Goal: Task Accomplishment & Management: Use online tool/utility

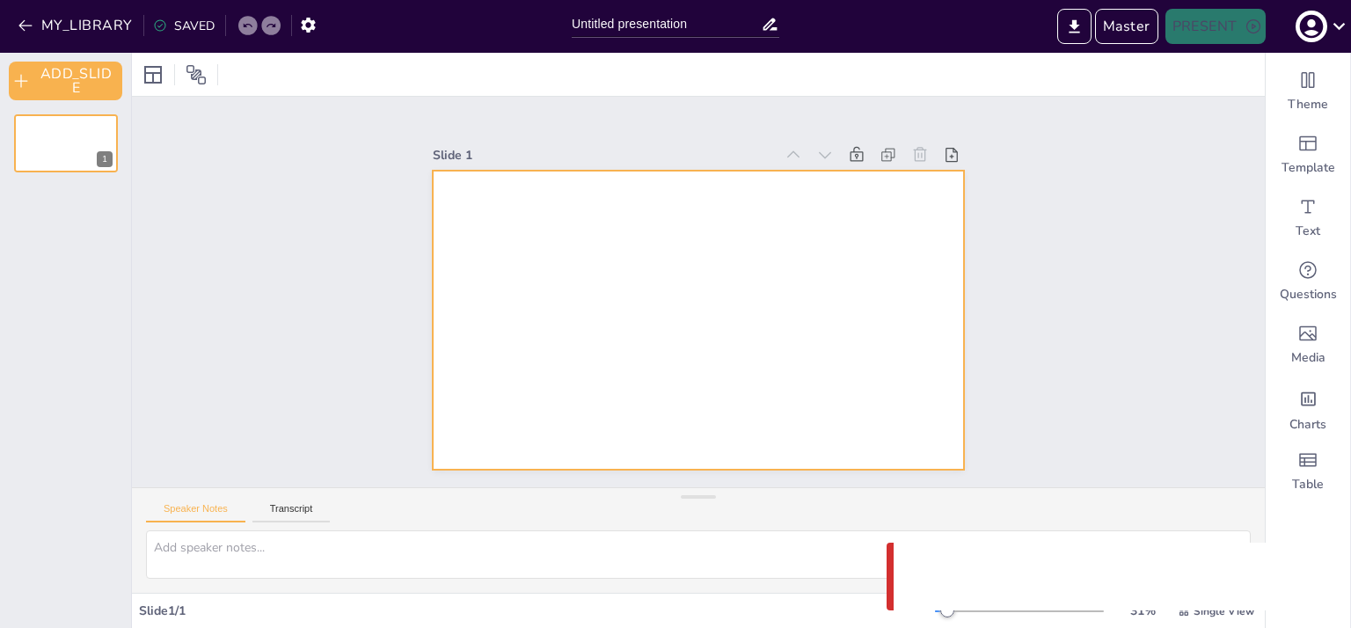
type input "Untitled presentation"
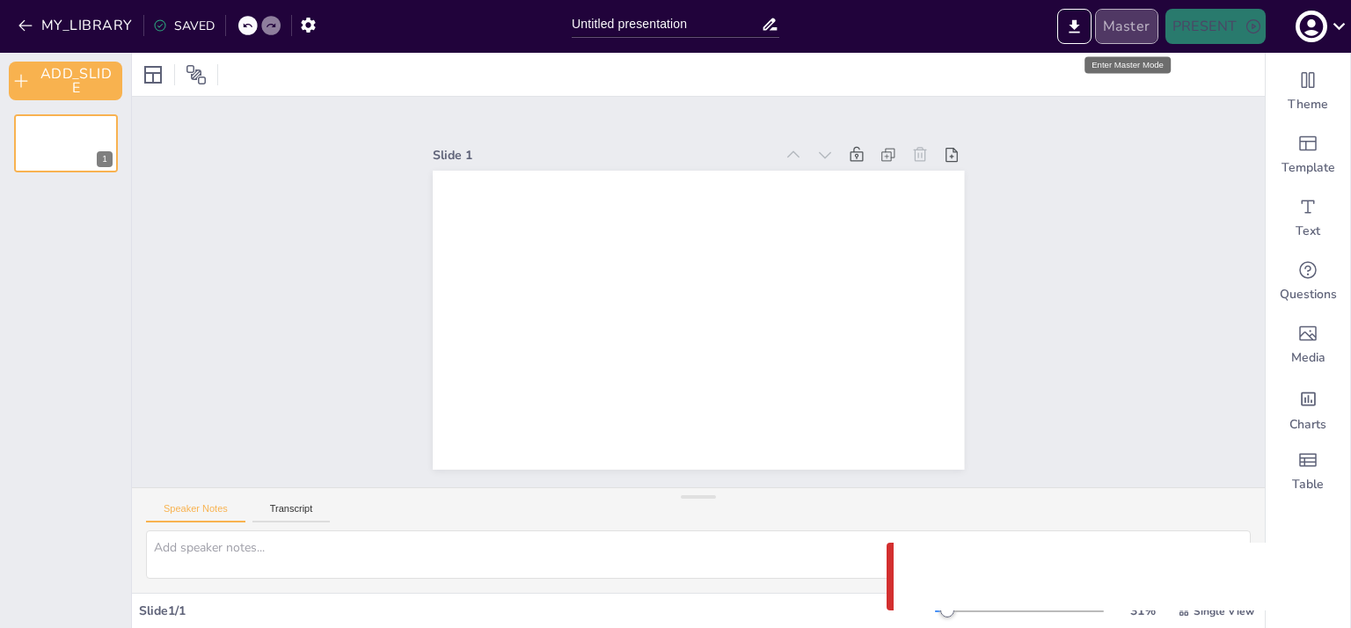
click at [1132, 26] on button "Master" at bounding box center [1126, 26] width 63 height 35
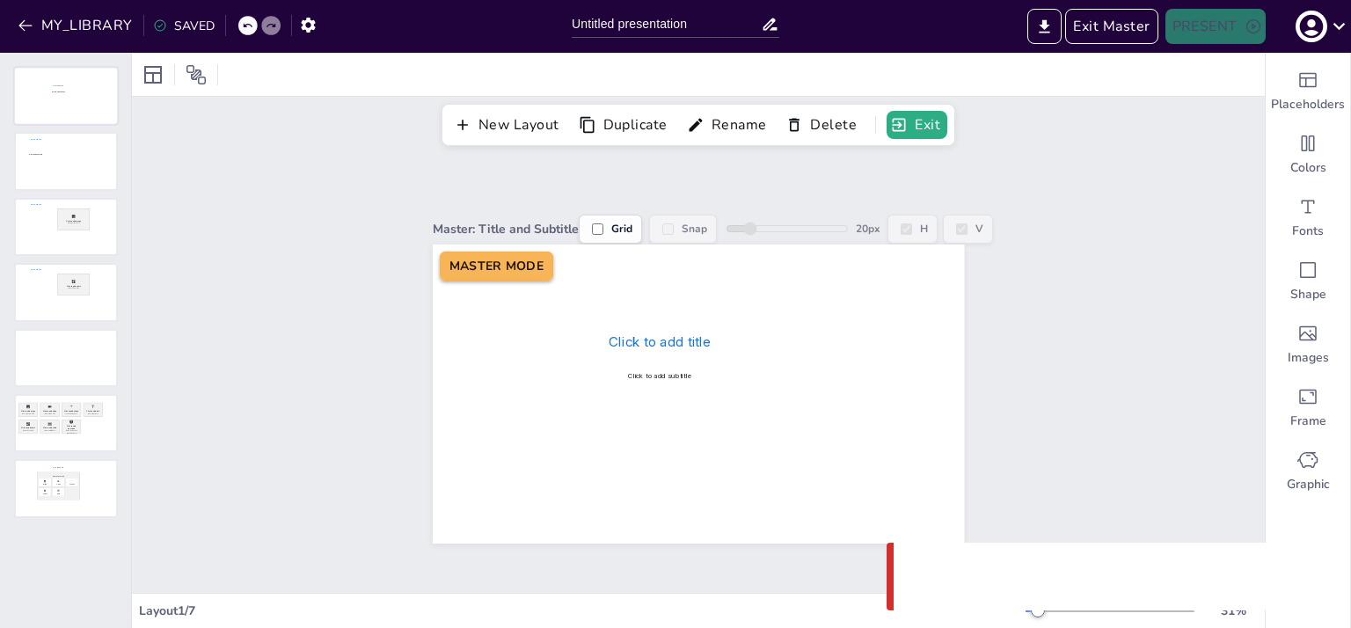
click at [79, 95] on div at bounding box center [66, 96] width 102 height 56
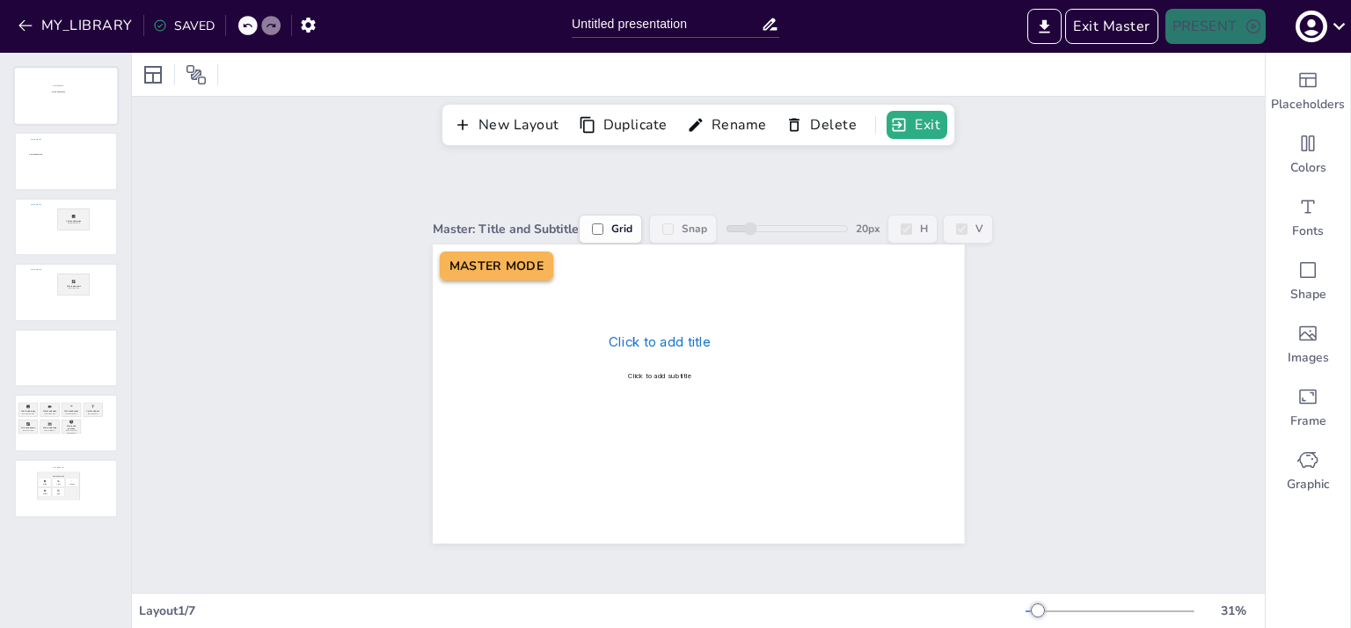
click at [60, 106] on div at bounding box center [66, 96] width 102 height 56
click at [198, 291] on div "Master: Title and Subtitle Grid Snap 20 px H V Click to add title Click to add …" at bounding box center [698, 369] width 1133 height 447
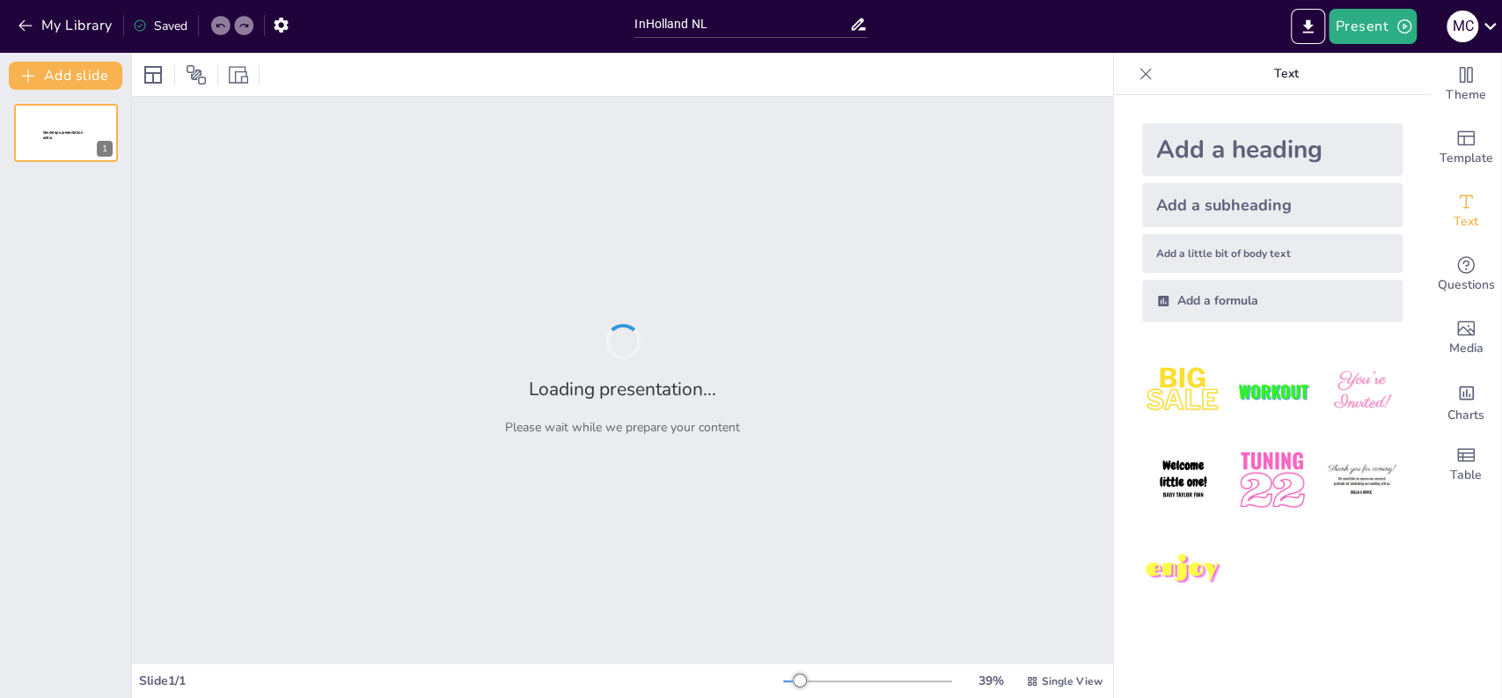
type input "InHolland NL"
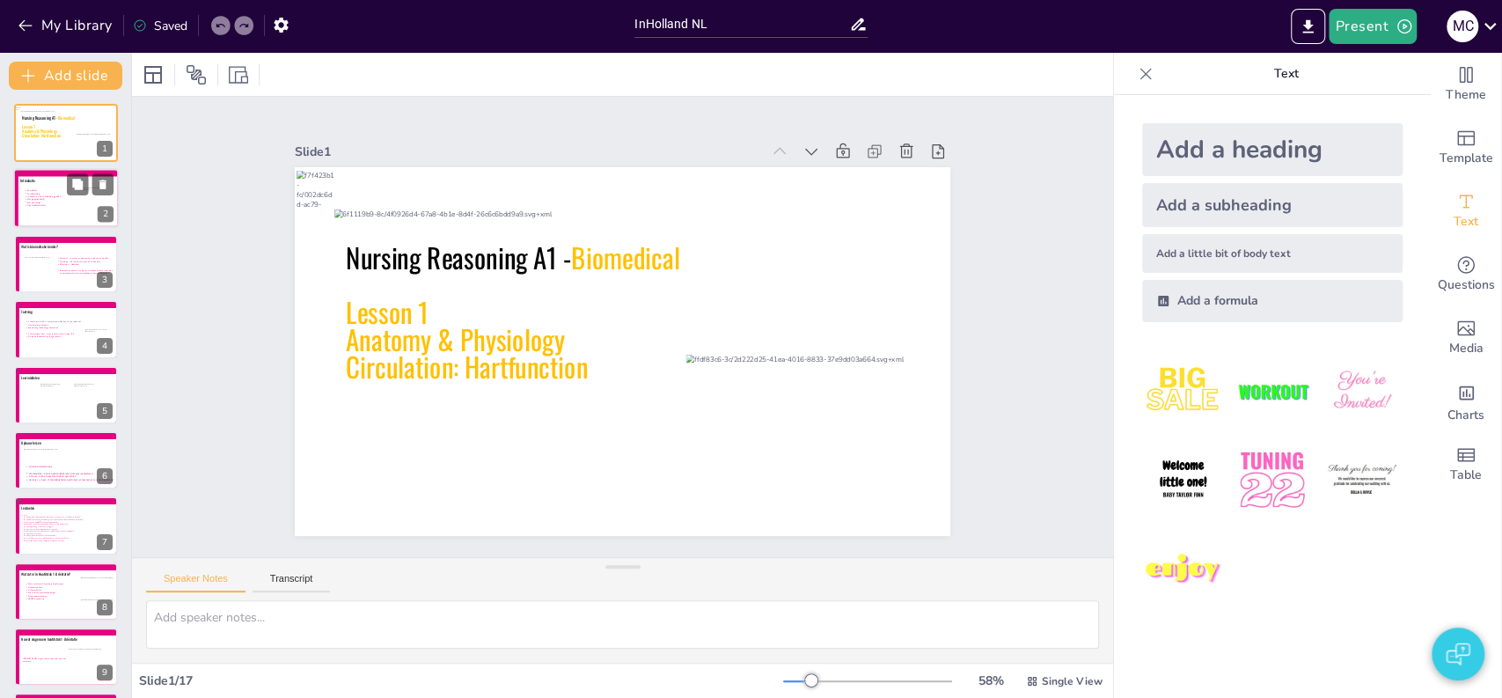
click at [44, 194] on icon at bounding box center [69, 205] width 91 height 33
type textarea "Voorstellen docent, navragen studenten voorkennis/ervaring etc. 2"
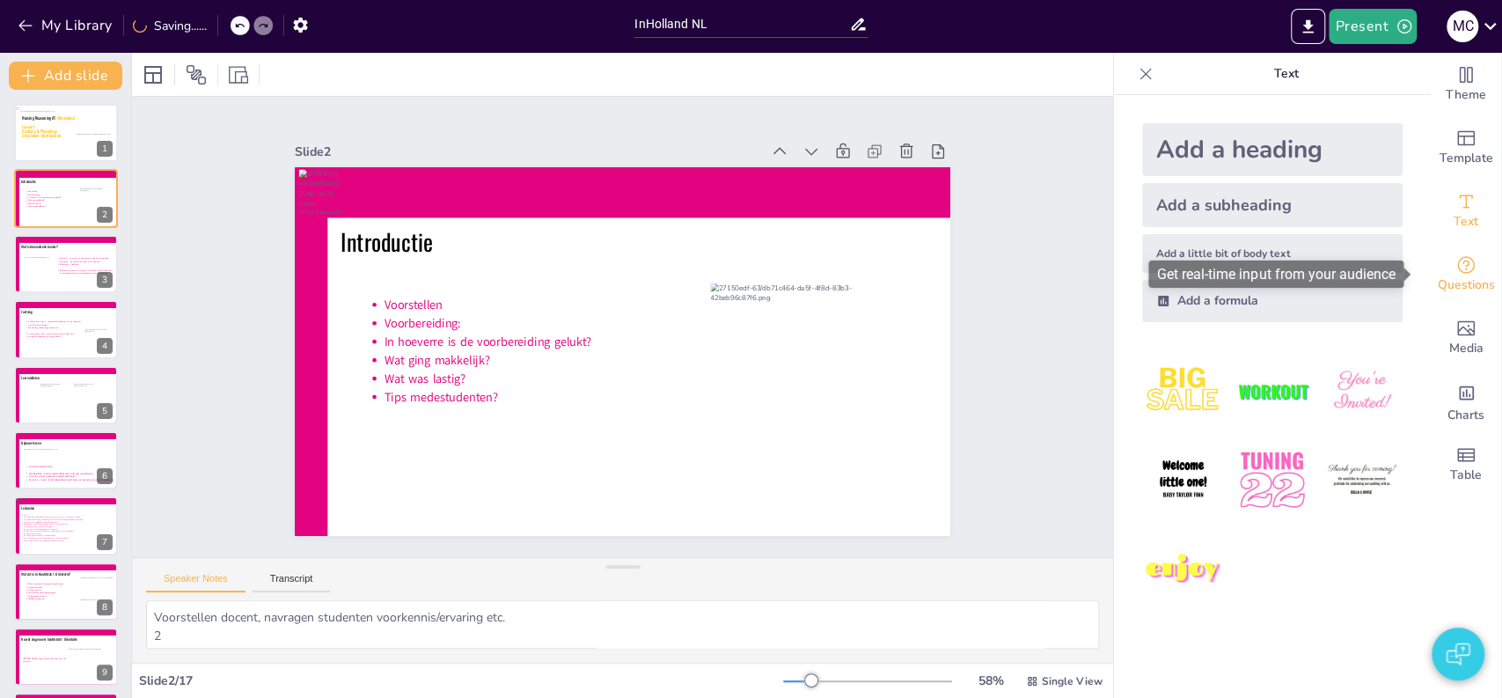
click at [1457, 275] on span "Questions" at bounding box center [1466, 284] width 57 height 19
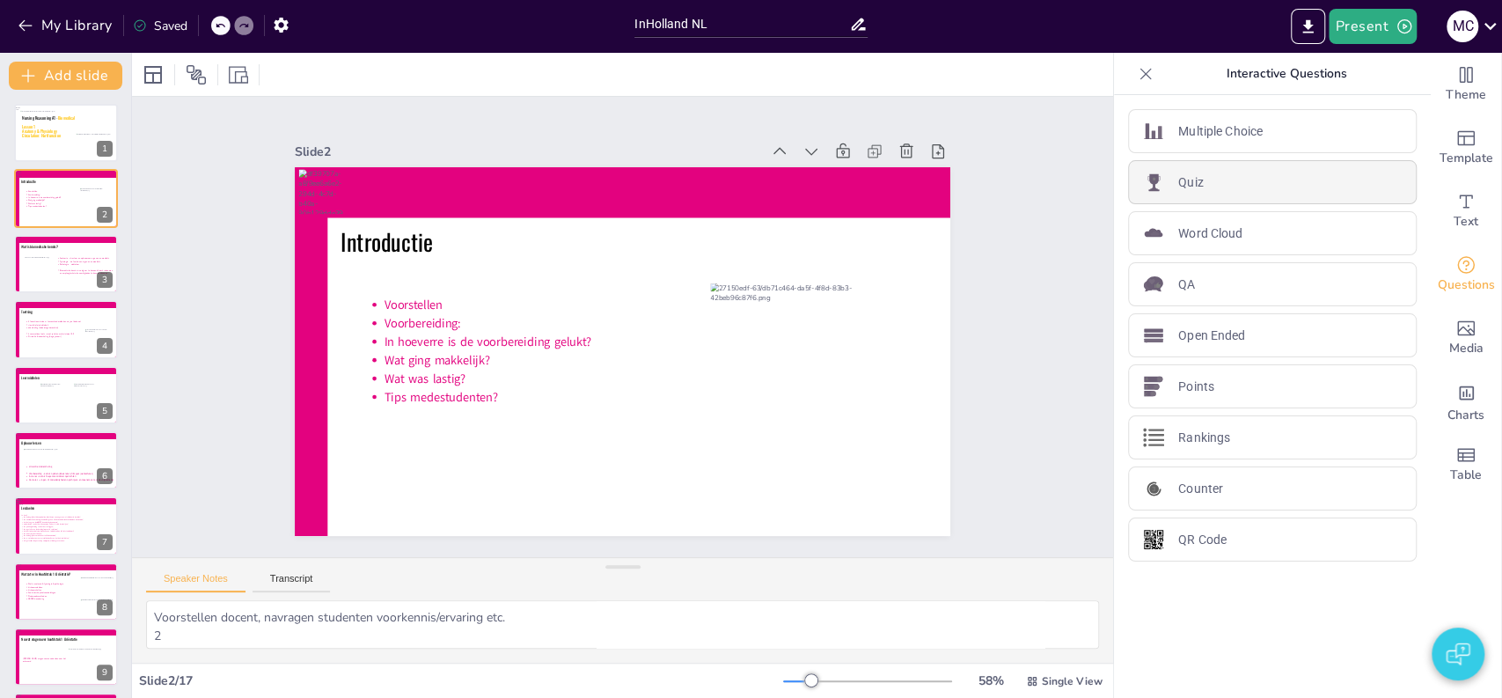
click at [1241, 189] on div "Quiz" at bounding box center [1272, 182] width 289 height 44
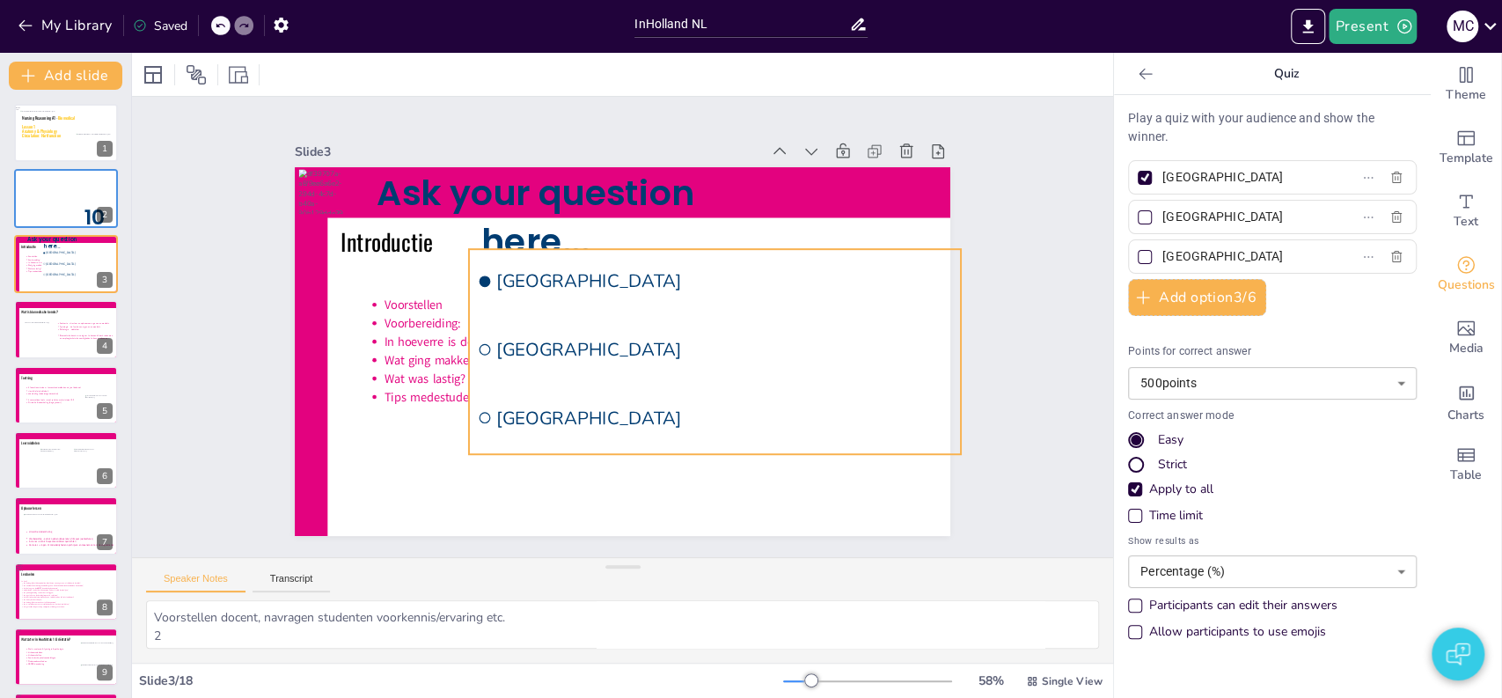
click at [547, 385] on li "[GEOGRAPHIC_DATA]" at bounding box center [694, 435] width 494 height 165
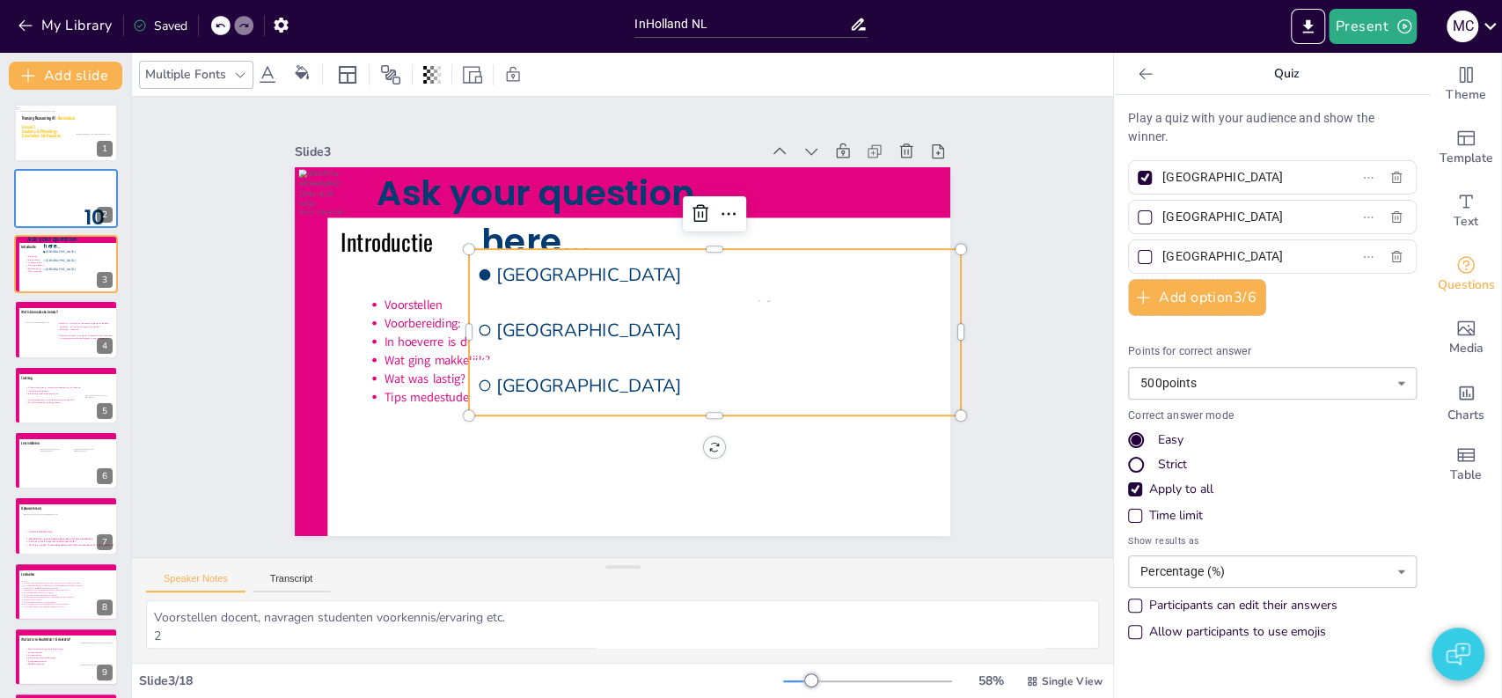
click at [513, 216] on span "Ask your question here..." at bounding box center [565, 190] width 320 height 139
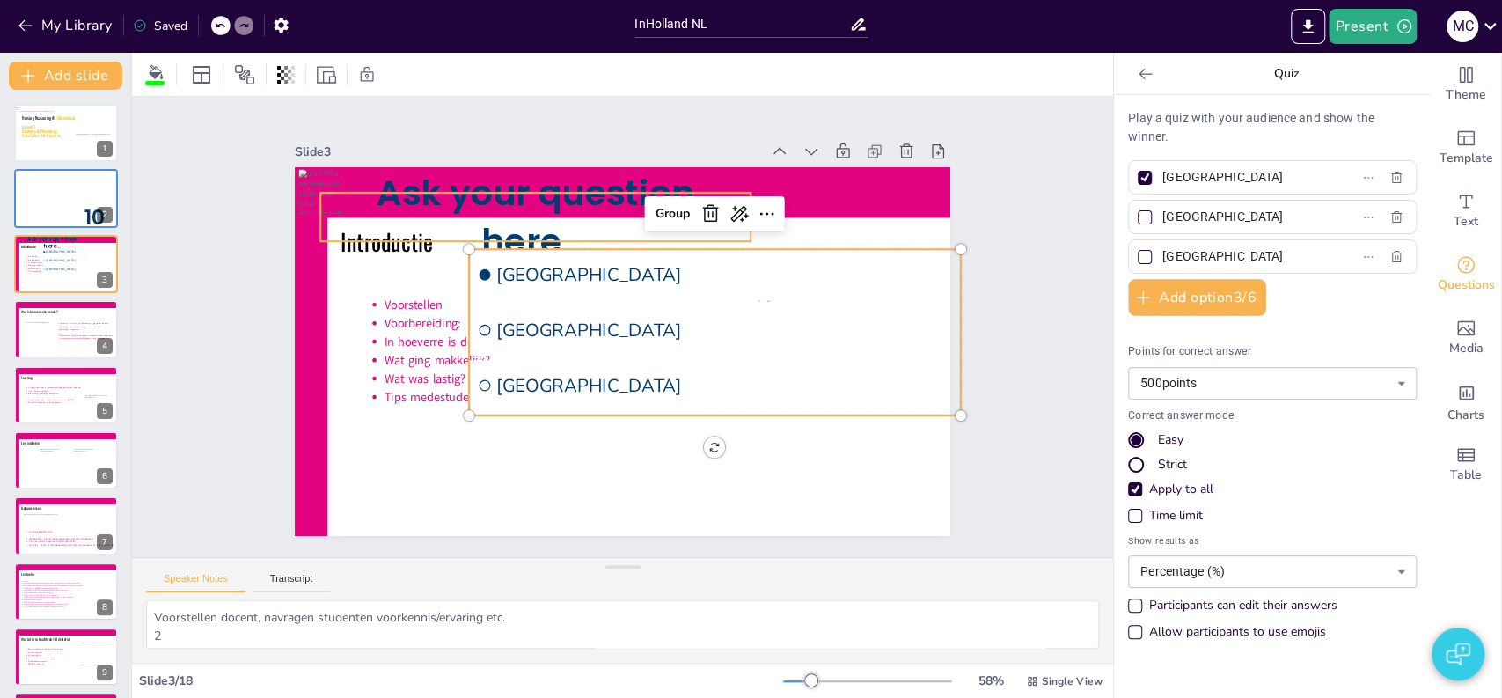
click at [484, 173] on span "Ask your question here..." at bounding box center [565, 190] width 320 height 139
click at [610, 269] on div "Slide 3" at bounding box center [803, 412] width 386 height 287
click at [225, 252] on div "Slide 1 Nursing Reasoning A1 - Biomedical Lesson 1 Anatomy & Physiology Circula…" at bounding box center [622, 327] width 948 height 1065
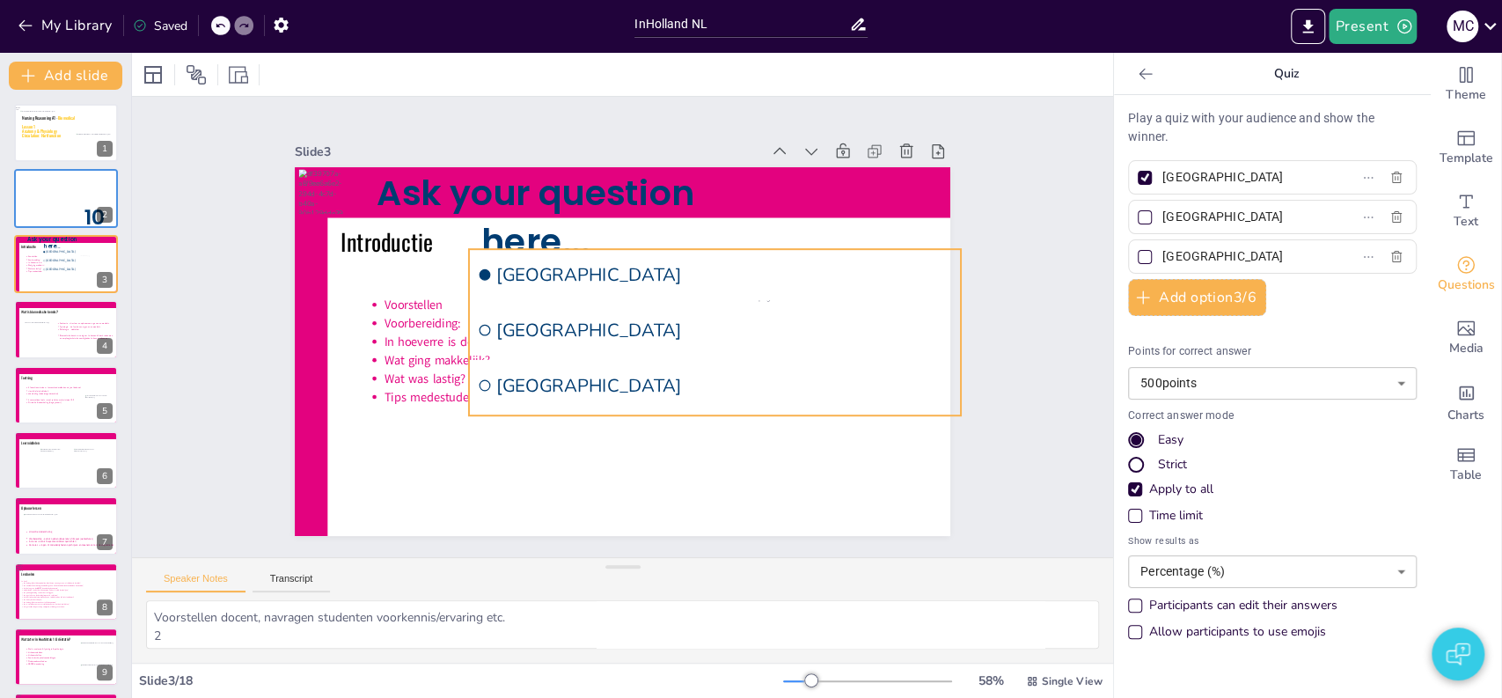
click at [490, 294] on ul "Amsterdam Rotterdam The Hague" at bounding box center [680, 399] width 452 height 476
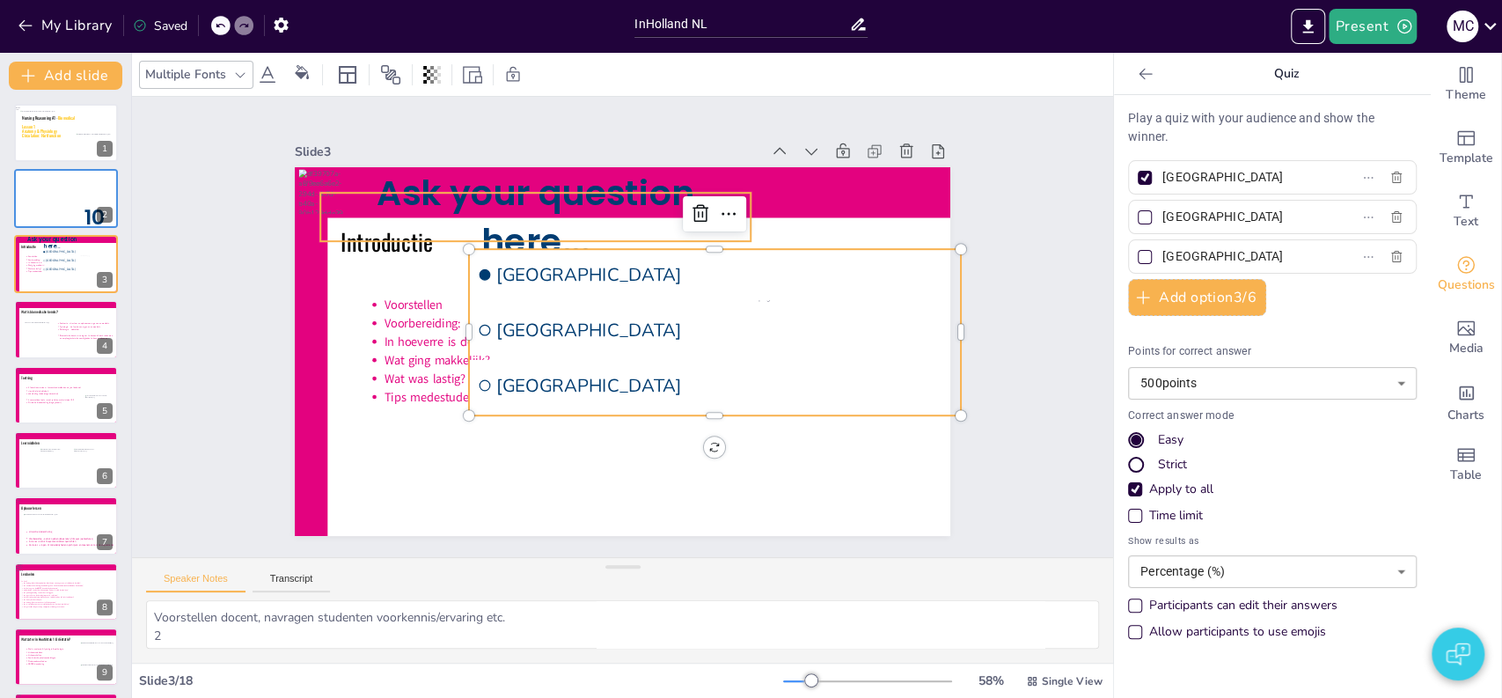
click at [494, 197] on span "Ask your question here..." at bounding box center [580, 179] width 317 height 158
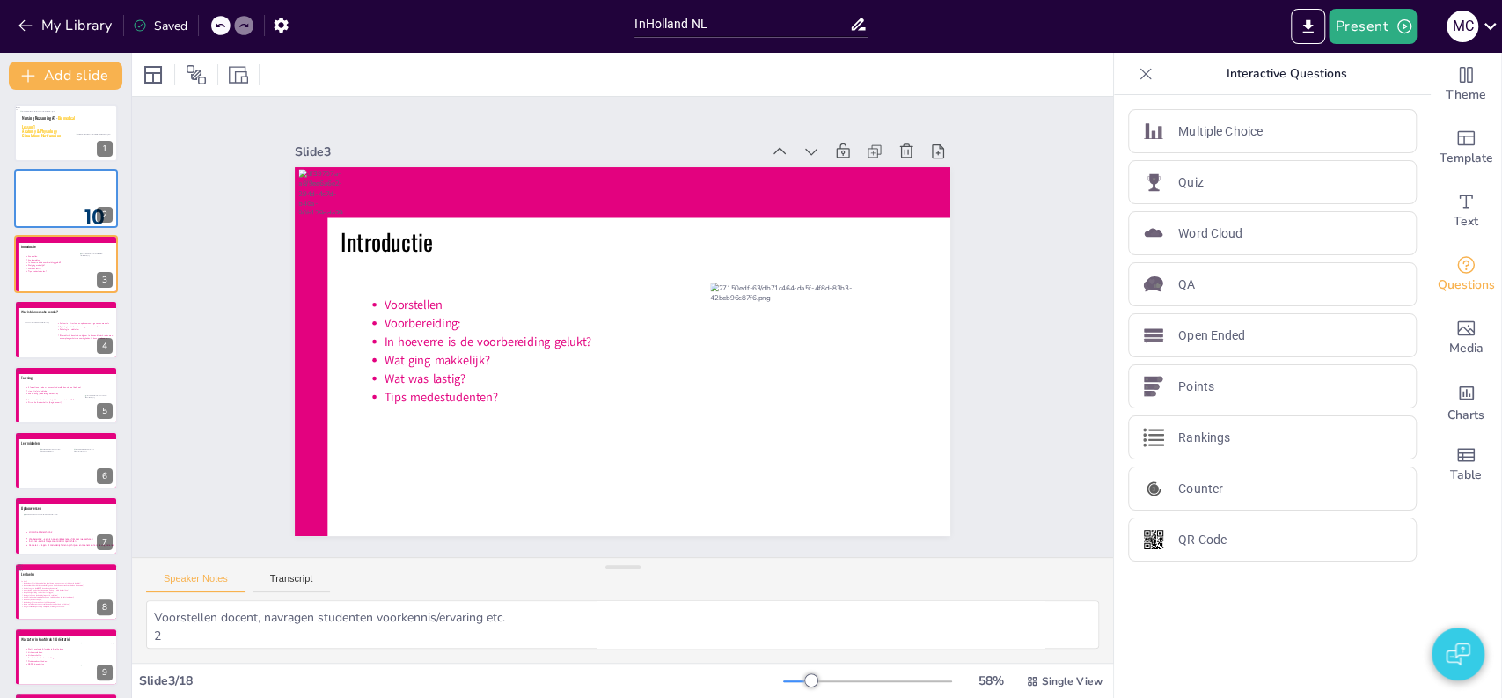
click at [199, 209] on div "Slide 1 Nursing Reasoning A1 - Biomedical Lesson 1 Anatomy & Physiology Circula…" at bounding box center [622, 327] width 1055 height 654
click at [59, 215] on div at bounding box center [66, 199] width 106 height 60
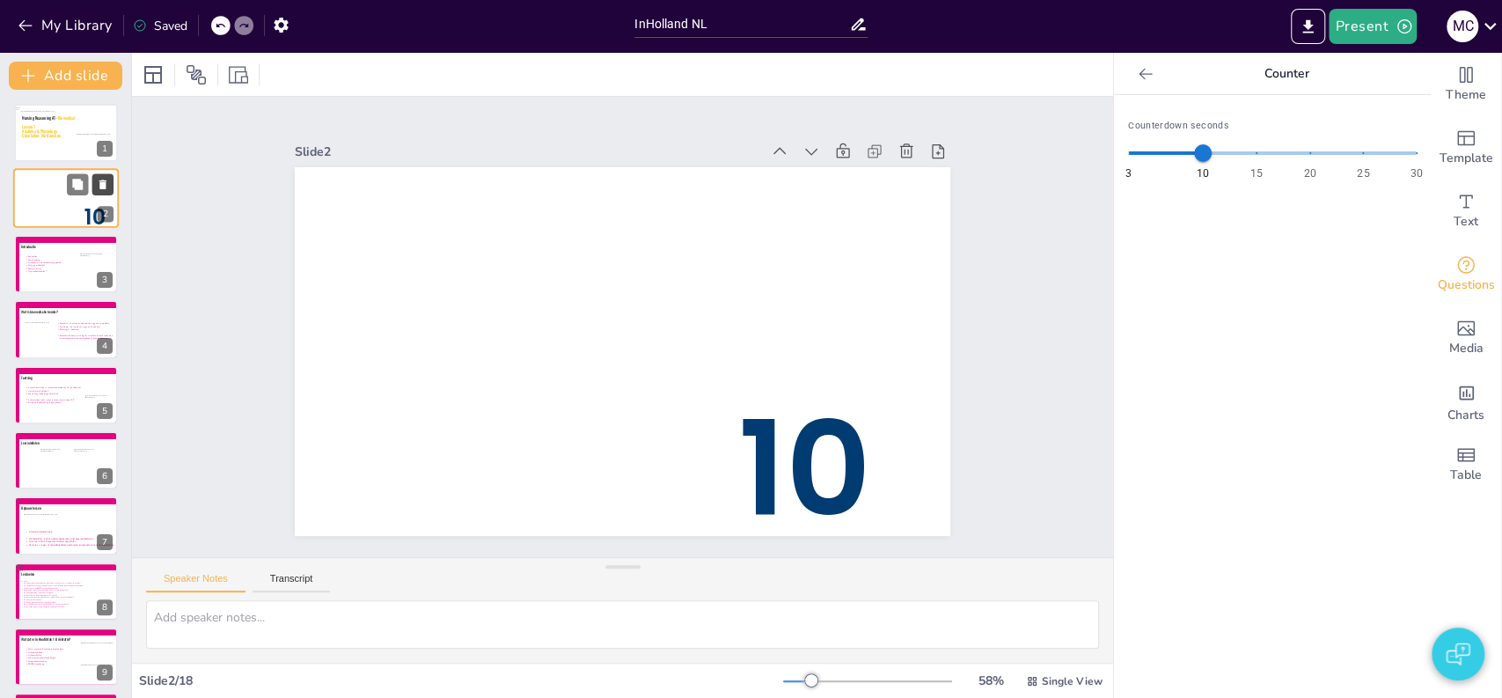
click at [107, 180] on icon at bounding box center [103, 185] width 12 height 12
type textarea "Voorstellen docent, navragen studenten voorkennis/ervaring etc. 2"
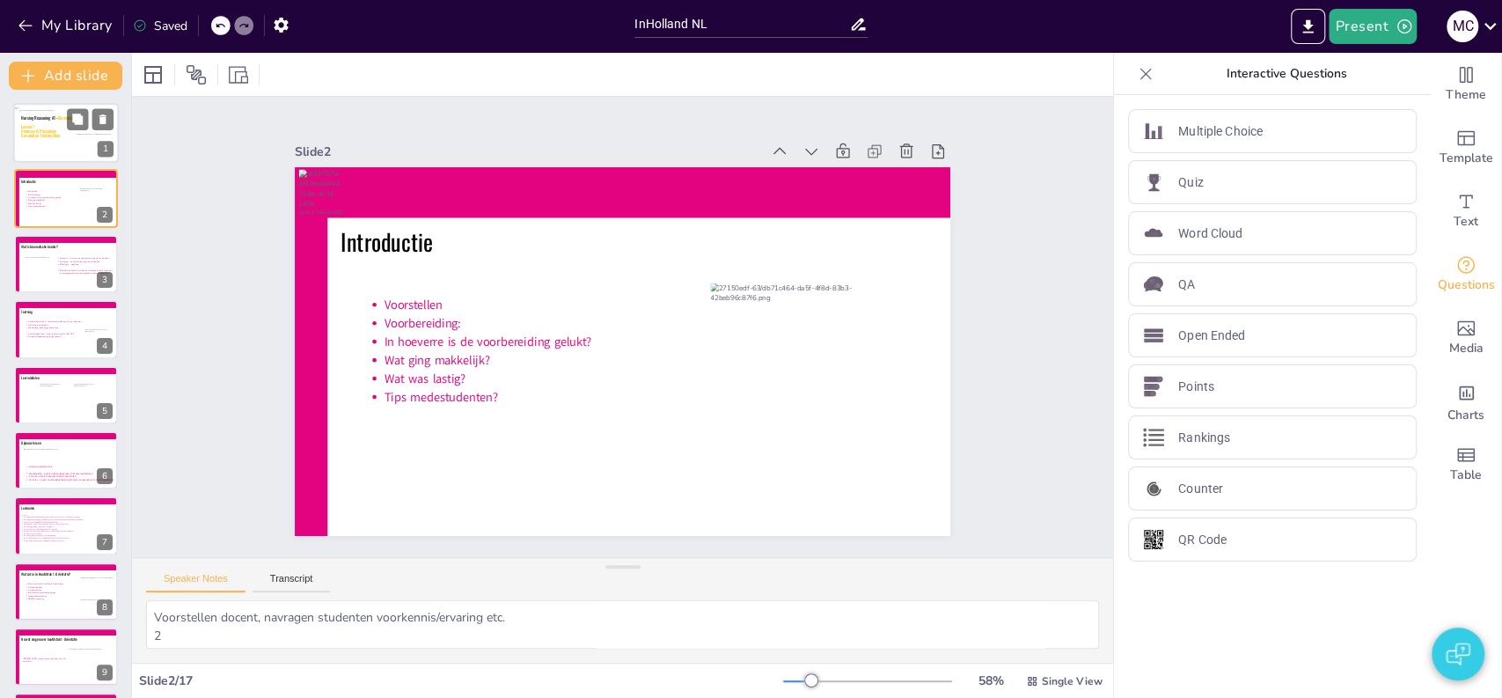
click at [52, 135] on icon at bounding box center [66, 126] width 90 height 31
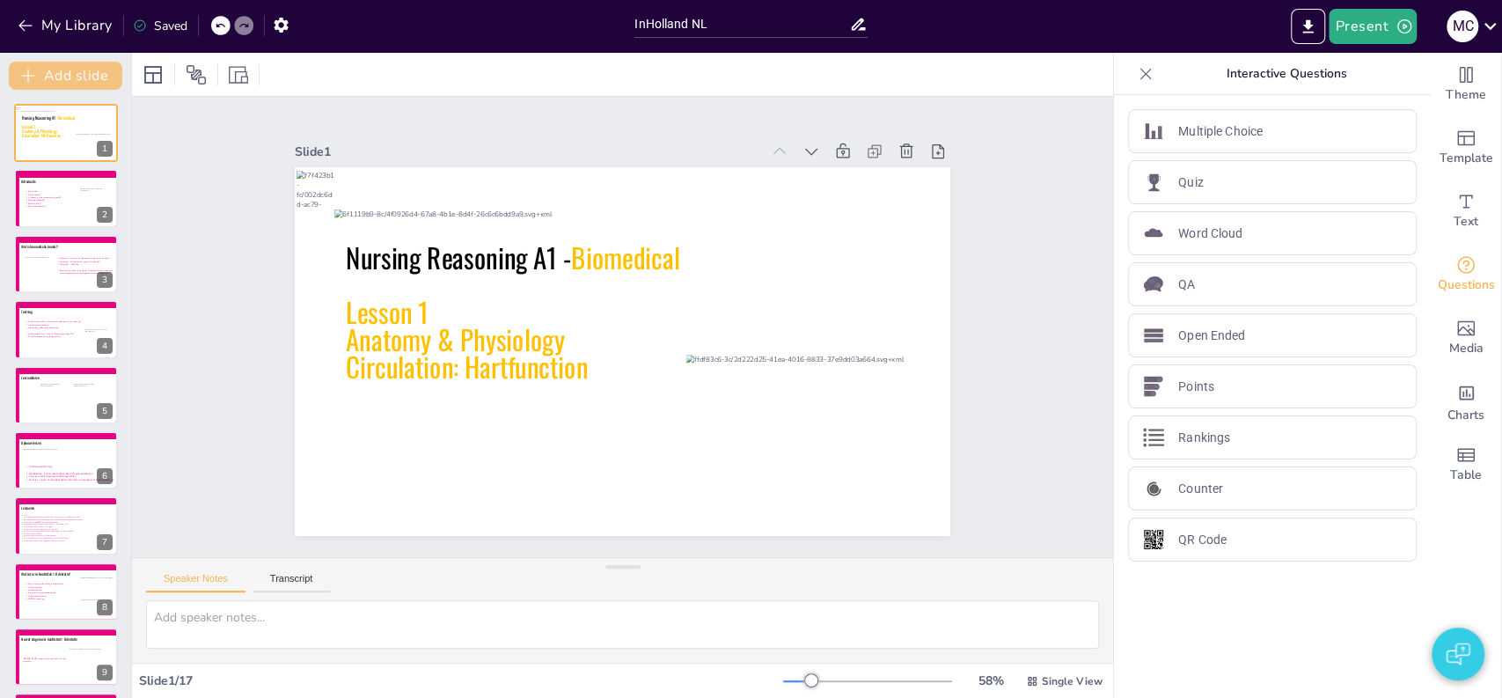
click at [58, 81] on button "Add slide" at bounding box center [65, 76] width 113 height 28
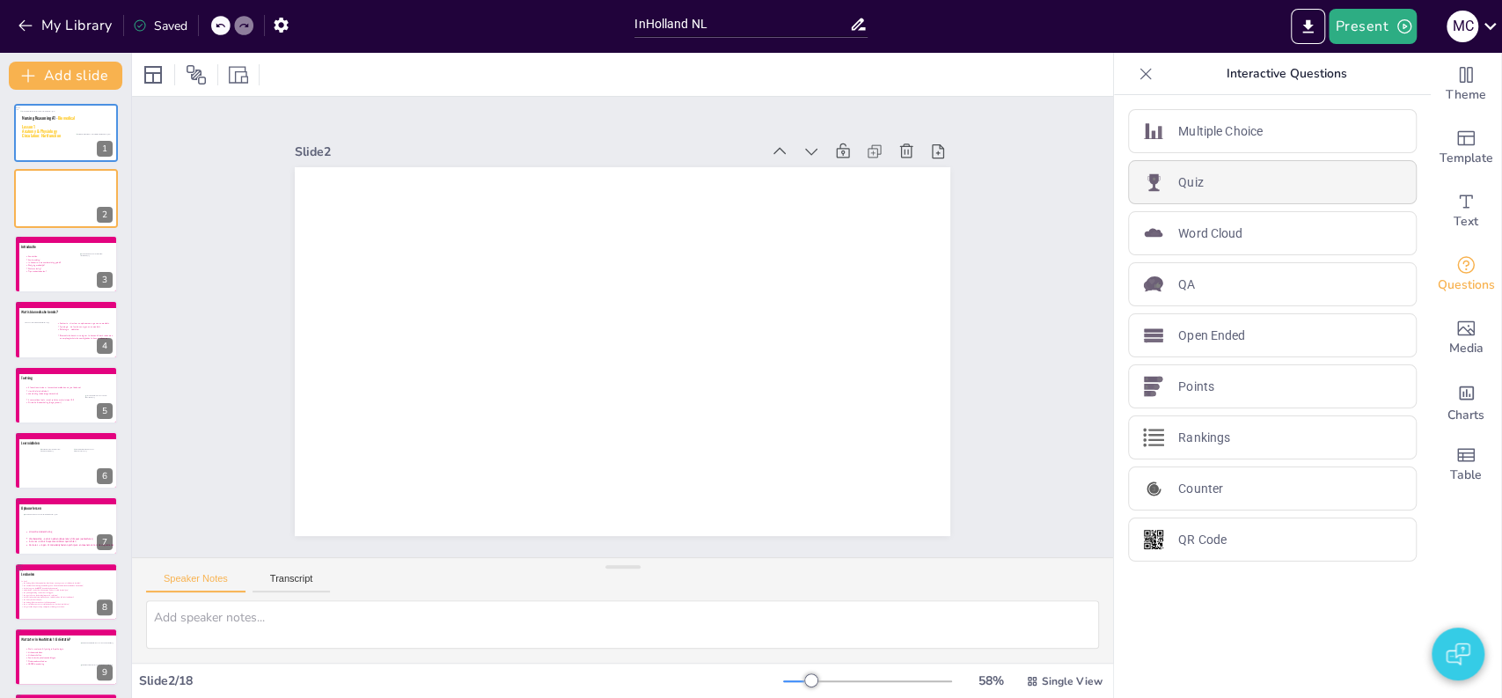
click at [1197, 181] on div "Quiz" at bounding box center [1272, 182] width 289 height 44
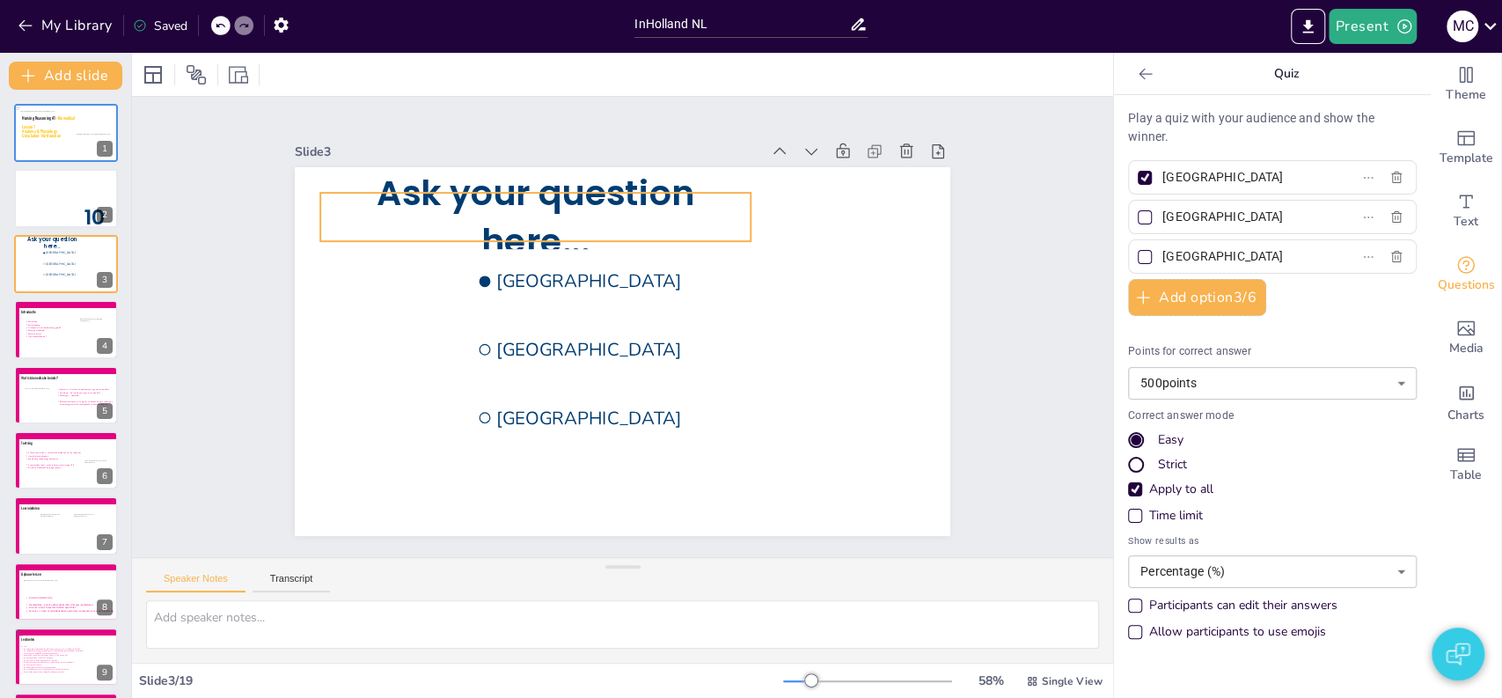
click at [525, 193] on span "Ask your question here..." at bounding box center [580, 179] width 317 height 158
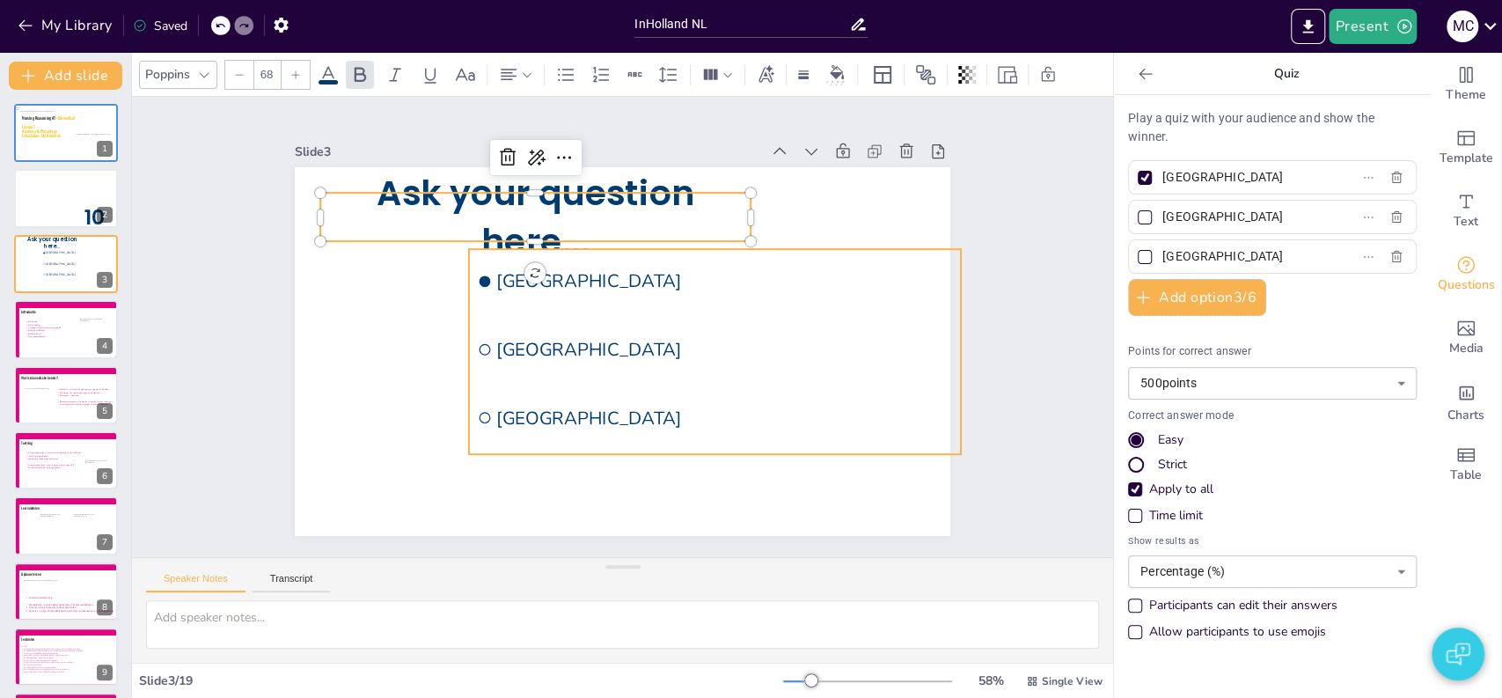
click at [578, 324] on li "[GEOGRAPHIC_DATA]" at bounding box center [596, 235] width 302 height 457
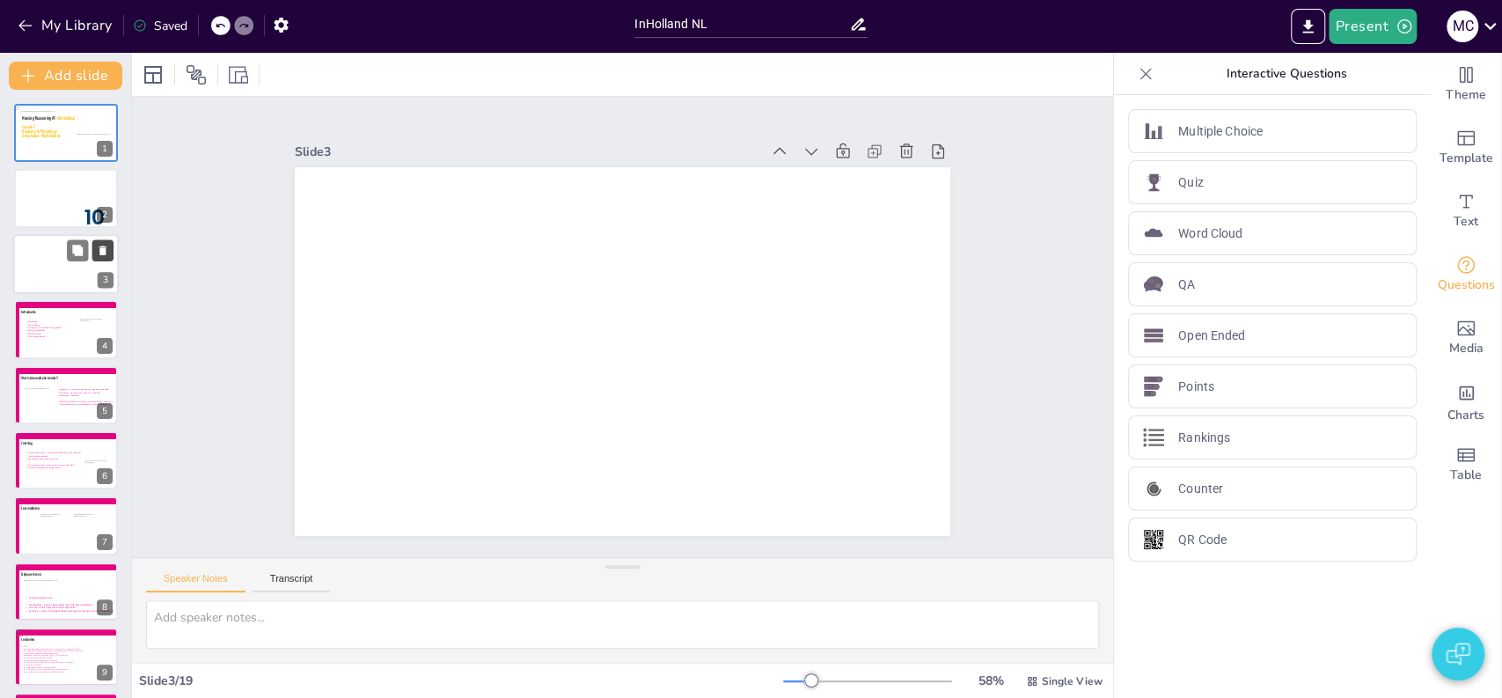
click at [99, 259] on button at bounding box center [102, 249] width 21 height 21
type textarea "Voorstellen docent, navragen studenten voorkennis/ervaring etc. 2"
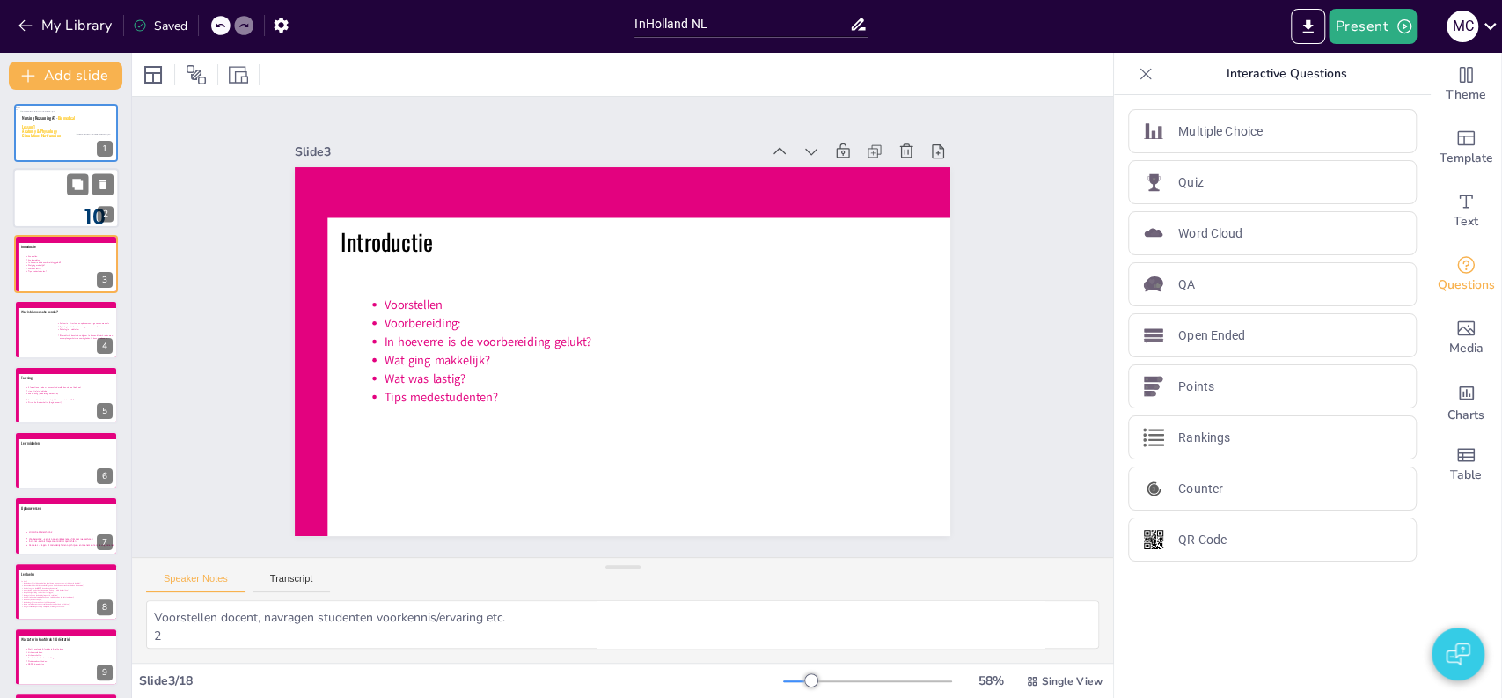
click at [48, 210] on div at bounding box center [66, 199] width 106 height 60
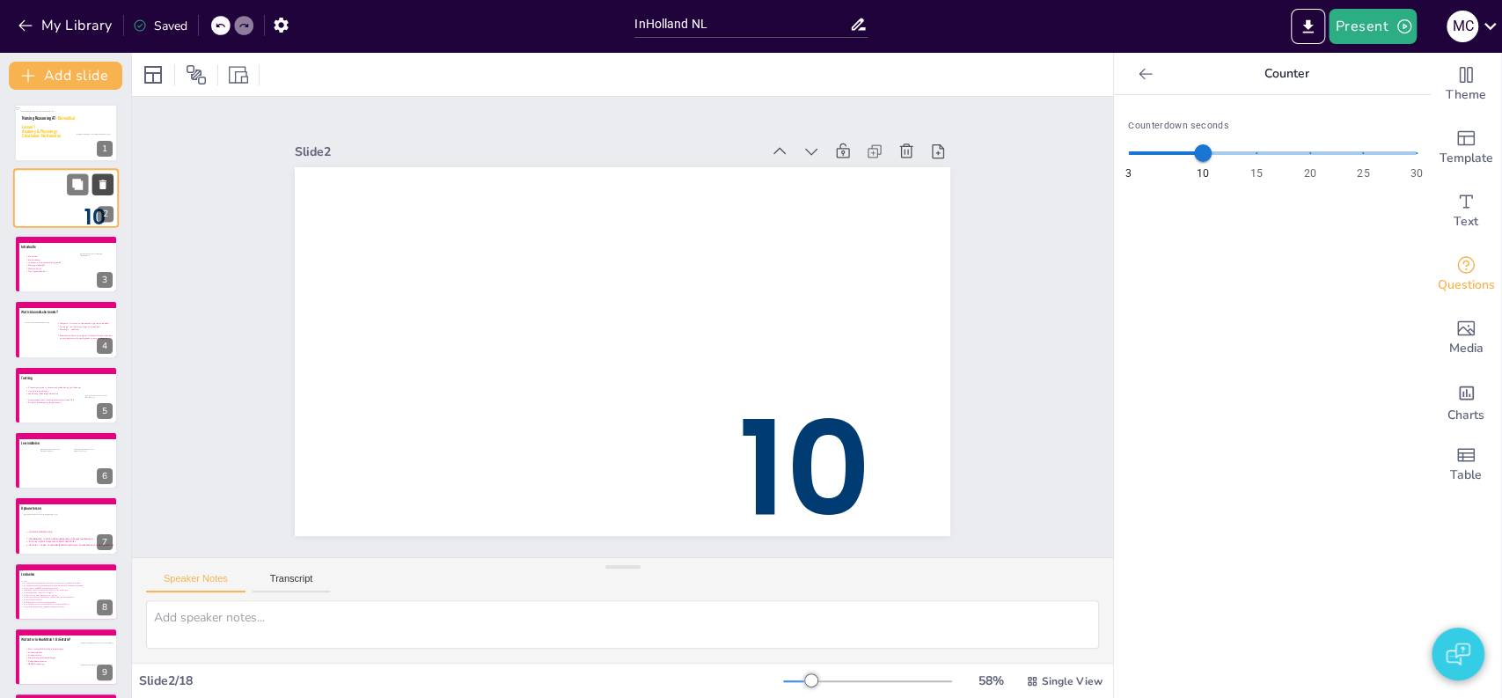
click at [106, 185] on icon at bounding box center [102, 185] width 7 height 10
type textarea "Voorstellen docent, navragen studenten voorkennis/ervaring etc. 2"
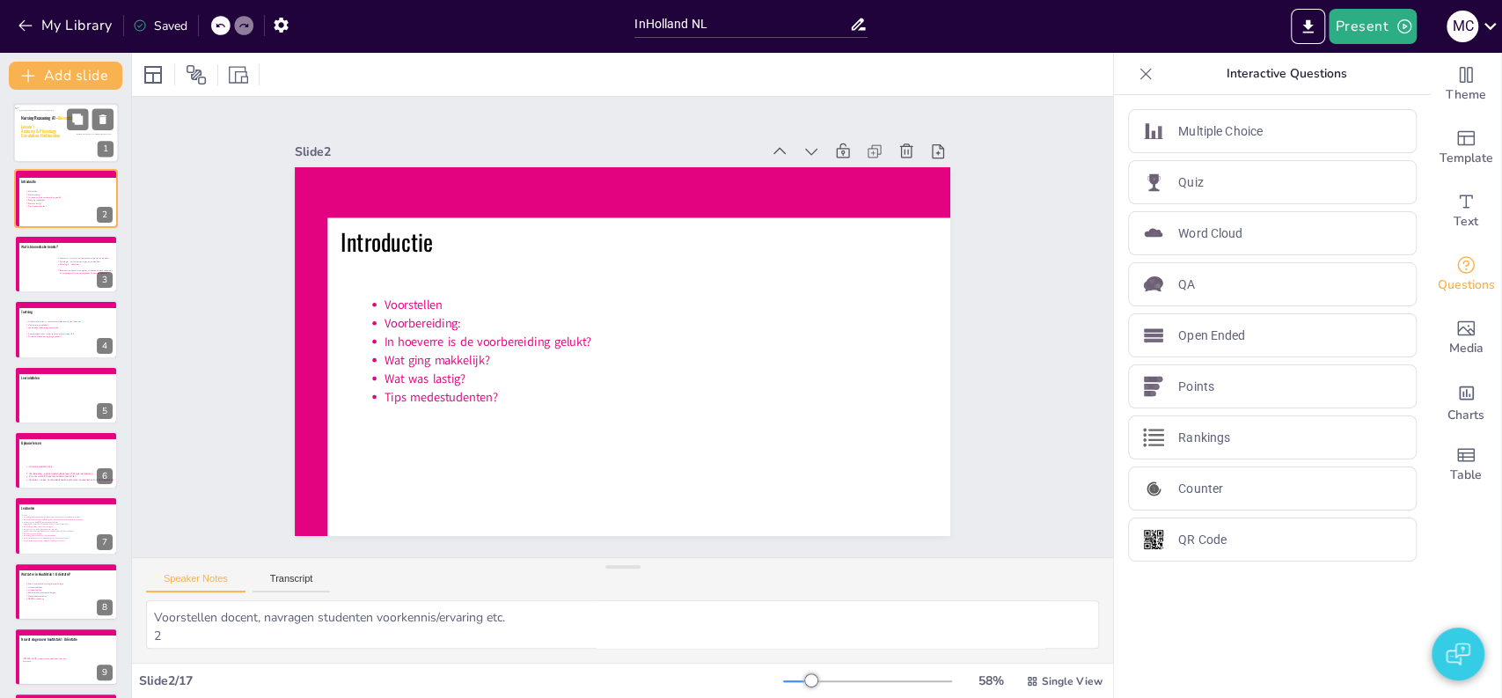
click at [56, 135] on icon at bounding box center [66, 126] width 90 height 31
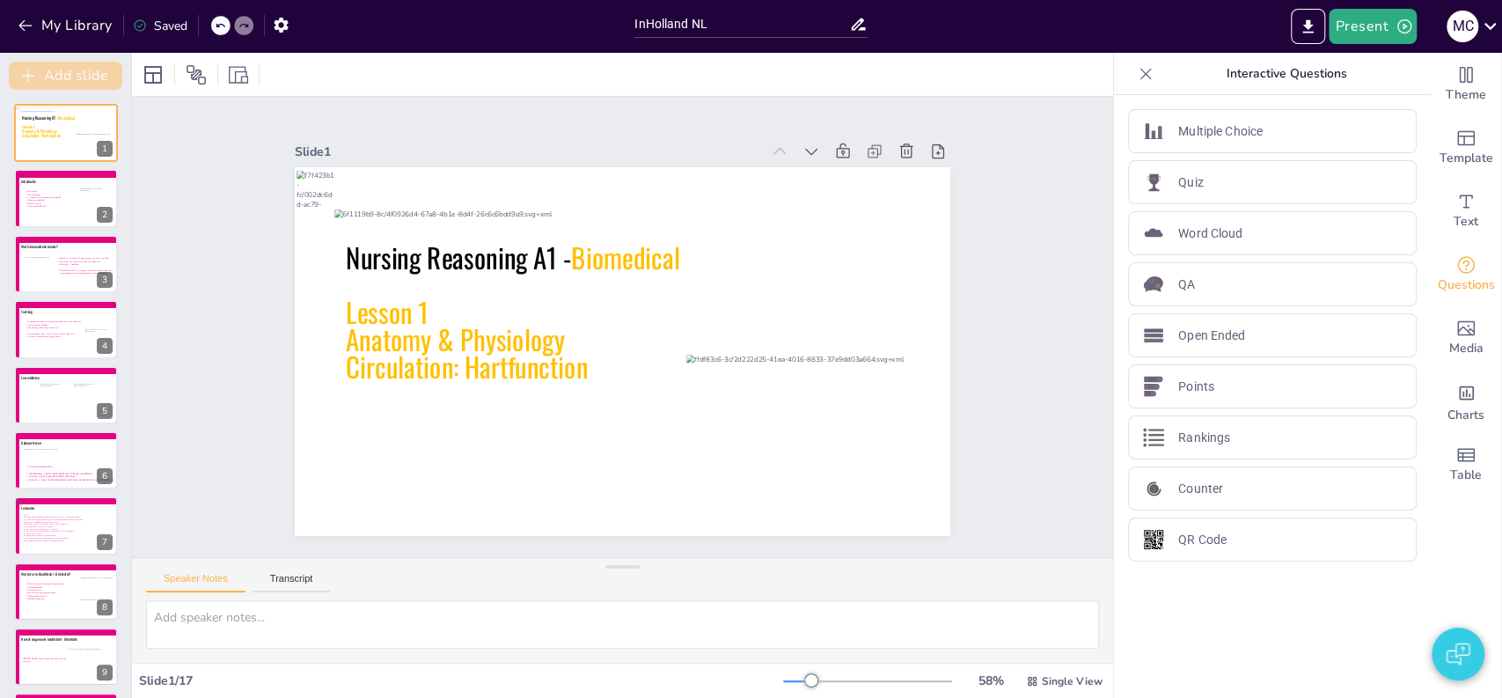
click at [56, 70] on button "Add slide" at bounding box center [65, 76] width 113 height 28
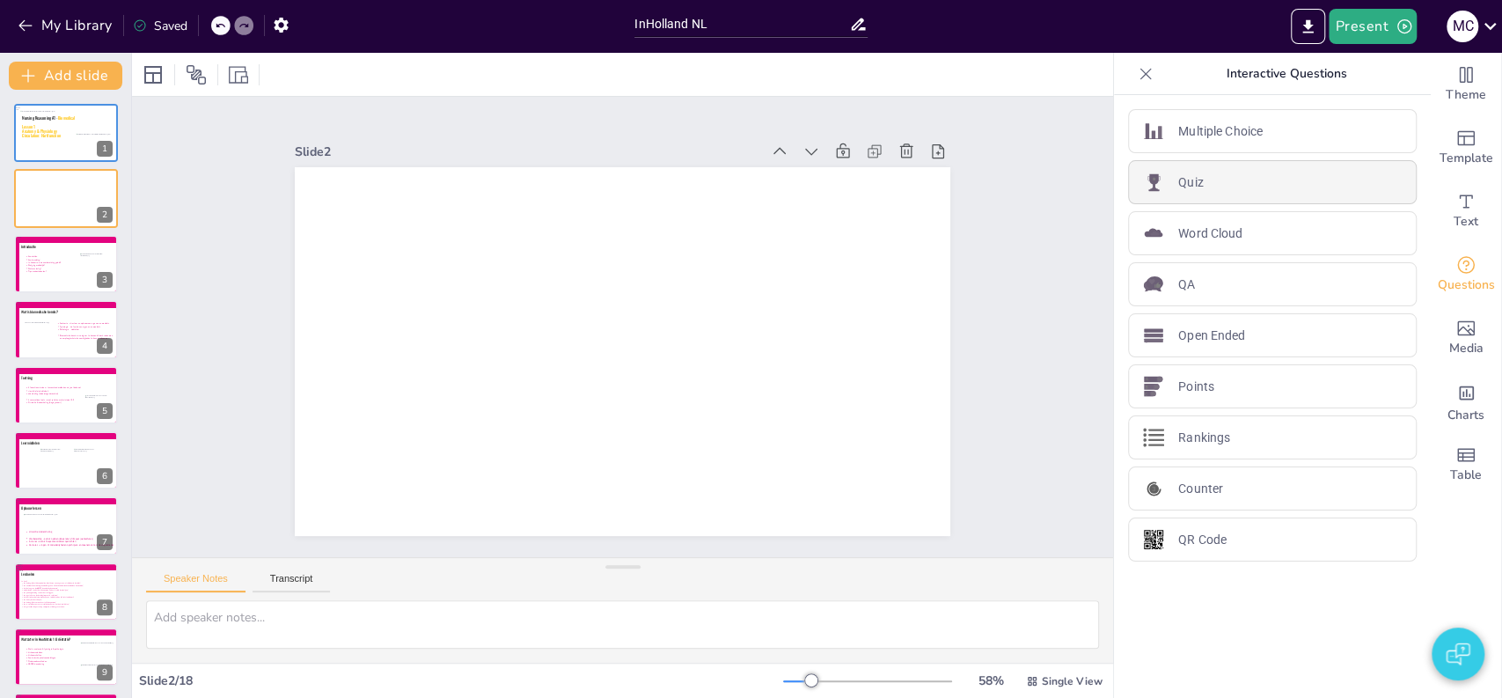
click at [1236, 178] on div "Quiz" at bounding box center [1272, 182] width 289 height 44
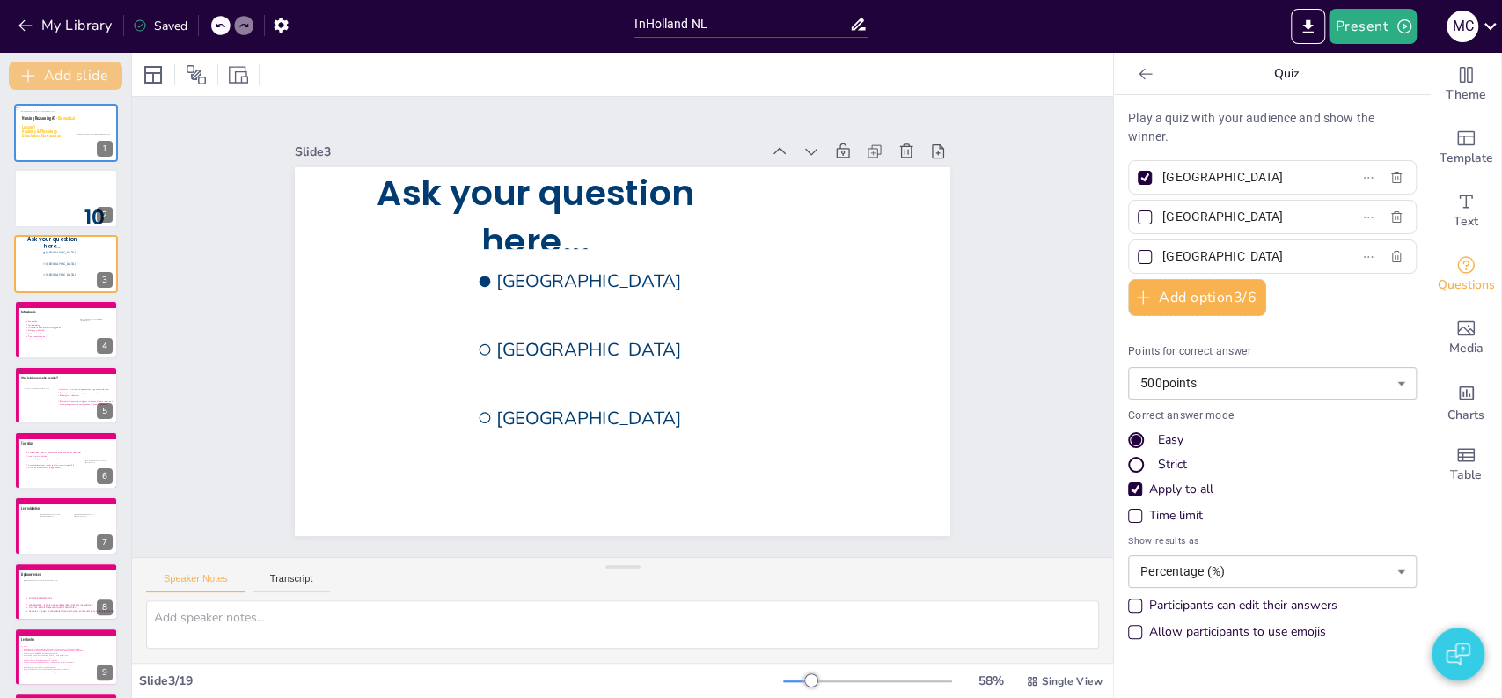
click at [64, 67] on button "Add slide" at bounding box center [65, 76] width 113 height 28
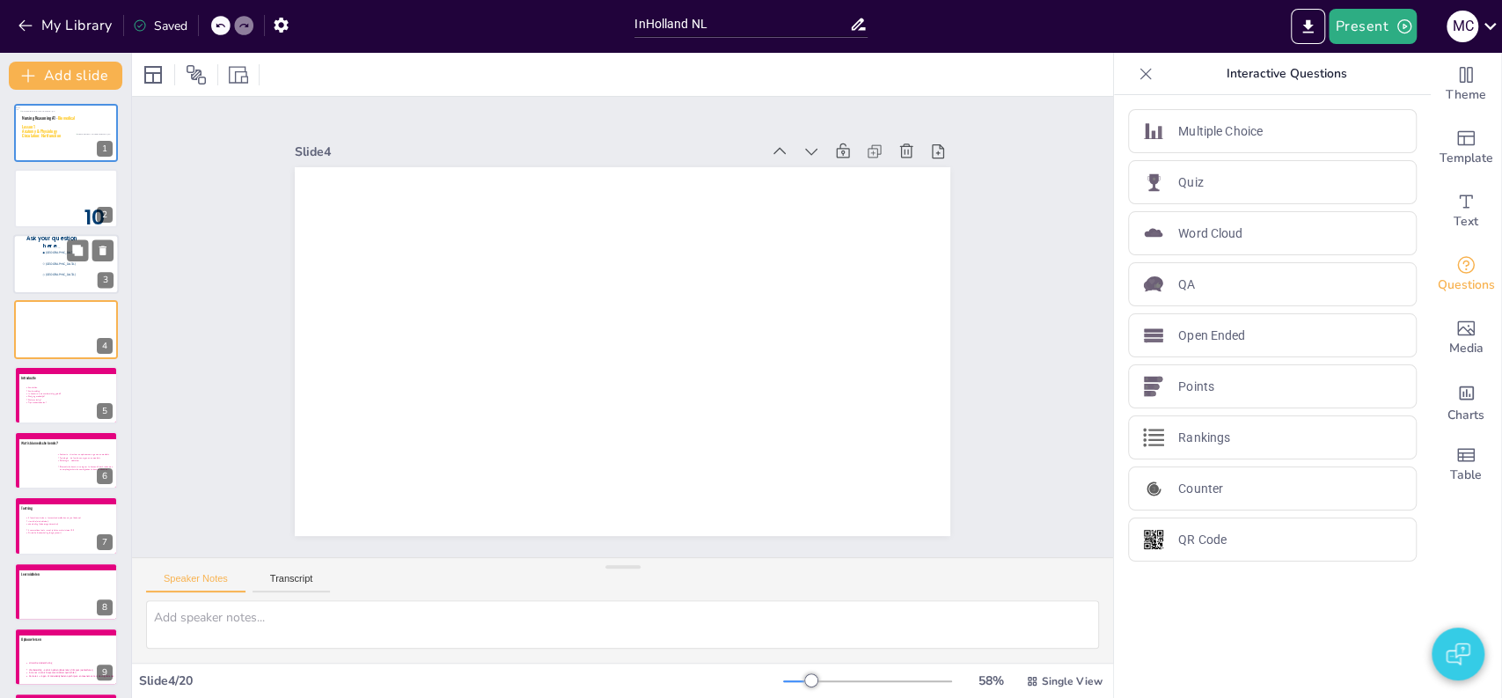
click at [56, 280] on div at bounding box center [66, 264] width 106 height 60
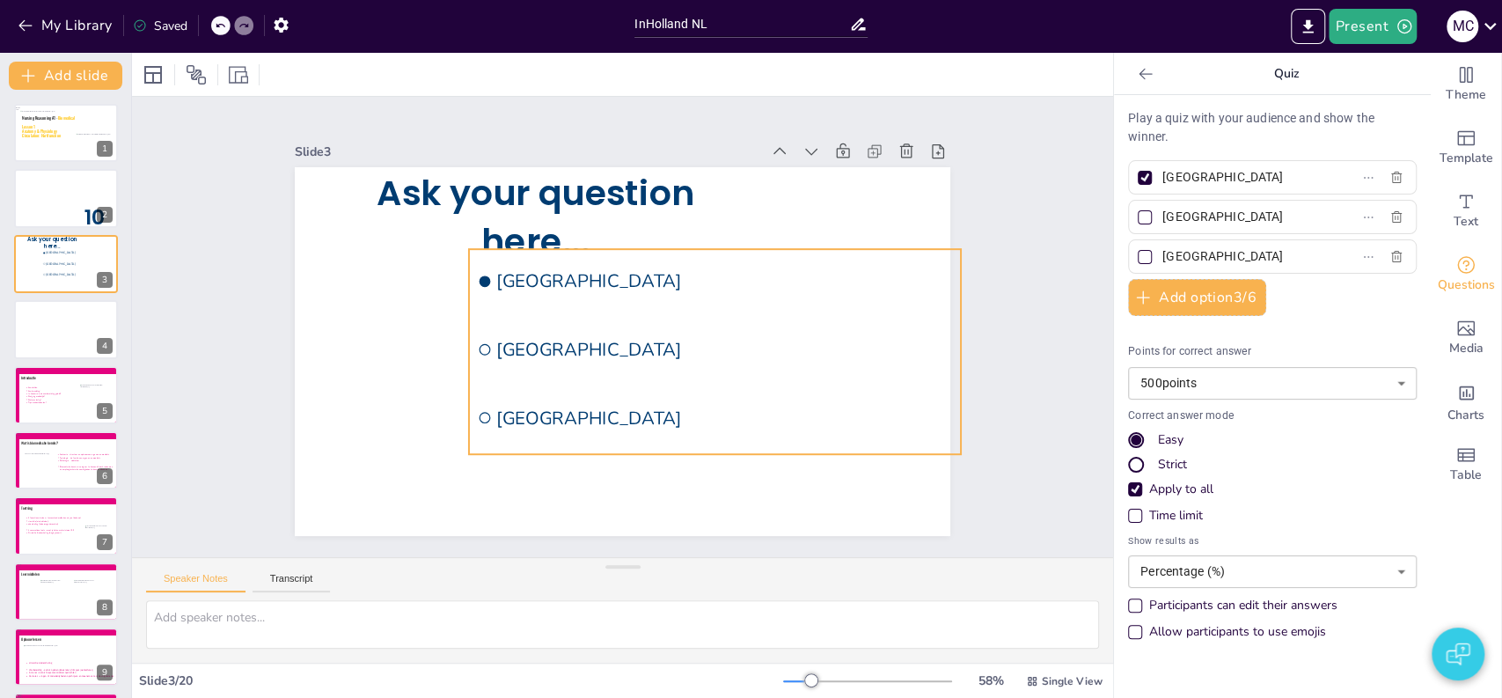
click at [474, 333] on li "[GEOGRAPHIC_DATA]" at bounding box center [543, 380] width 377 height 408
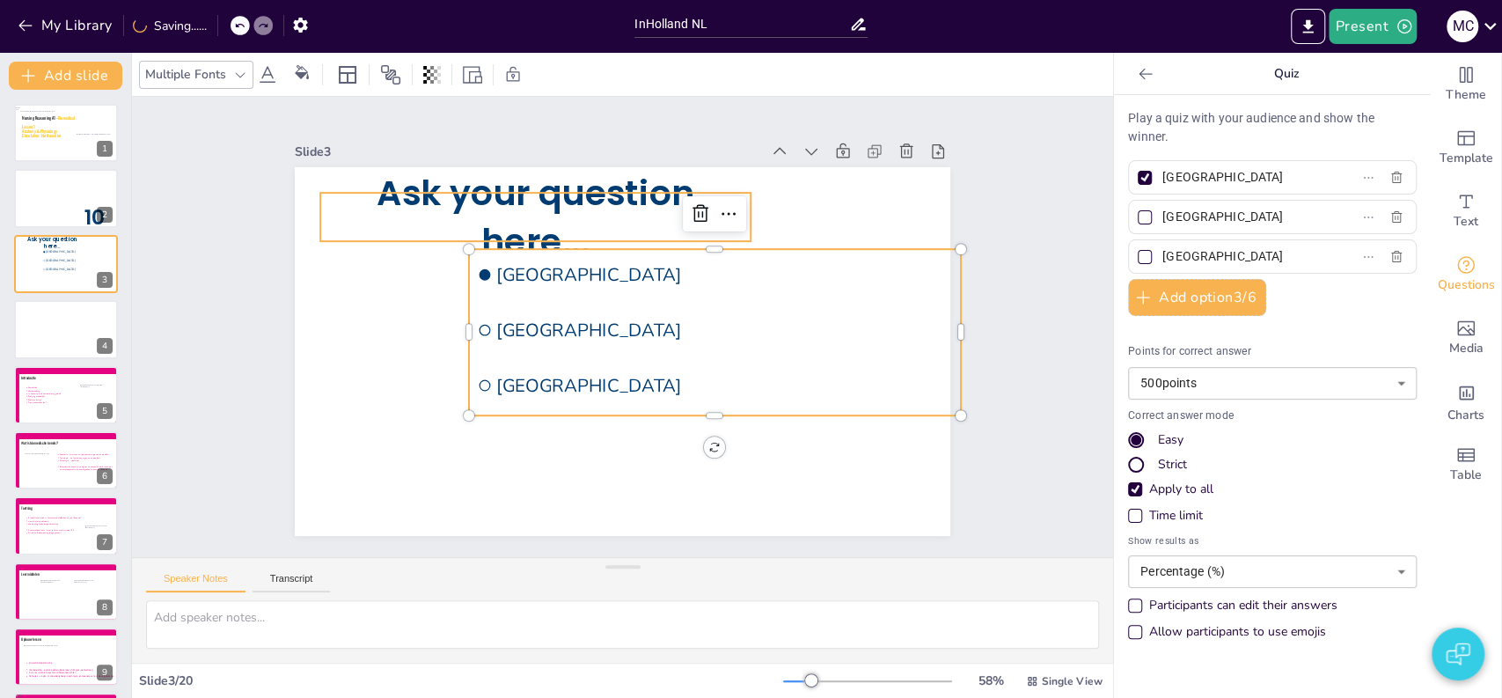
click at [407, 189] on span "Ask your question here..." at bounding box center [565, 191] width 320 height 140
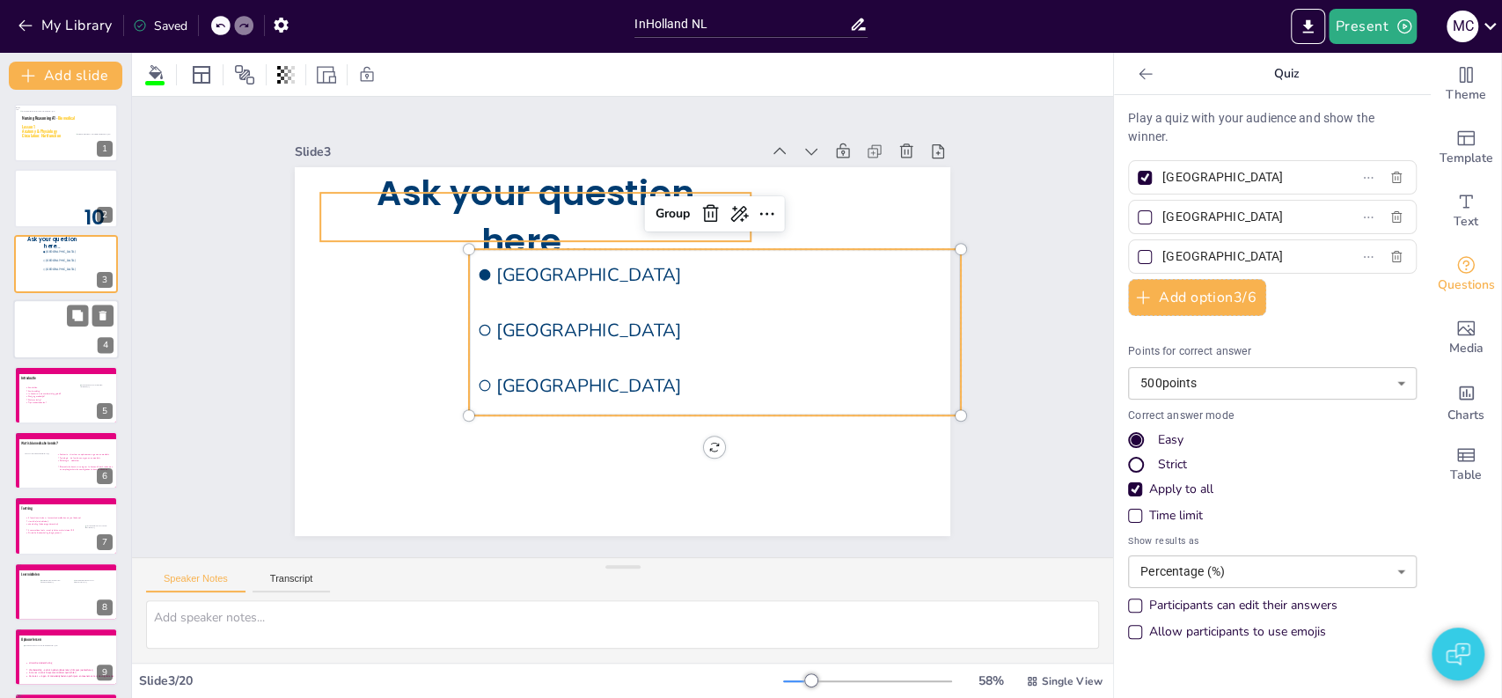
click at [27, 322] on div at bounding box center [66, 329] width 106 height 60
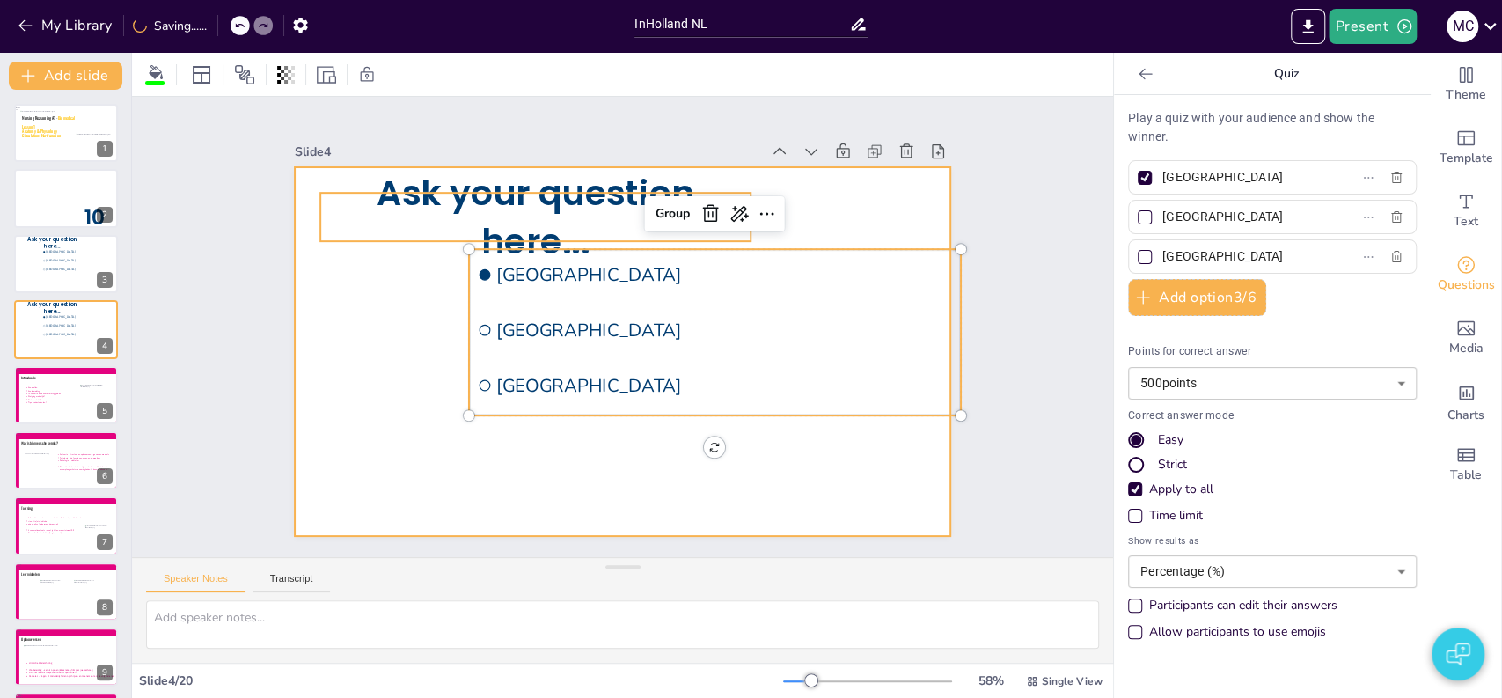
click at [317, 345] on div at bounding box center [629, 350] width 737 height 553
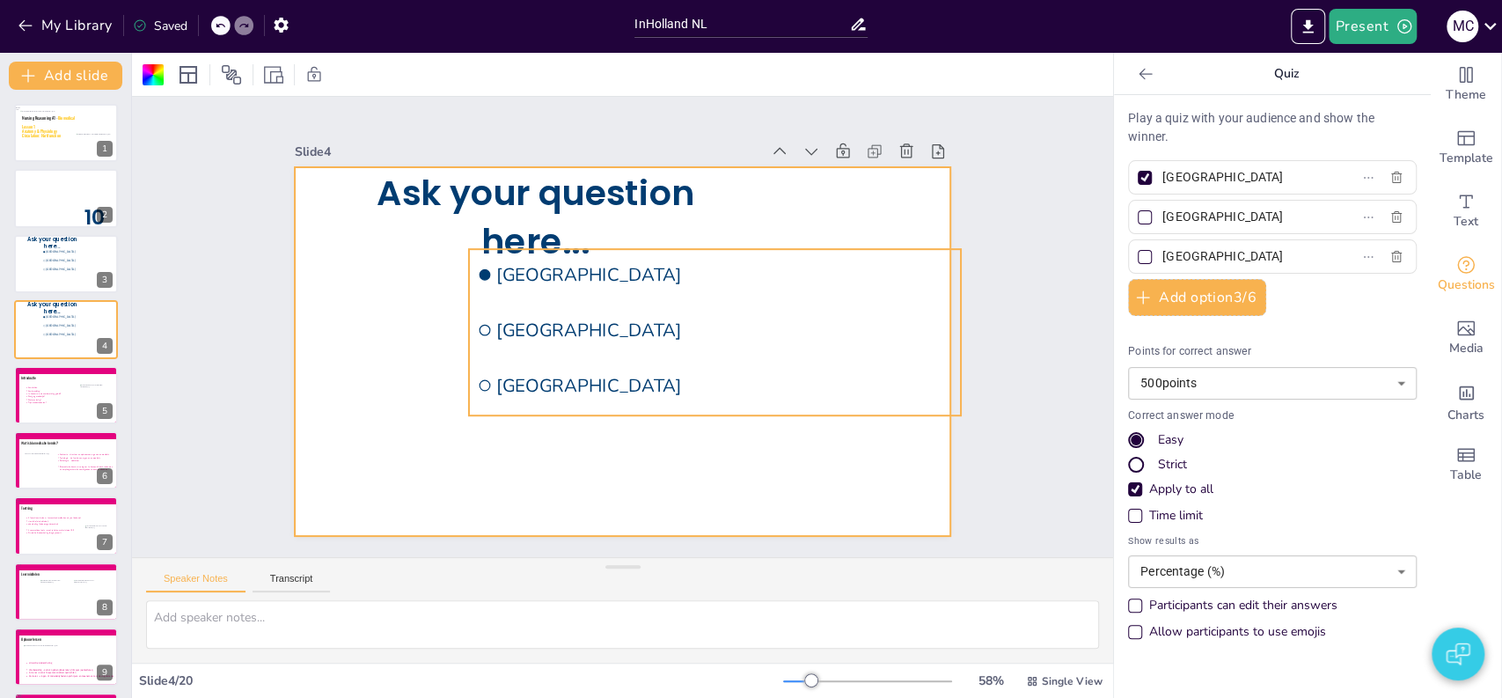
click at [486, 304] on li "[GEOGRAPHIC_DATA]" at bounding box center [706, 367] width 470 height 246
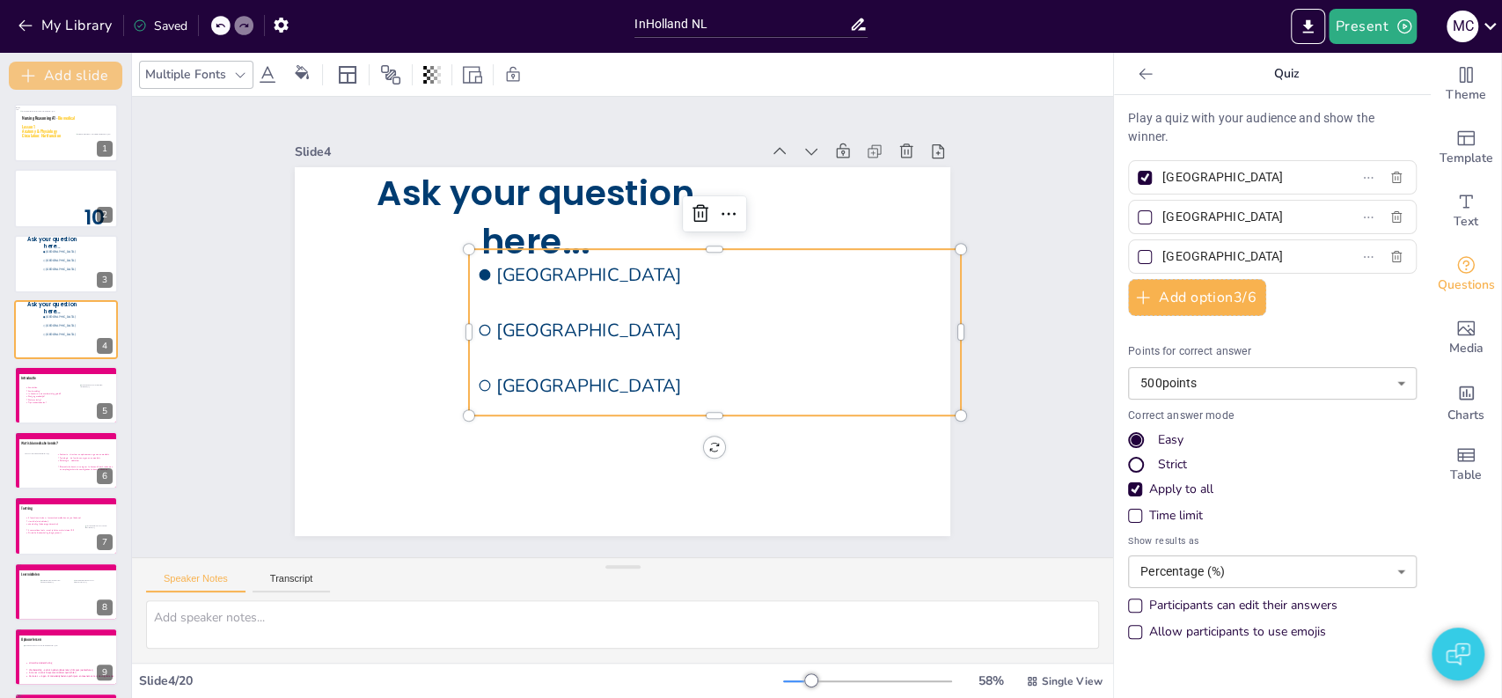
click at [67, 76] on button "Add slide" at bounding box center [65, 76] width 113 height 28
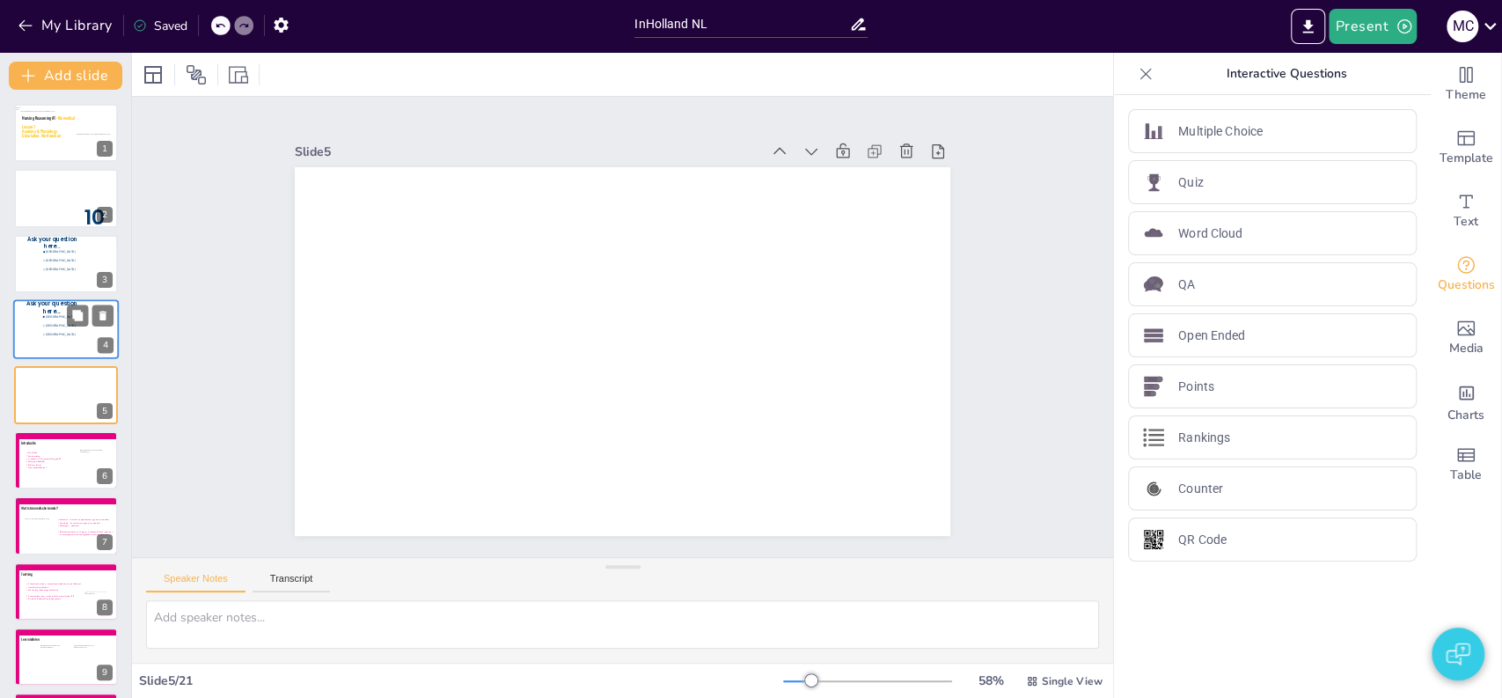
click at [35, 307] on span "Ask your question here..." at bounding box center [51, 308] width 51 height 16
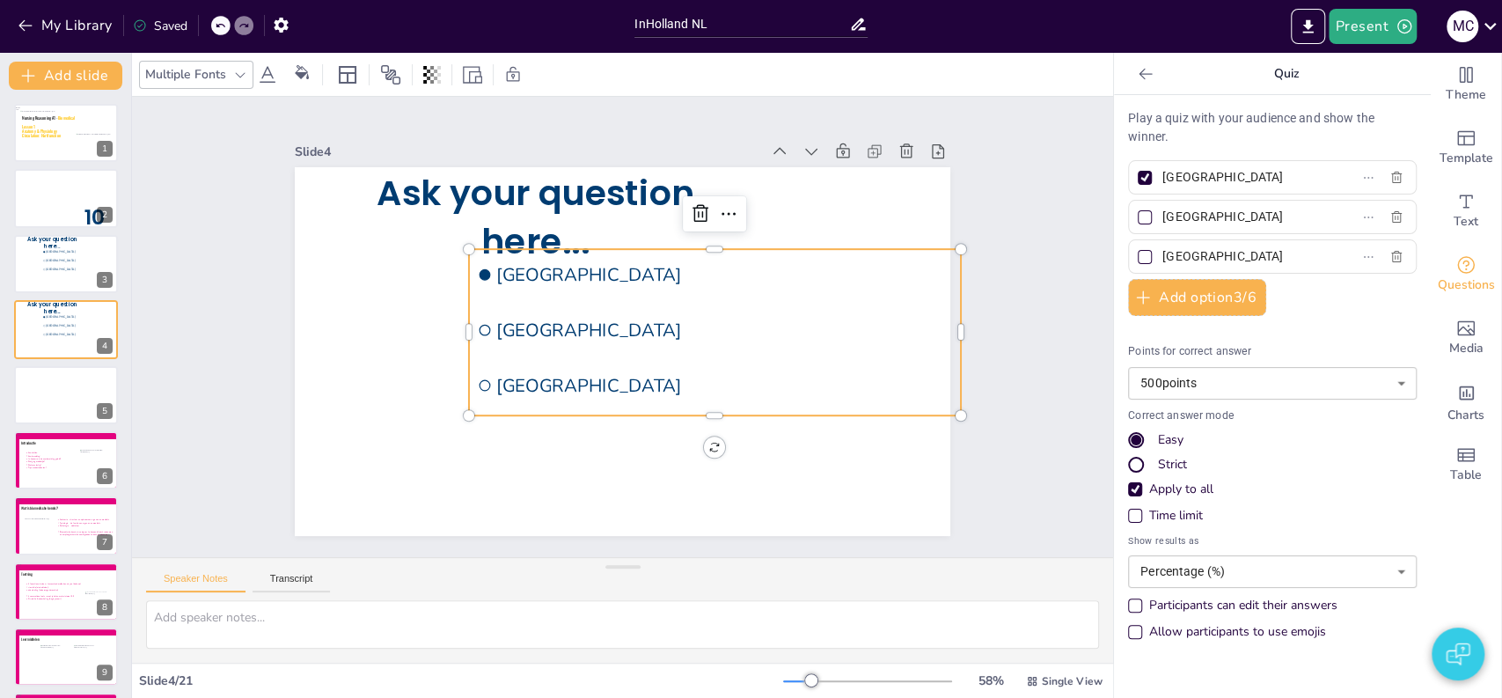
click at [519, 320] on span "[GEOGRAPHIC_DATA]" at bounding box center [696, 397] width 355 height 323
click at [41, 399] on div at bounding box center [66, 395] width 106 height 60
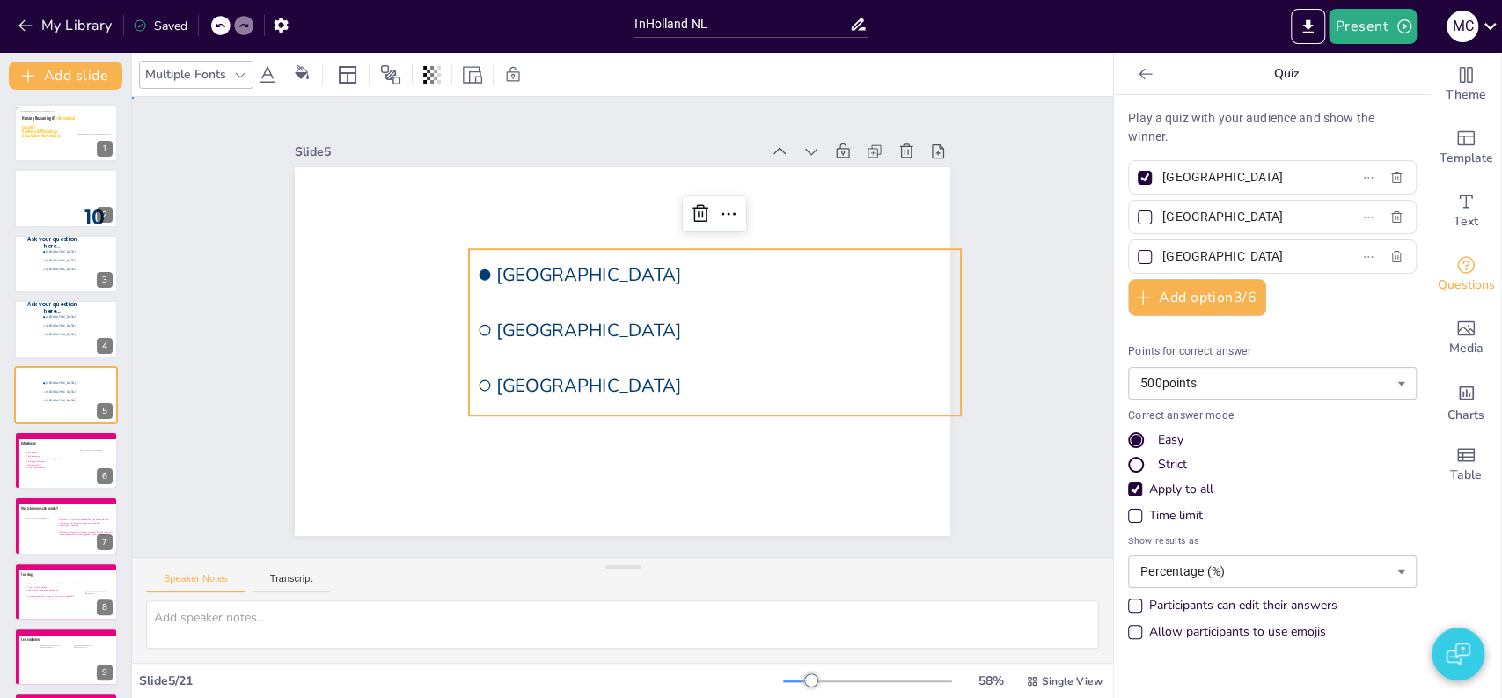
click at [241, 373] on div "Slide 1 Nursing Reasoning A1 - Biomedical Lesson 1 Anatomy & Physiology Circula…" at bounding box center [622, 326] width 859 height 689
click at [580, 274] on span "[GEOGRAPHIC_DATA]" at bounding box center [733, 355] width 355 height 323
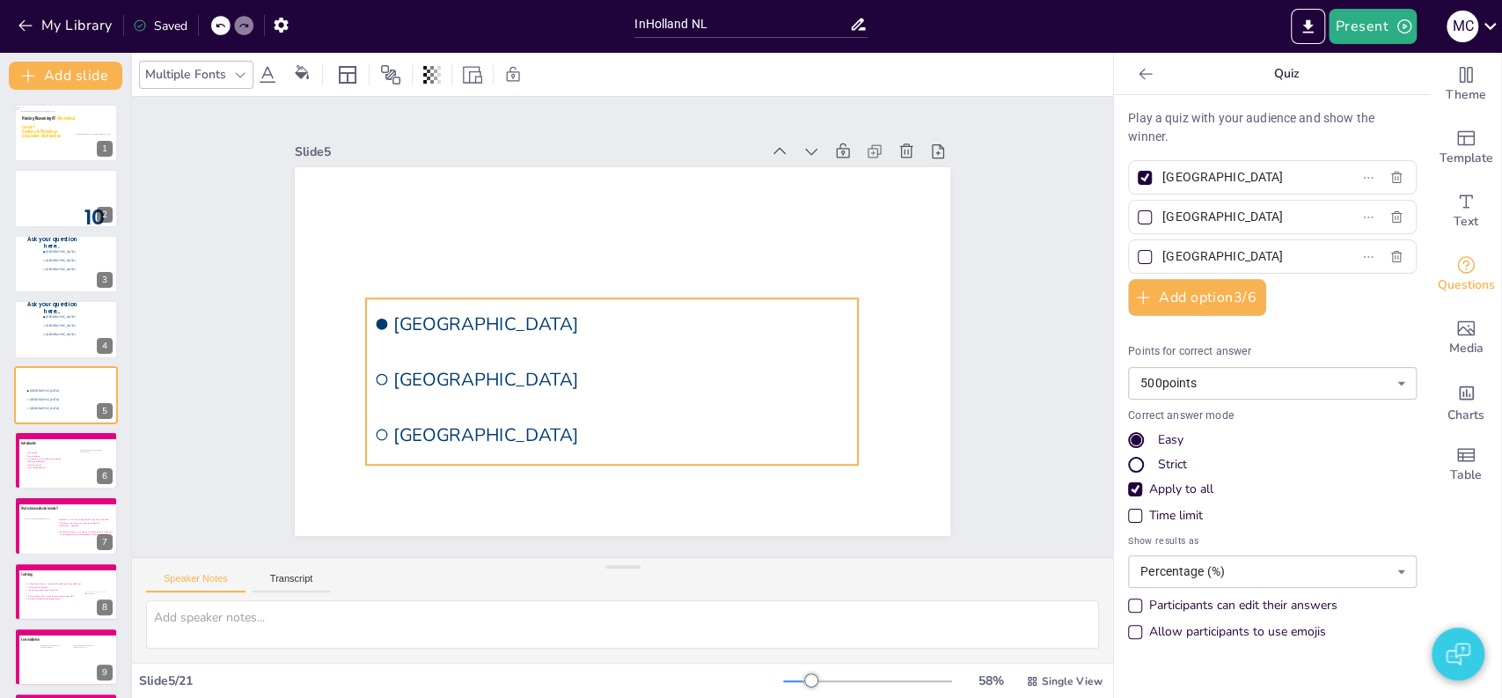
drag, startPoint x: 633, startPoint y: 292, endPoint x: 531, endPoint y: 341, distance: 114.1
click at [531, 341] on li "[GEOGRAPHIC_DATA]" at bounding box center [612, 321] width 483 height 201
click at [999, 269] on div "Slide 1 Nursing Reasoning A1 - Biomedical Lesson 1 Anatomy & Physiology Circula…" at bounding box center [622, 327] width 1055 height 654
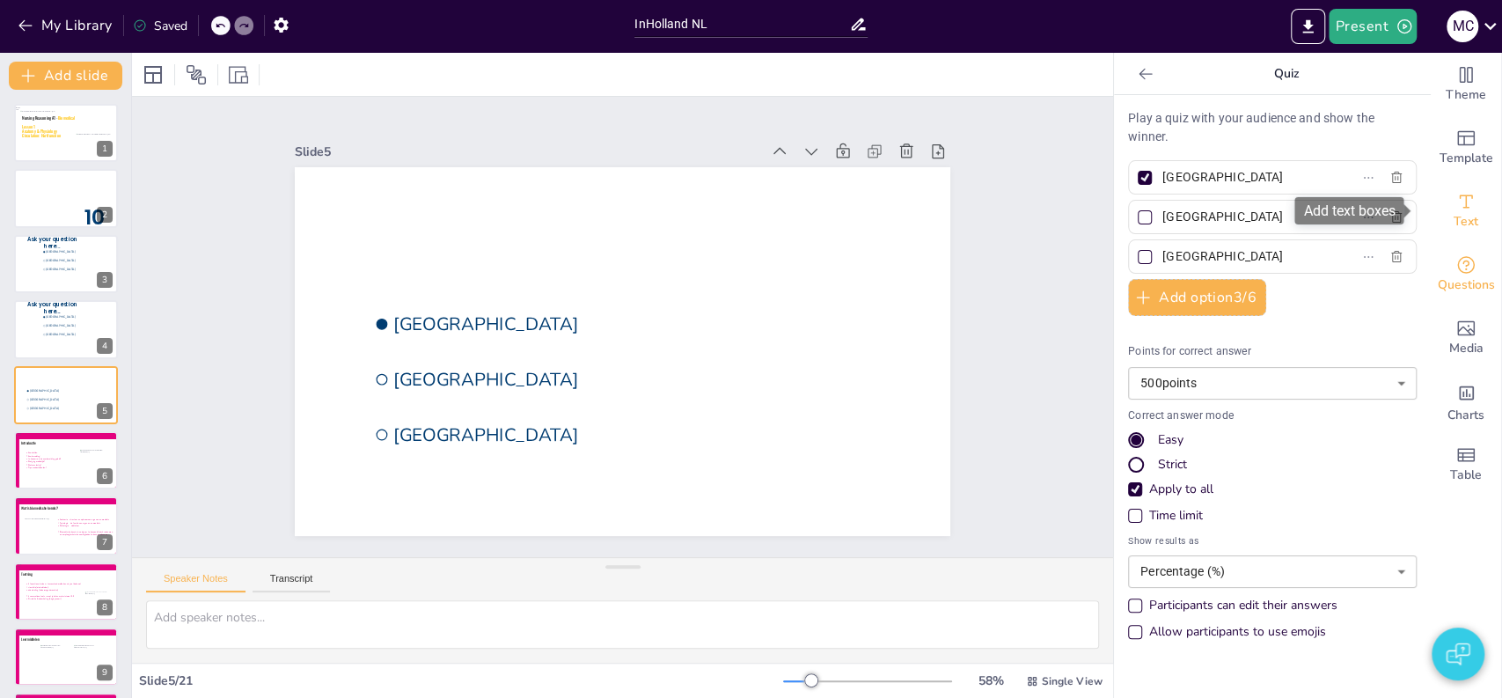
click at [1457, 210] on icon "Add text boxes" at bounding box center [1465, 201] width 21 height 21
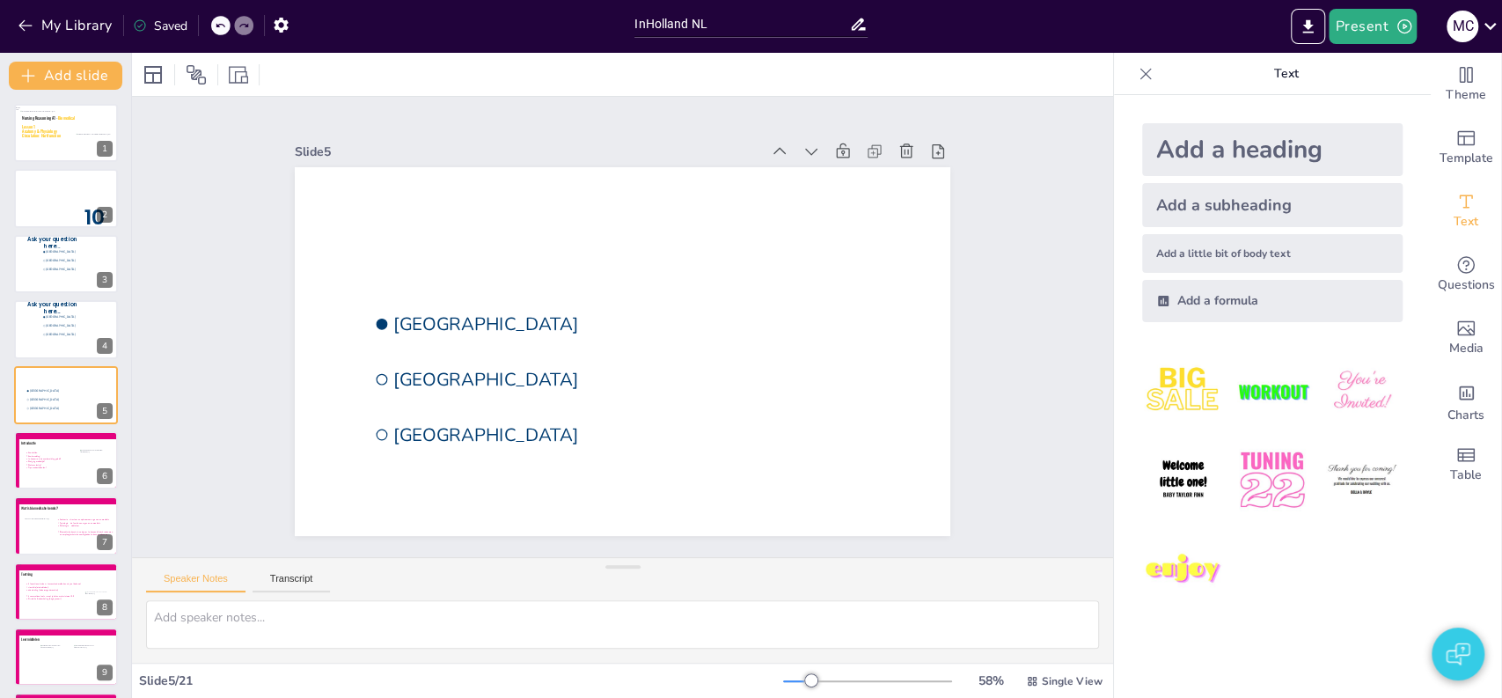
click at [1207, 164] on div "Add a heading" at bounding box center [1272, 149] width 260 height 53
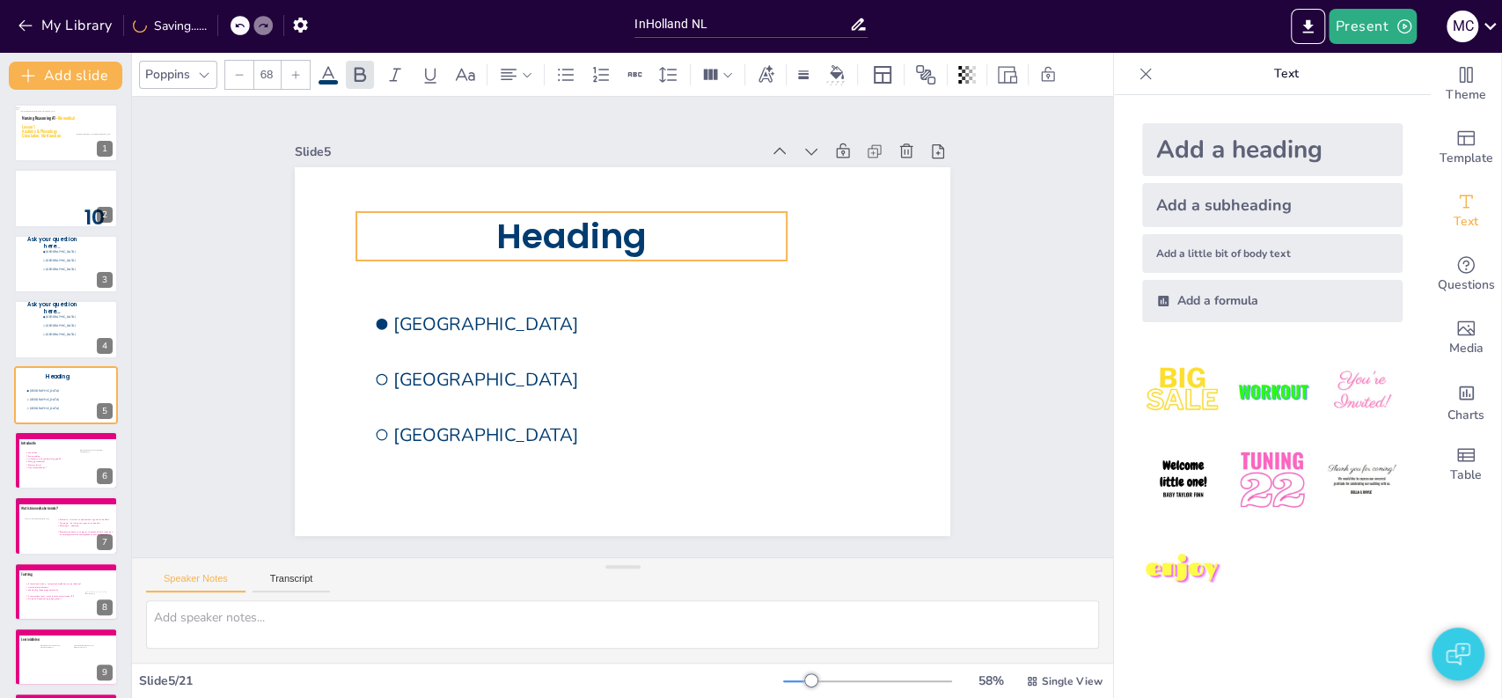
drag, startPoint x: 558, startPoint y: 348, endPoint x: 507, endPoint y: 231, distance: 128.5
click at [523, 231] on span "Heading" at bounding box center [602, 225] width 158 height 92
click at [547, 229] on span "Heading" at bounding box center [624, 220] width 155 height 117
click at [513, 229] on span "Heading" at bounding box center [591, 225] width 157 height 79
click at [245, 277] on div "Slide 1 Nursing Reasoning A1 - Biomedical Lesson 1 Anatomy & Physiology Circula…" at bounding box center [622, 326] width 840 height 815
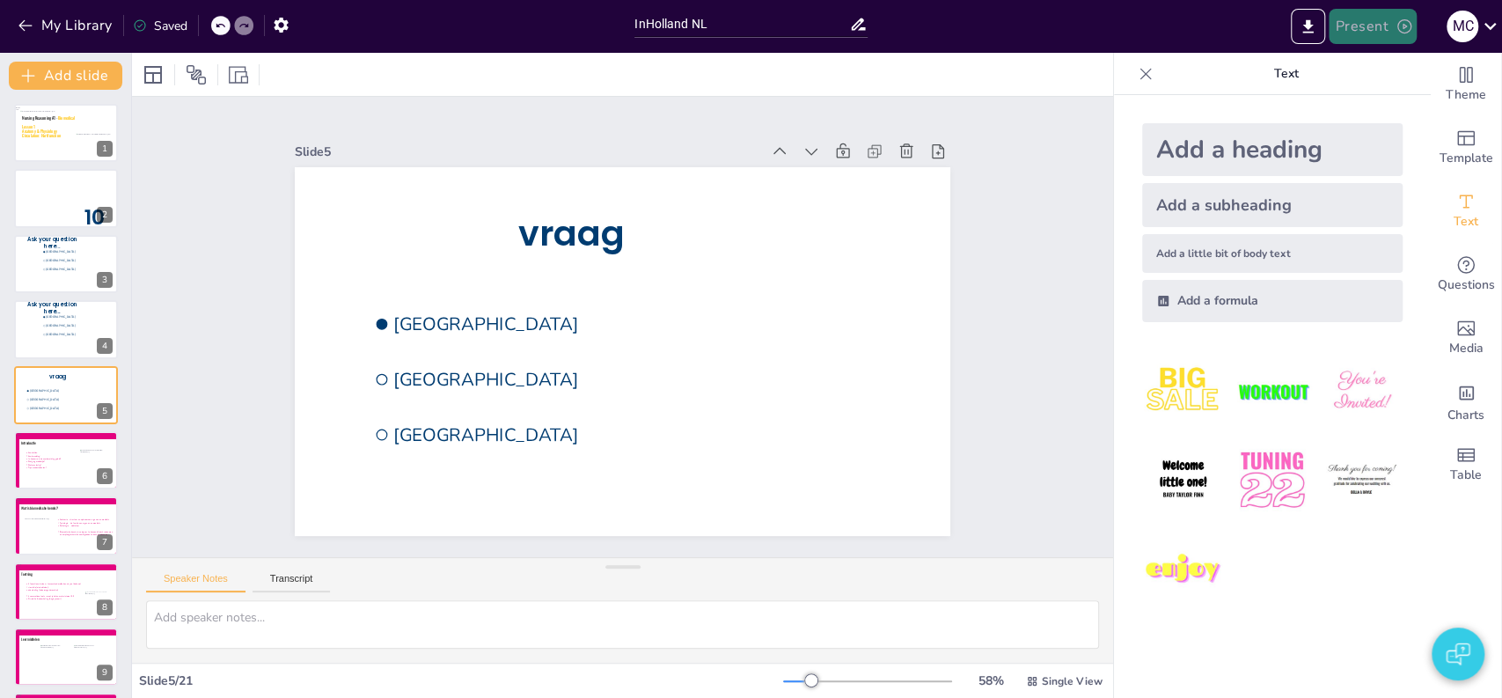
click at [1350, 34] on button "Present" at bounding box center [1372, 26] width 88 height 35
click at [1380, 64] on li "Preview presentation" at bounding box center [1398, 65] width 138 height 28
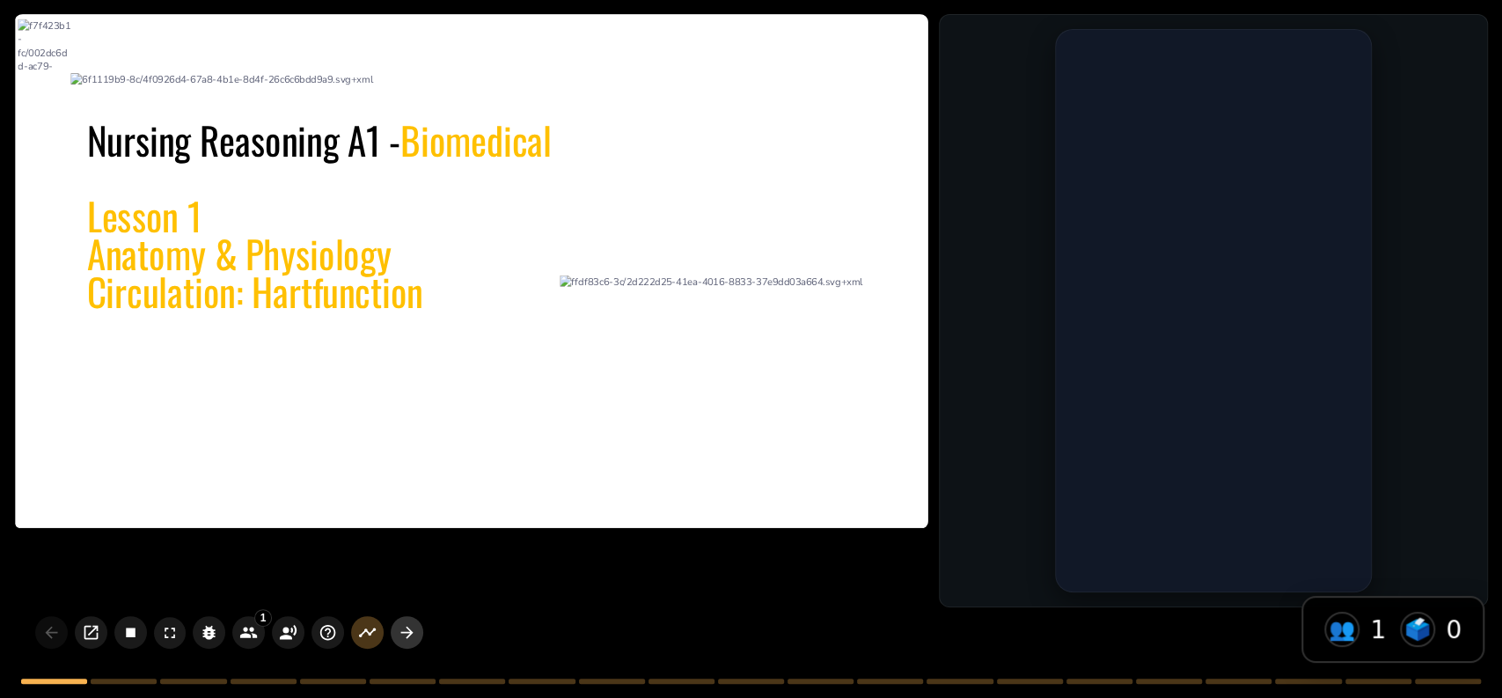
click at [406, 621] on button "button" at bounding box center [407, 632] width 33 height 33
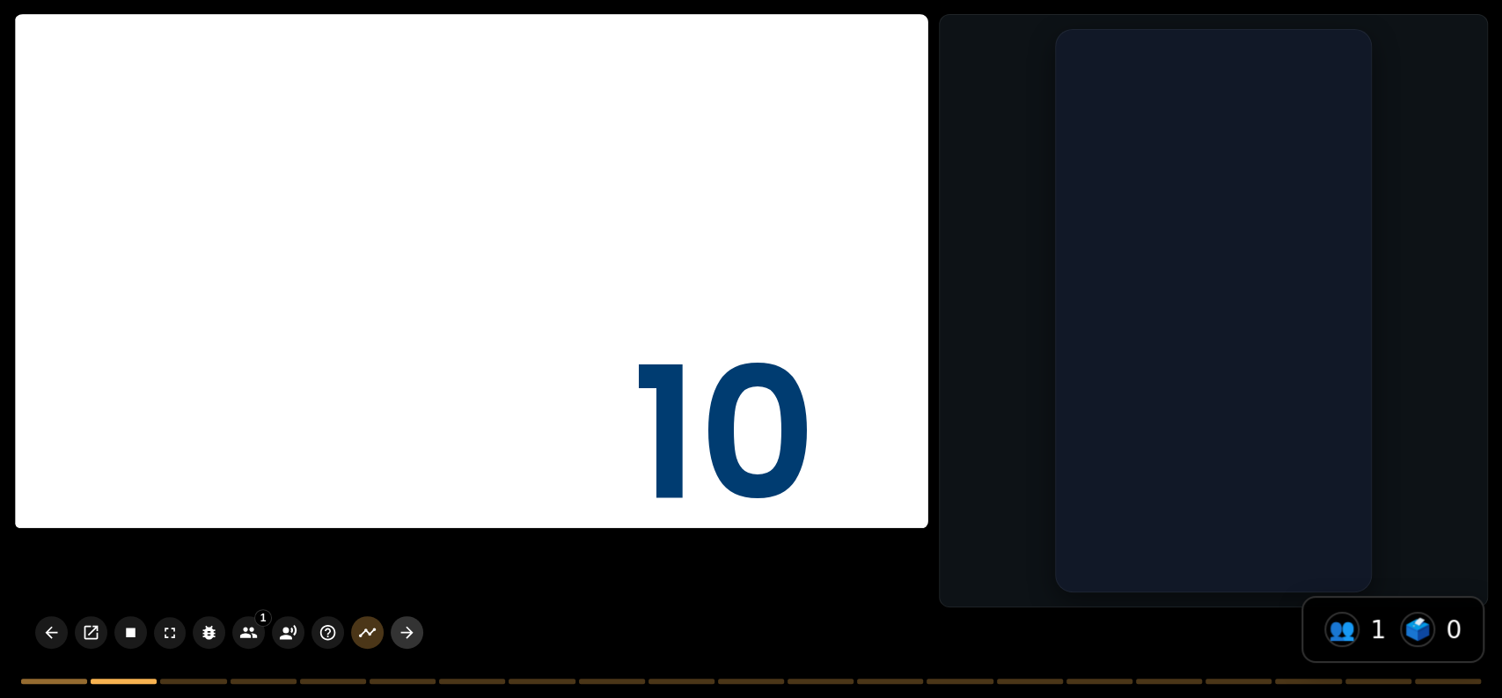
click at [406, 634] on icon "button" at bounding box center [407, 632] width 18 height 18
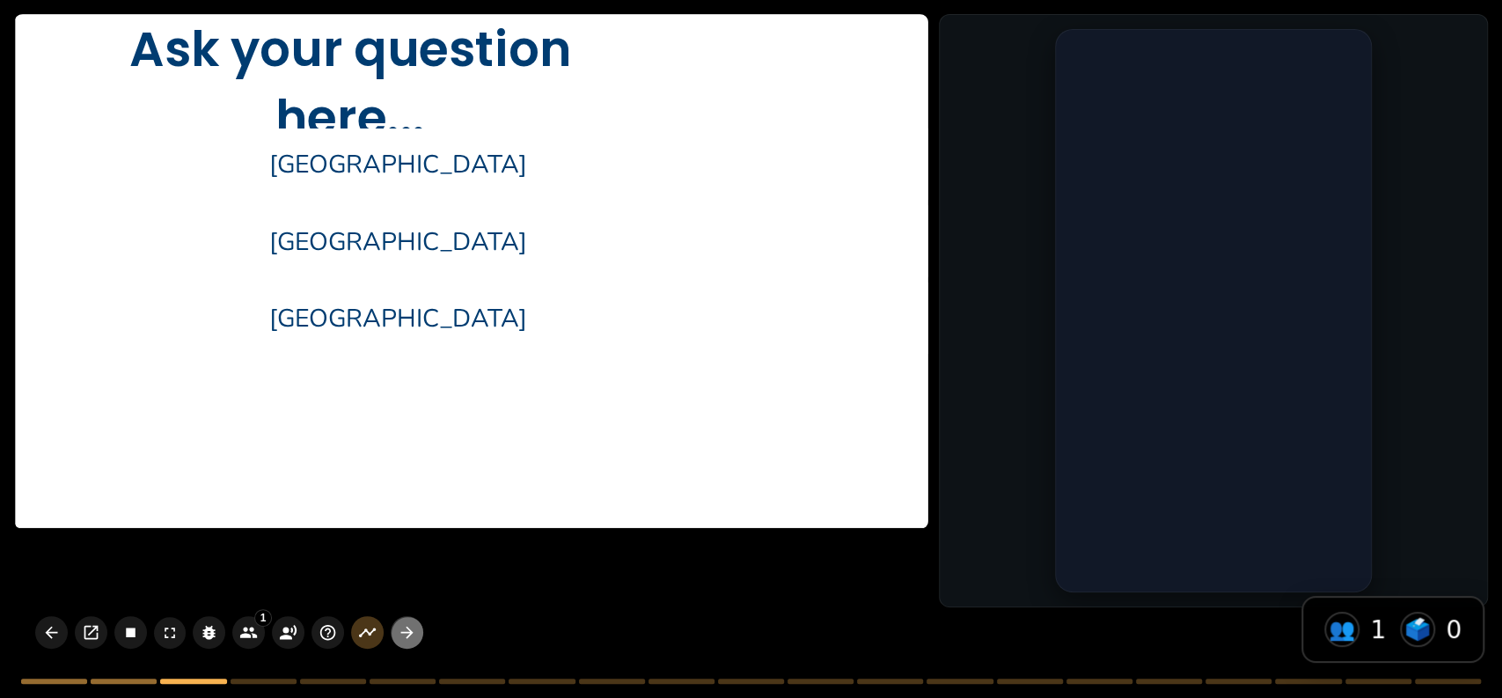
click at [403, 625] on icon "button" at bounding box center [407, 632] width 18 height 18
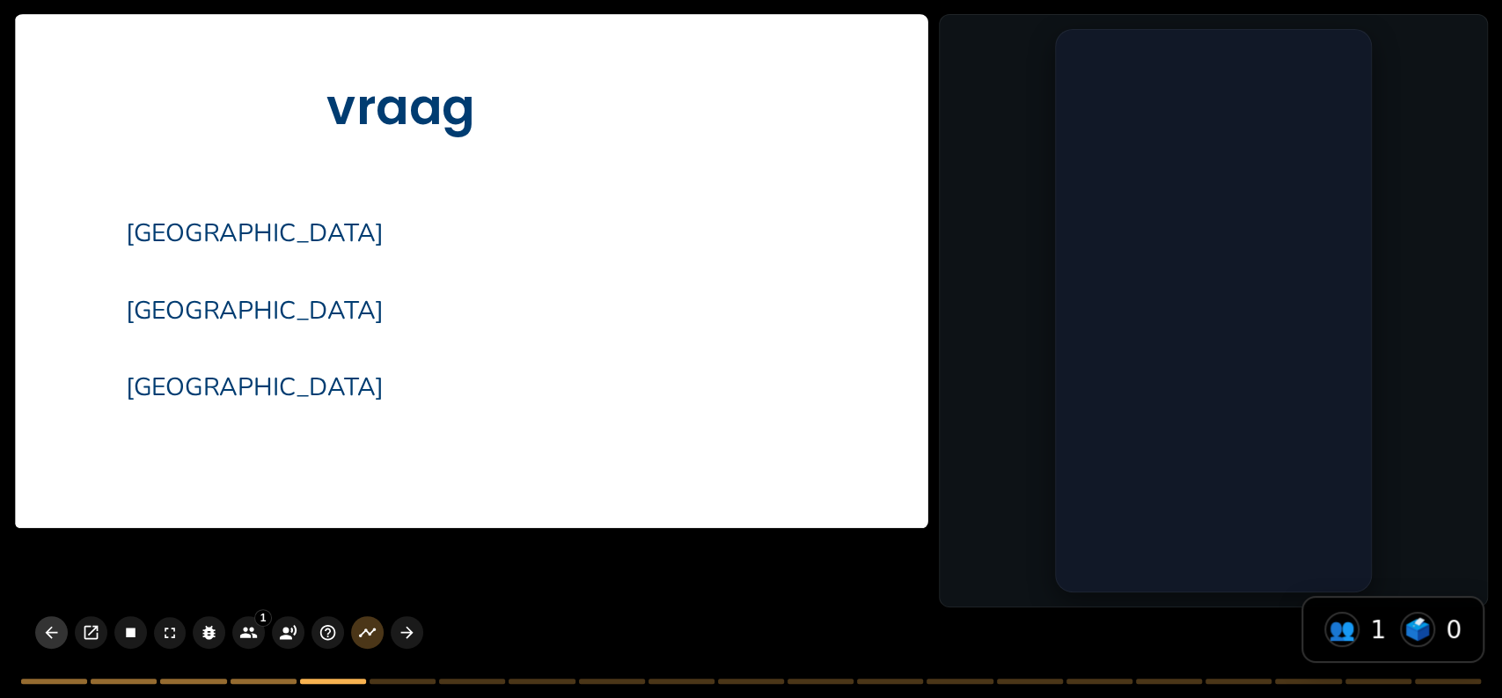
click at [56, 628] on icon "button" at bounding box center [51, 632] width 18 height 18
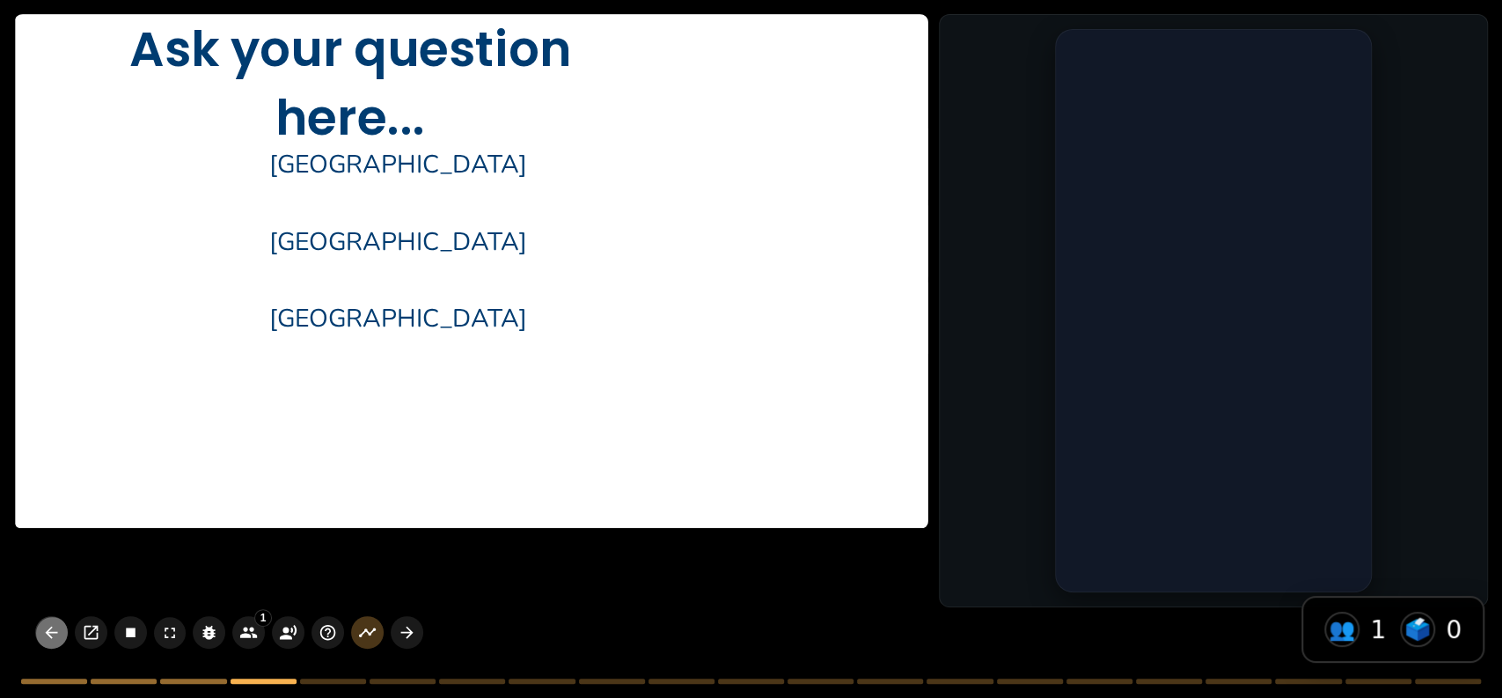
click at [56, 628] on icon "button" at bounding box center [51, 632] width 18 height 18
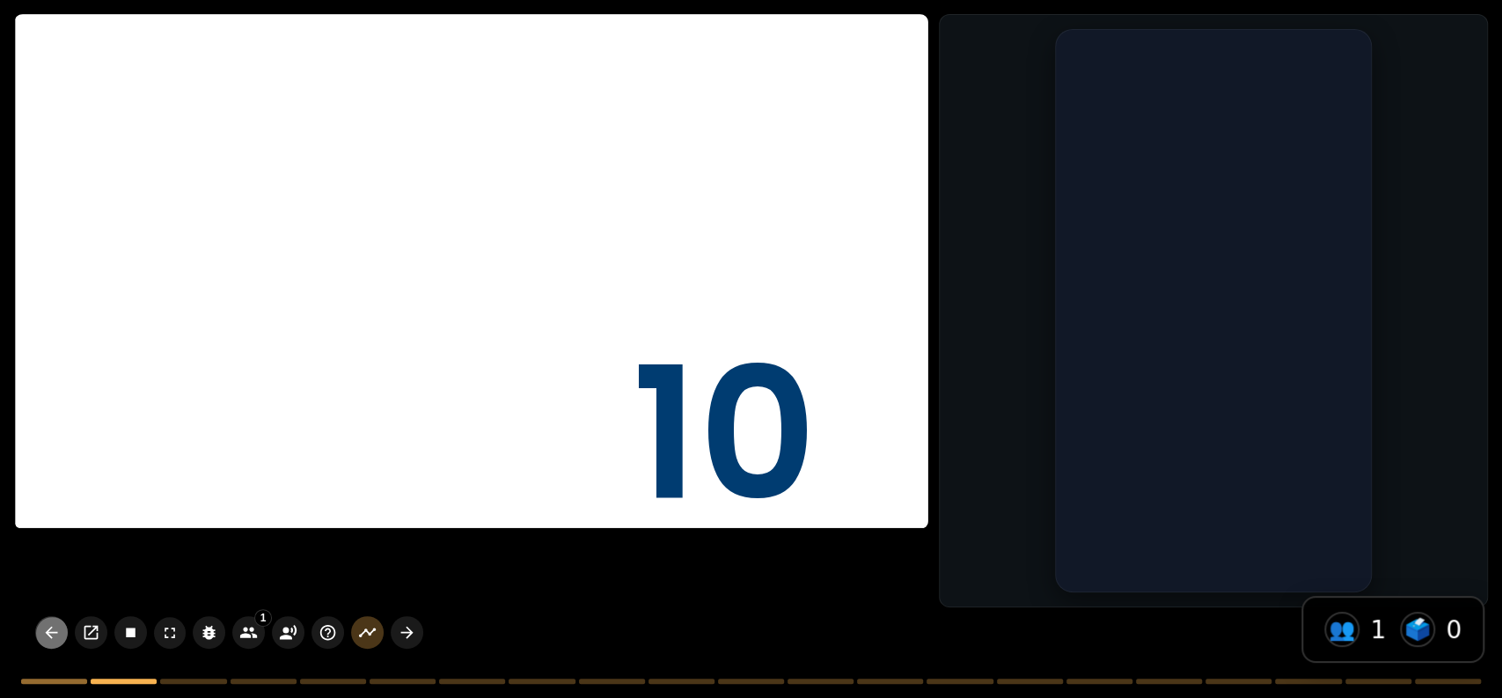
click at [56, 628] on icon "button" at bounding box center [51, 632] width 18 height 18
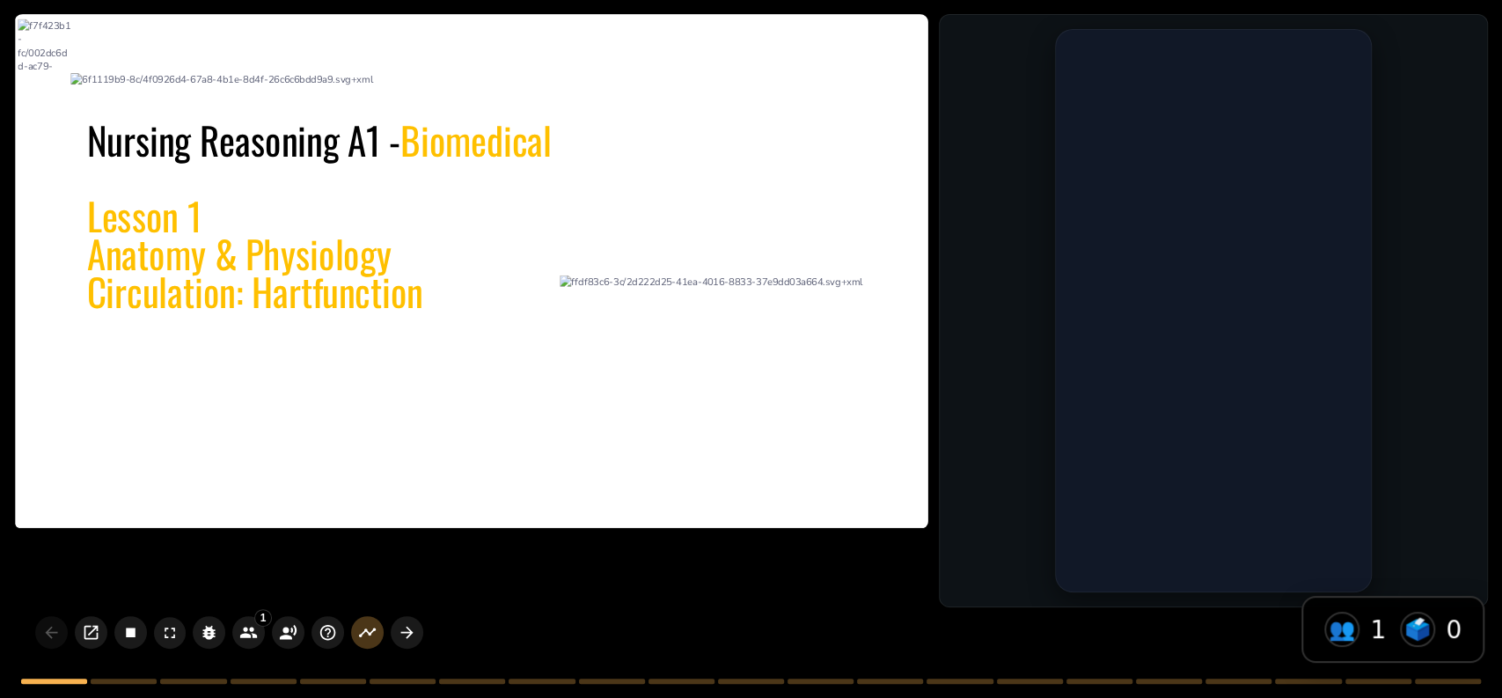
click at [1011, 361] on div at bounding box center [1213, 310] width 549 height 593
click at [404, 636] on icon "button" at bounding box center [407, 632] width 18 height 18
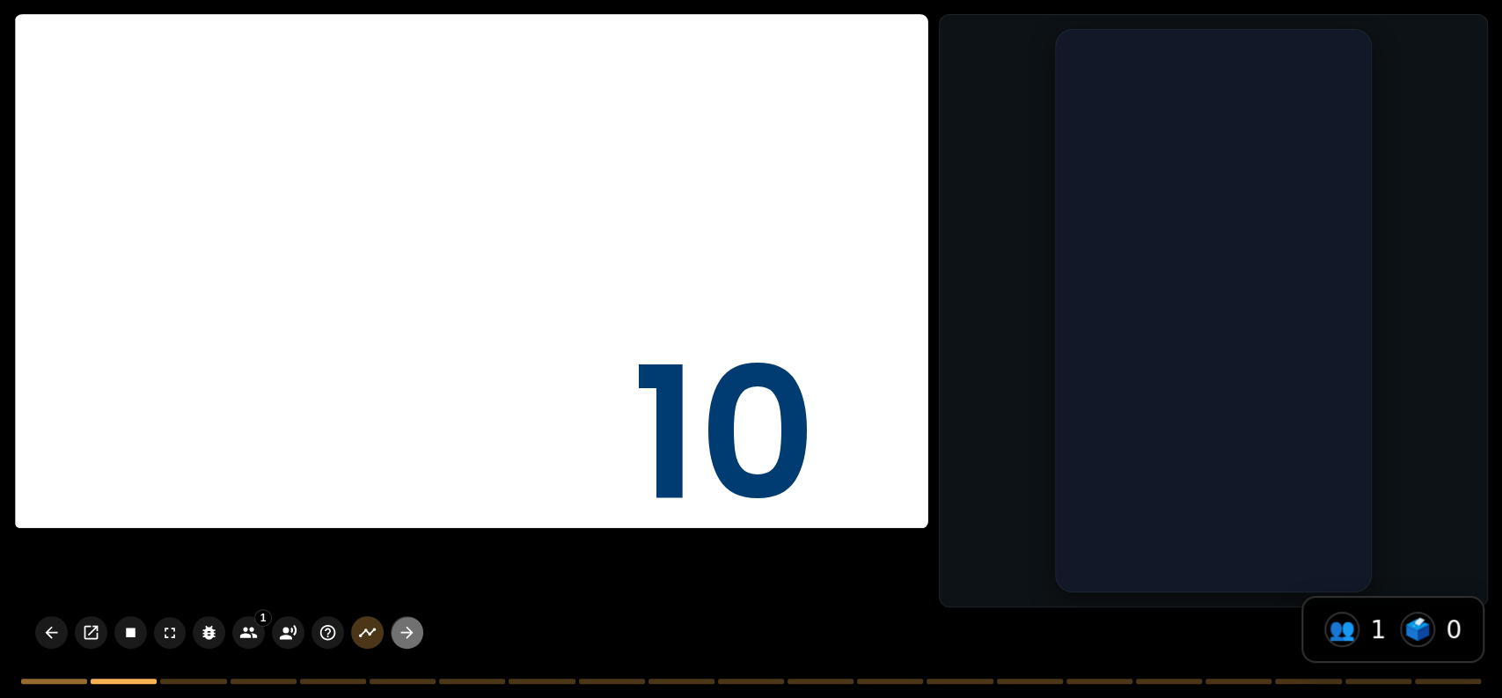
click at [412, 633] on icon "button" at bounding box center [407, 632] width 18 height 18
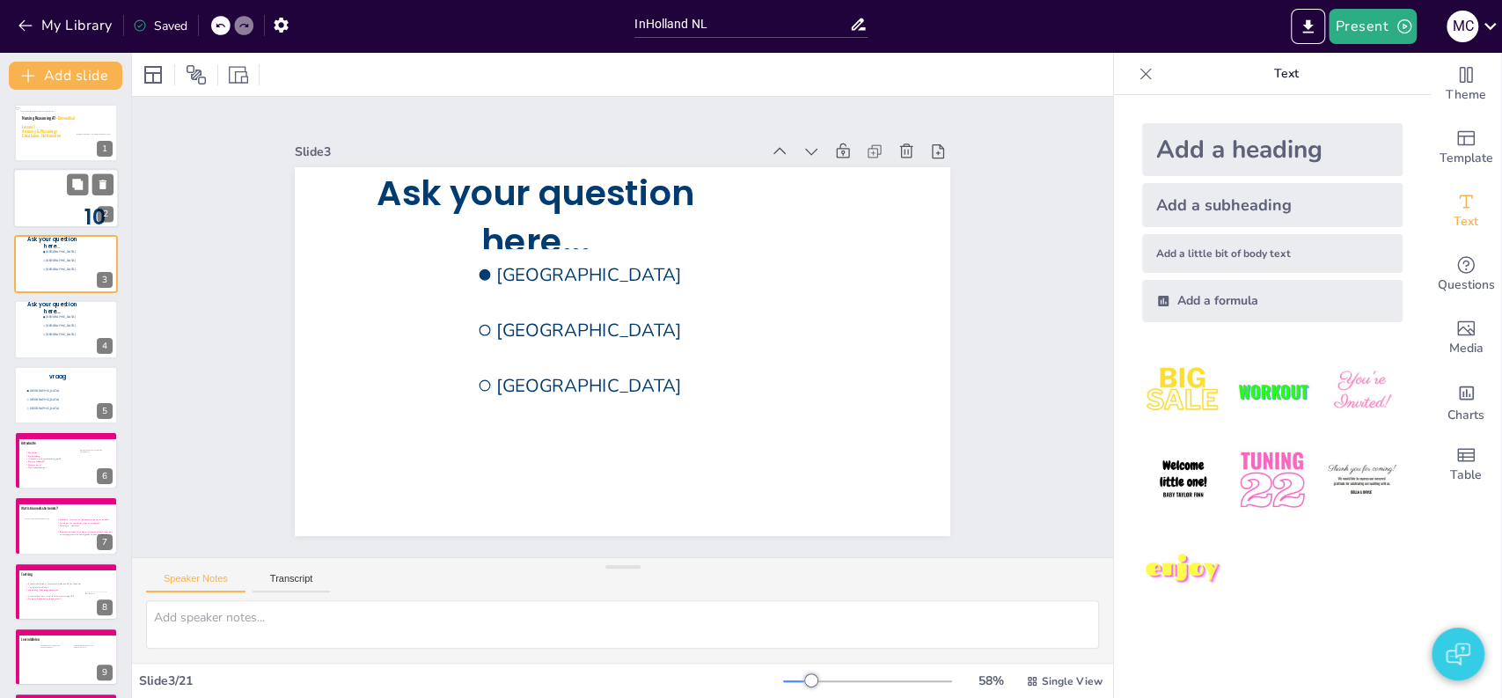
click at [48, 200] on div at bounding box center [66, 199] width 106 height 60
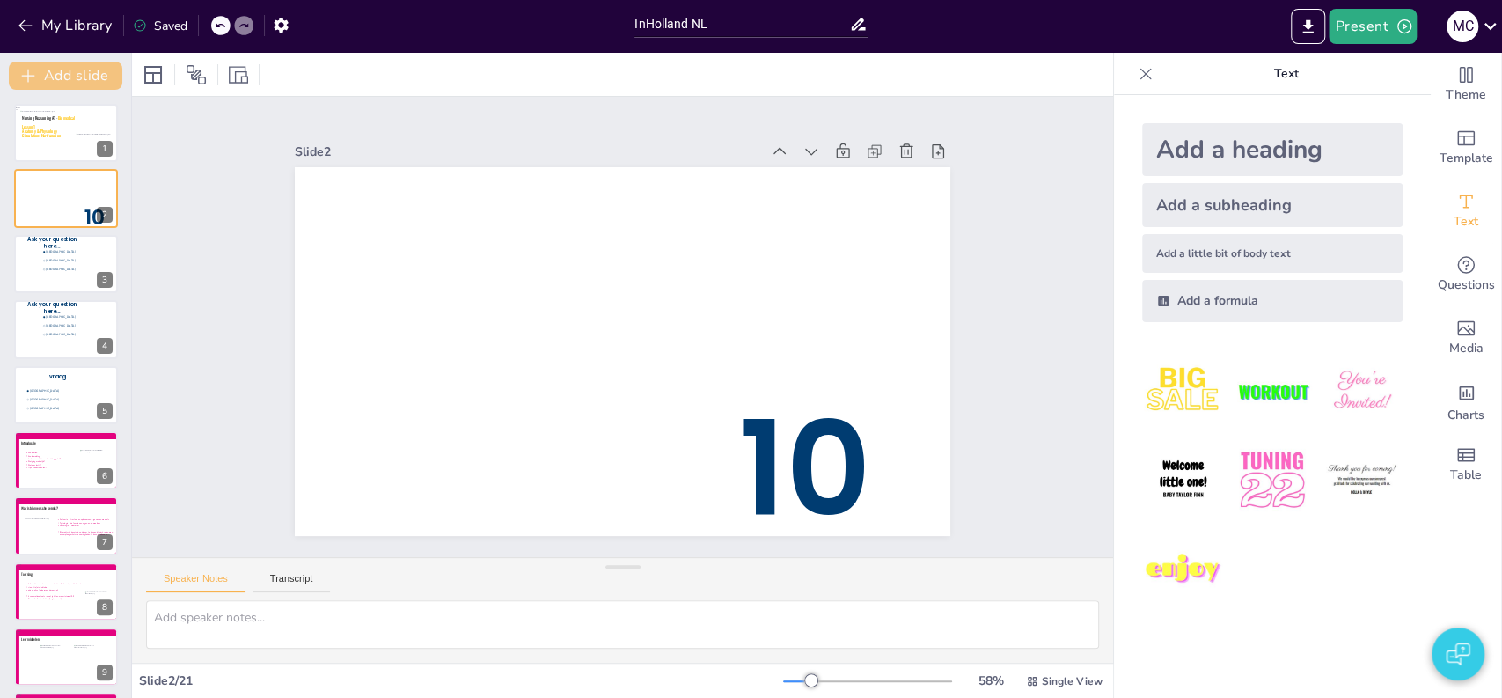
click at [49, 82] on button "Add slide" at bounding box center [65, 76] width 113 height 28
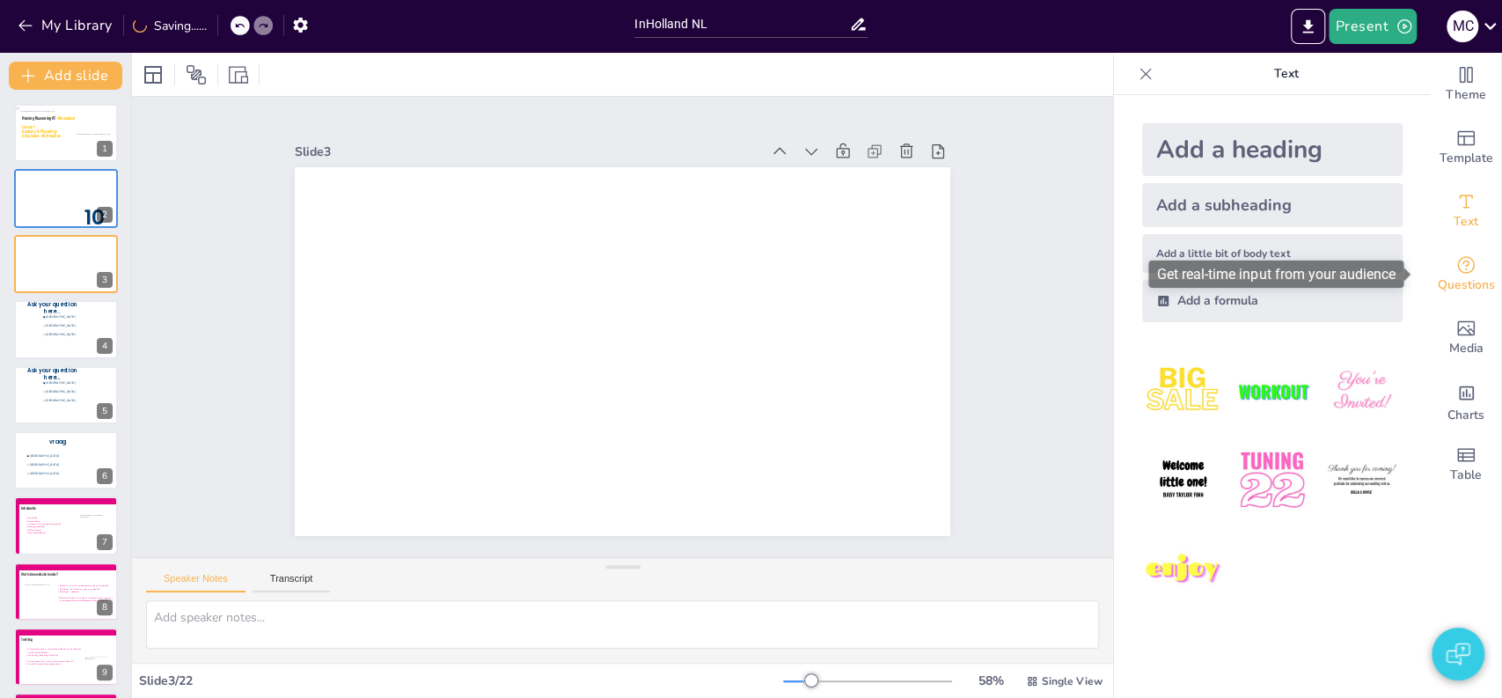
click at [1455, 265] on icon "Get real-time input from your audience" at bounding box center [1465, 264] width 21 height 21
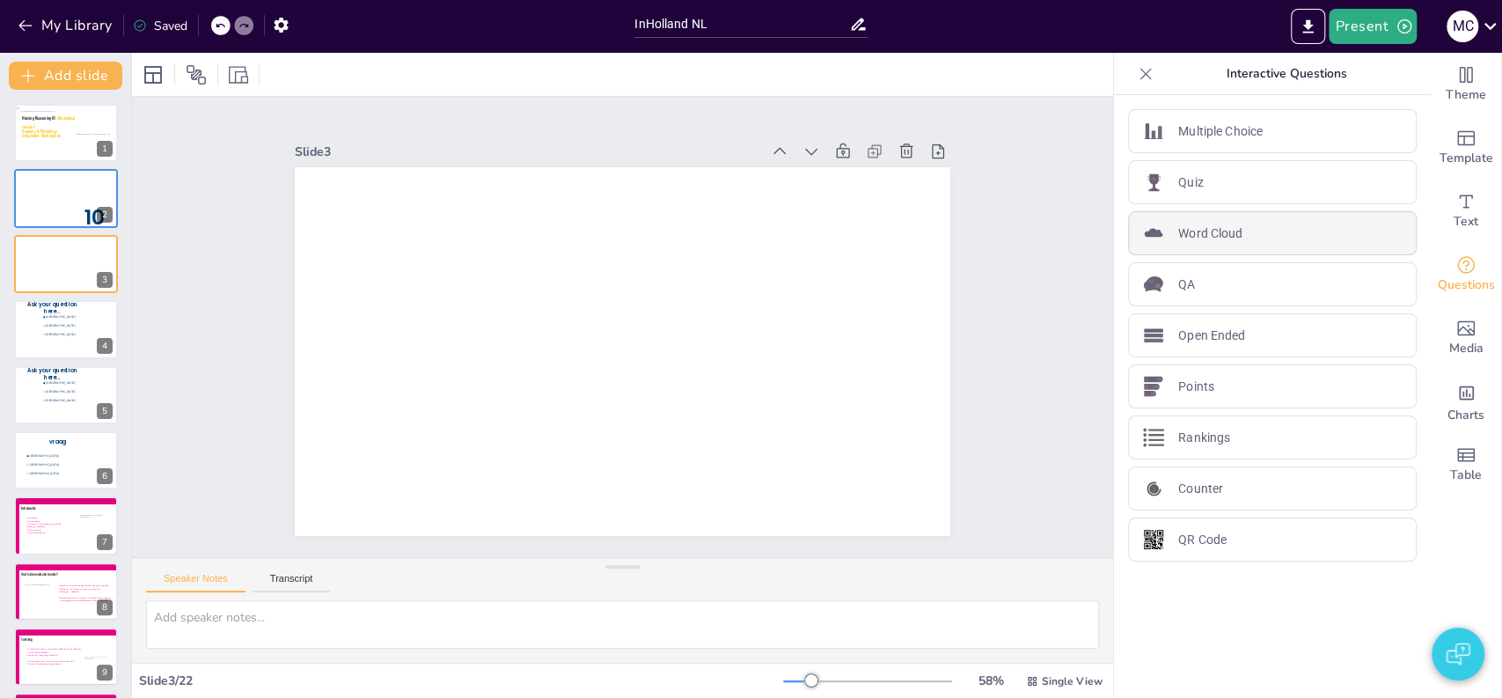
click at [1159, 230] on div "Word Cloud" at bounding box center [1272, 233] width 289 height 44
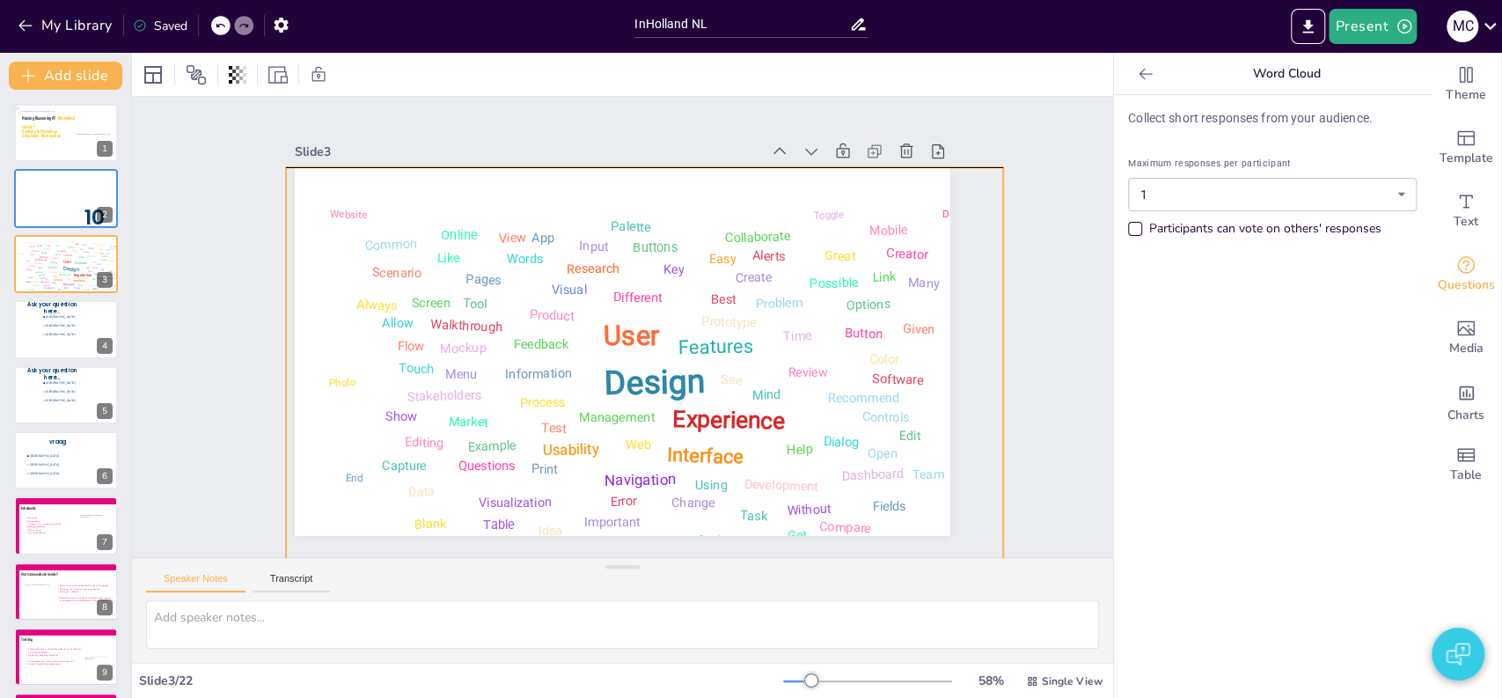
drag, startPoint x: 478, startPoint y: 359, endPoint x: 523, endPoint y: 384, distance: 51.2
click at [528, 340] on div "Information" at bounding box center [526, 315] width 63 height 50
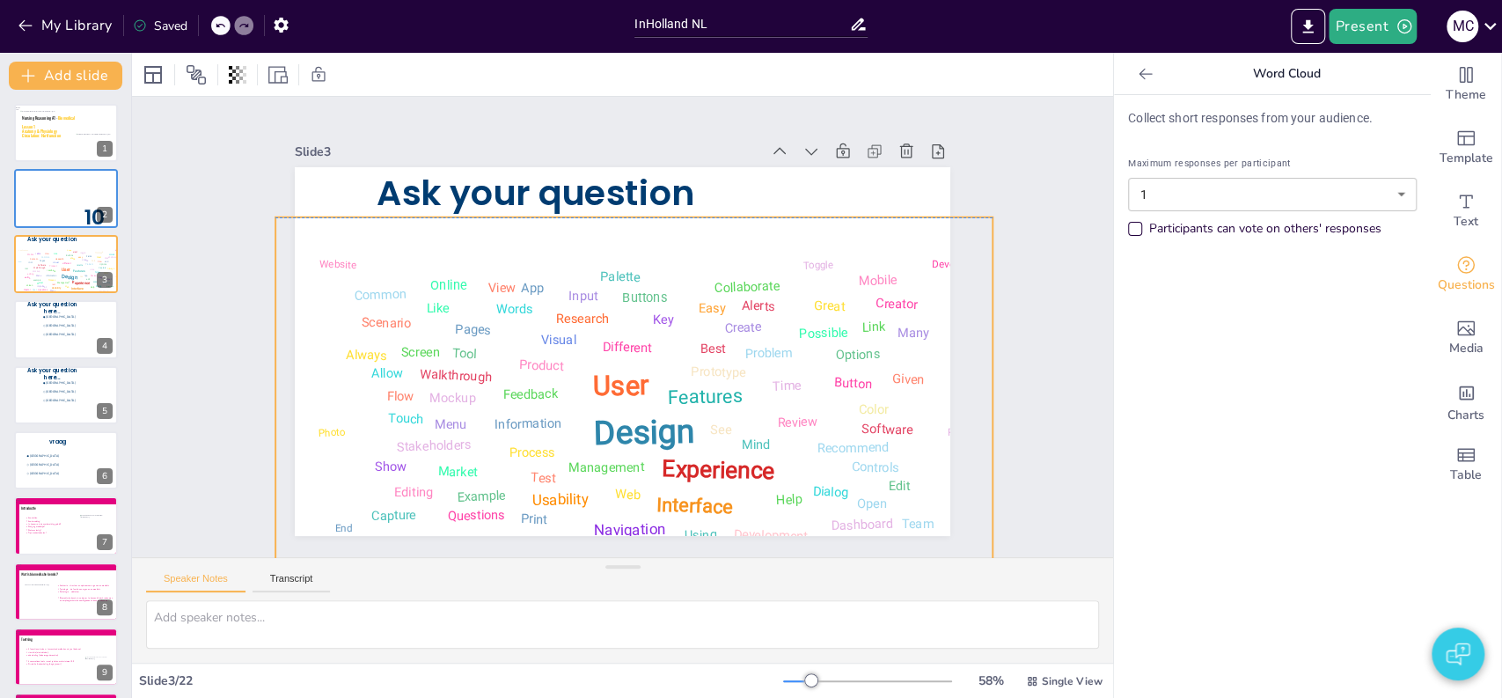
drag, startPoint x: 338, startPoint y: 227, endPoint x: 295, endPoint y: 257, distance: 52.5
click at [295, 257] on div "Design User Experience Interface Features Navigation Usability Test Process Inf…" at bounding box center [568, 404] width 778 height 755
click at [230, 234] on div "Slide 1 Nursing Reasoning A1 - Biomedical Lesson 1 Anatomy & Physiology Circula…" at bounding box center [622, 326] width 840 height 815
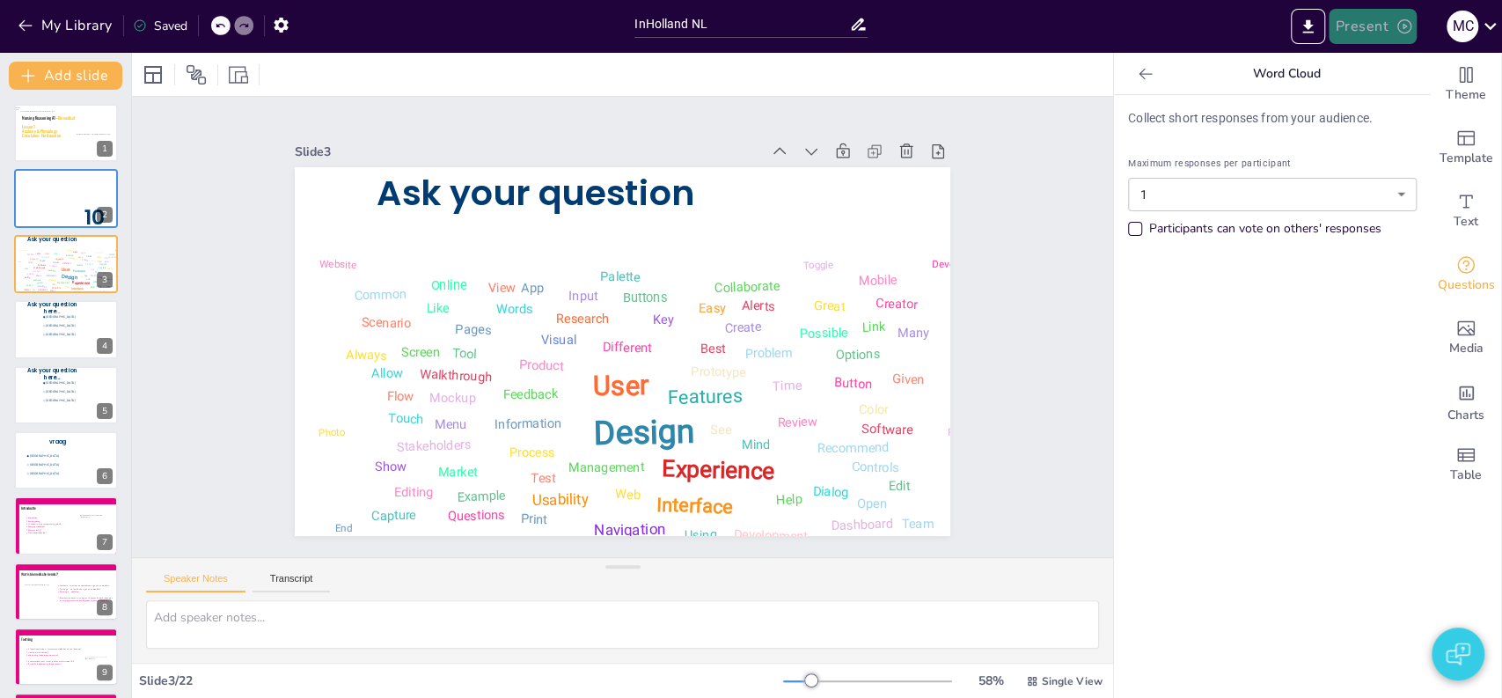
click at [1374, 40] on button "Present" at bounding box center [1372, 26] width 88 height 35
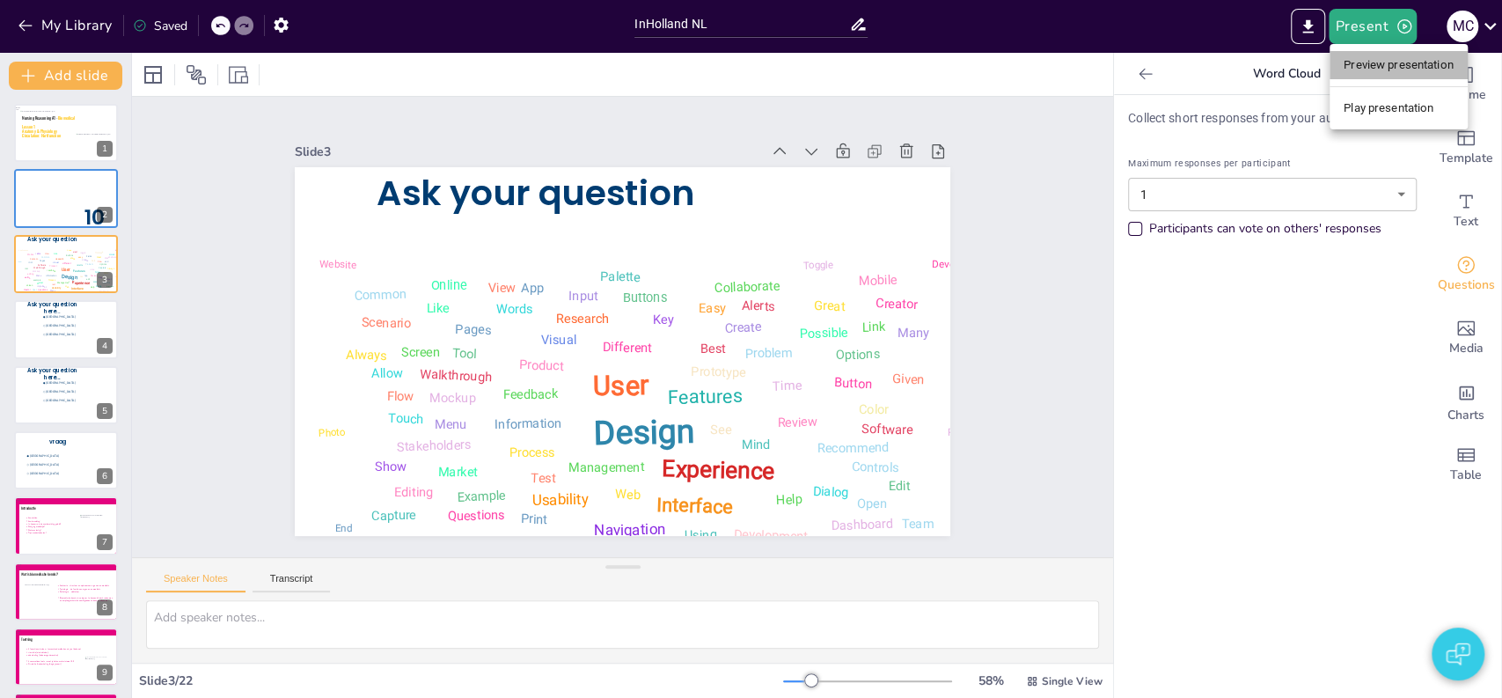
click at [1373, 69] on li "Preview presentation" at bounding box center [1398, 65] width 138 height 28
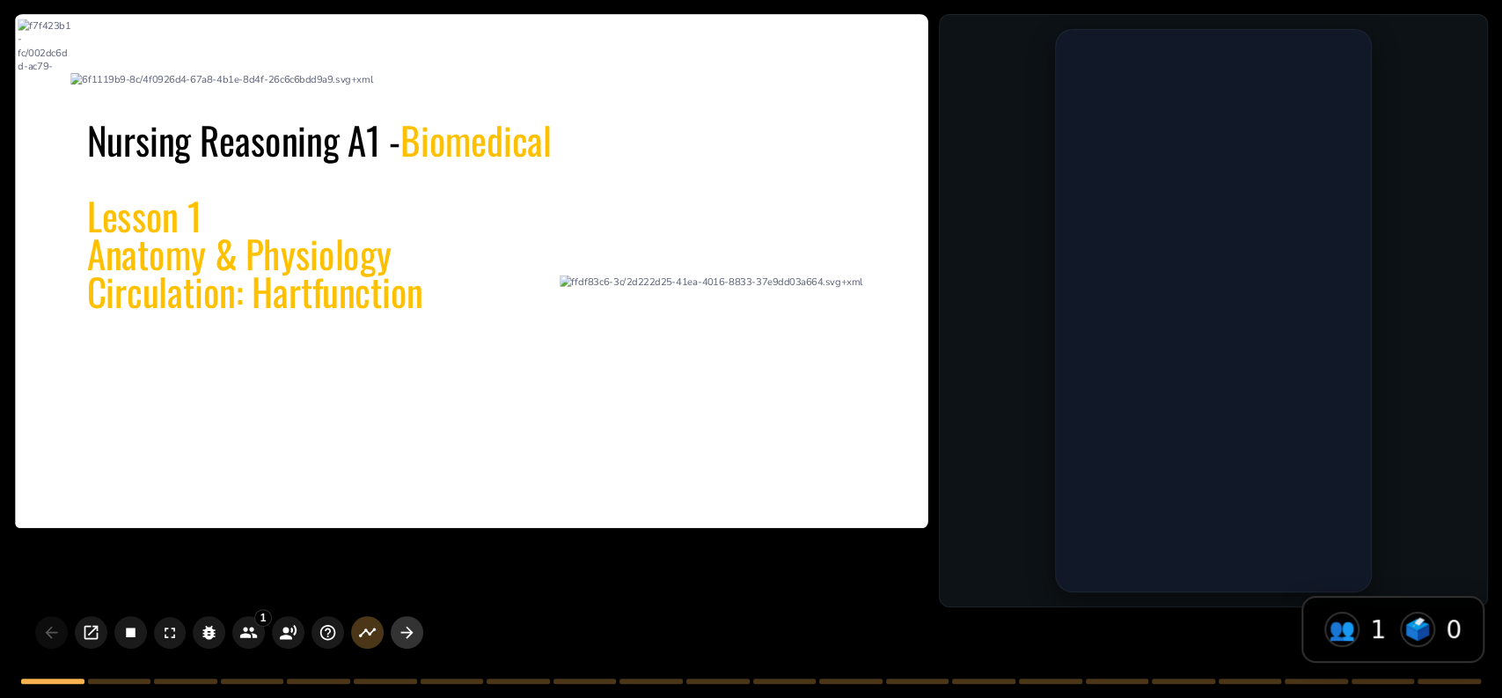
click at [408, 626] on icon "button" at bounding box center [407, 632] width 18 height 18
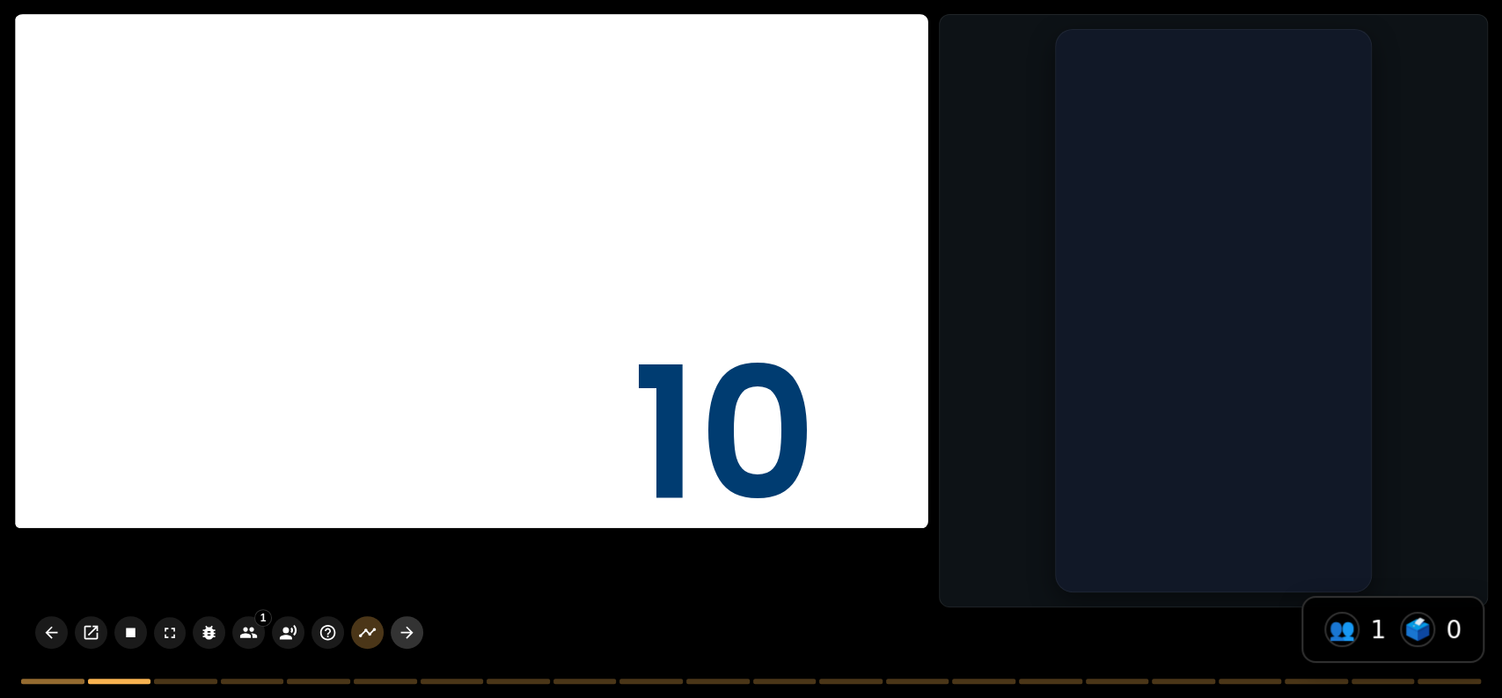
click at [408, 626] on icon "button" at bounding box center [407, 632] width 18 height 18
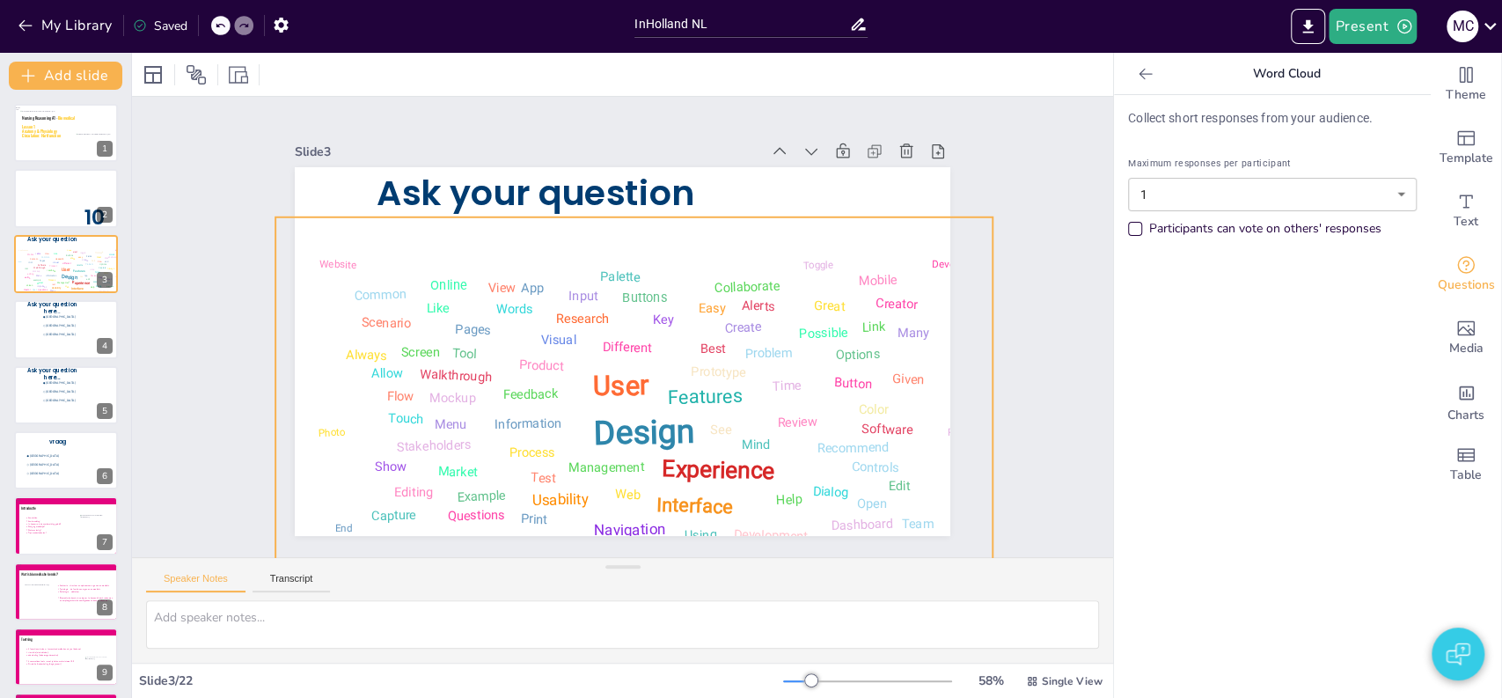
click at [502, 337] on div "Design User Experience Interface Features Navigation Usability Test Process Inf…" at bounding box center [585, 414] width 798 height 685
click at [766, 225] on div "Design User Experience Interface Features Navigation Usability Test Process Inf…" at bounding box center [586, 414] width 798 height 685
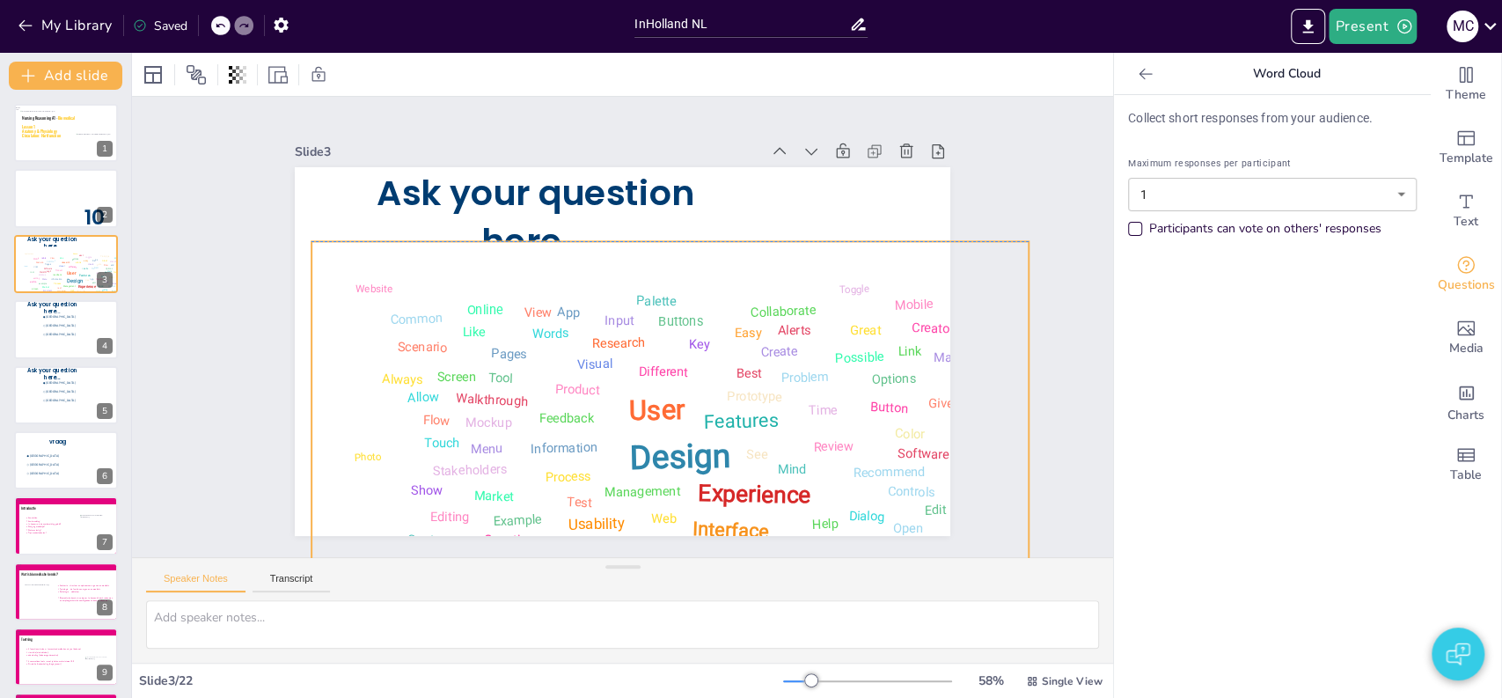
drag, startPoint x: 697, startPoint y: 247, endPoint x: 733, endPoint y: 275, distance: 45.8
click at [733, 275] on div "Design User Experience Interface Features Navigation Usability Test Process Inf…" at bounding box center [667, 205] width 778 height 755
click at [334, 252] on div "Design User Experience Interface Features Navigation Usability Test Process Inf…" at bounding box center [493, 335] width 585 height 782
click at [1377, 26] on button "Present" at bounding box center [1372, 26] width 88 height 35
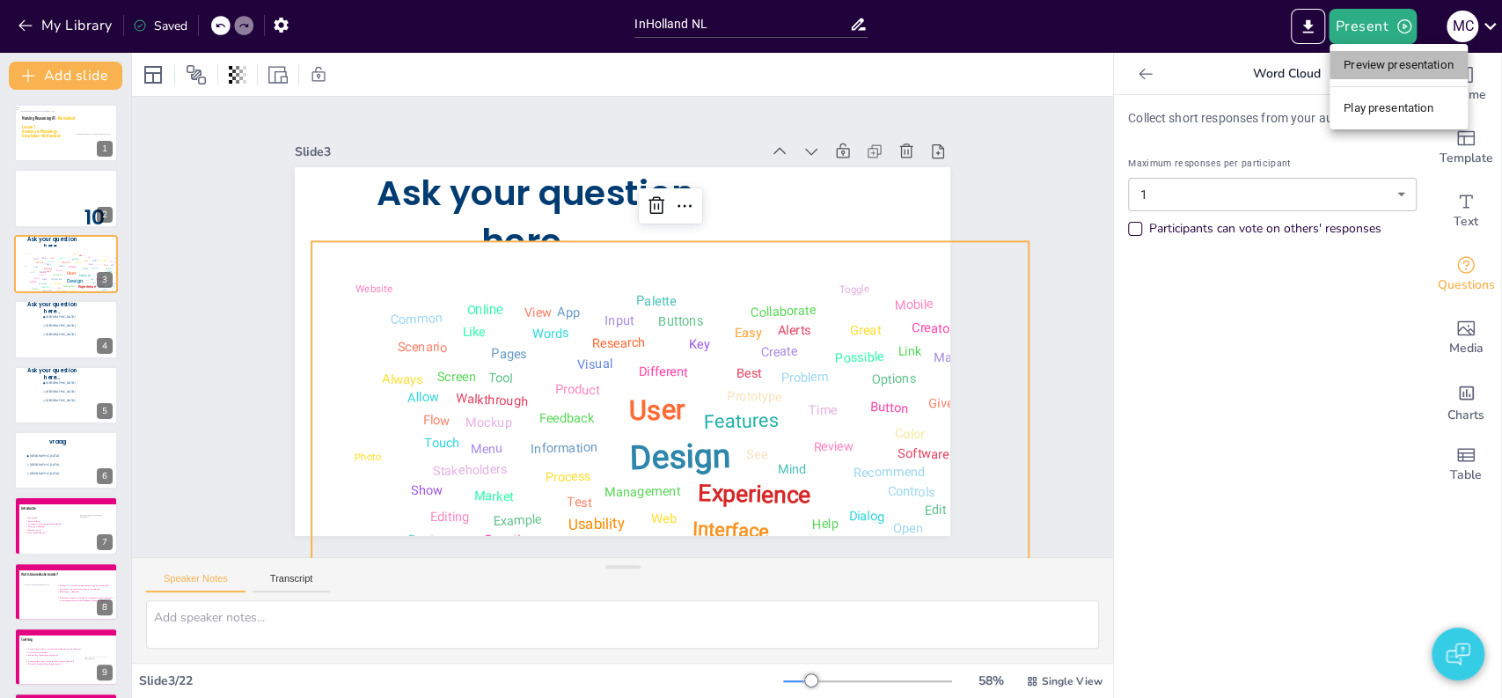
click at [1392, 62] on li "Preview presentation" at bounding box center [1398, 65] width 138 height 28
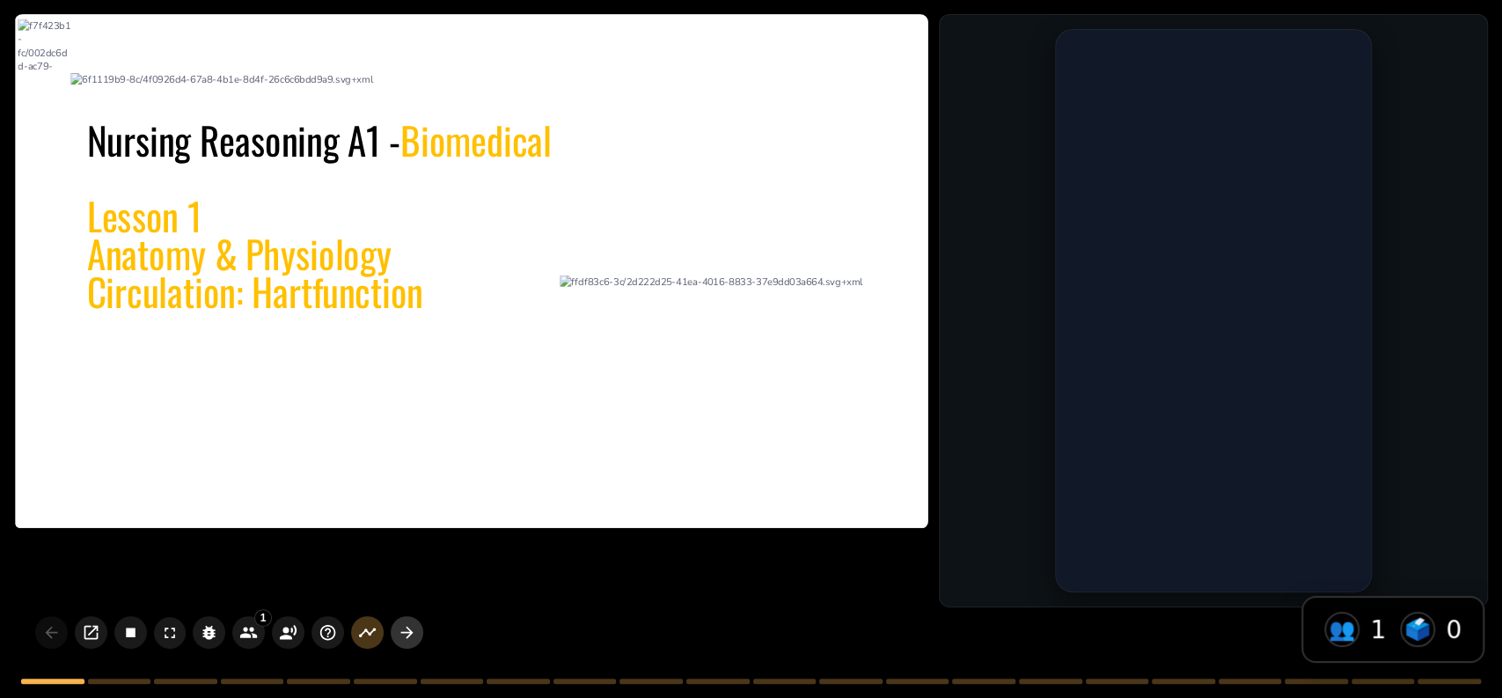
click at [409, 635] on icon "button" at bounding box center [407, 632] width 18 height 18
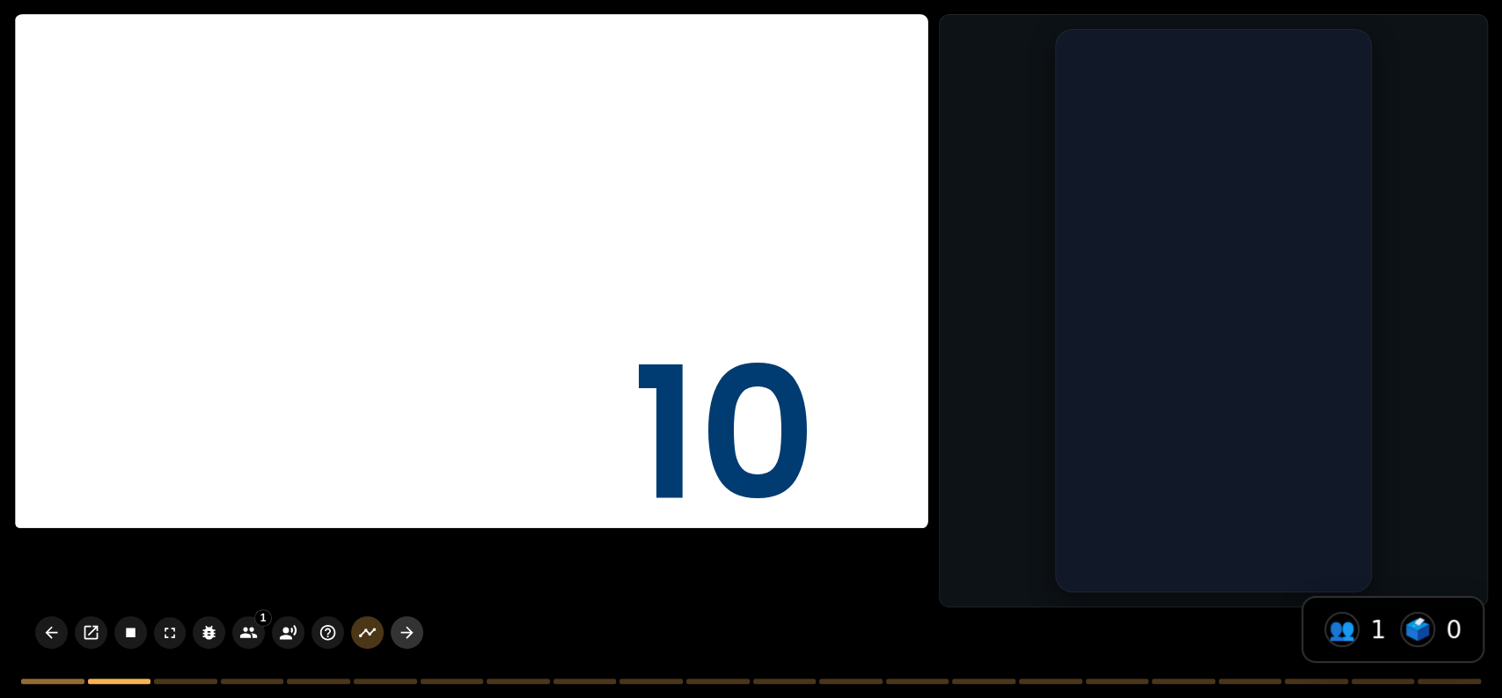
click at [409, 635] on icon "button" at bounding box center [407, 632] width 18 height 18
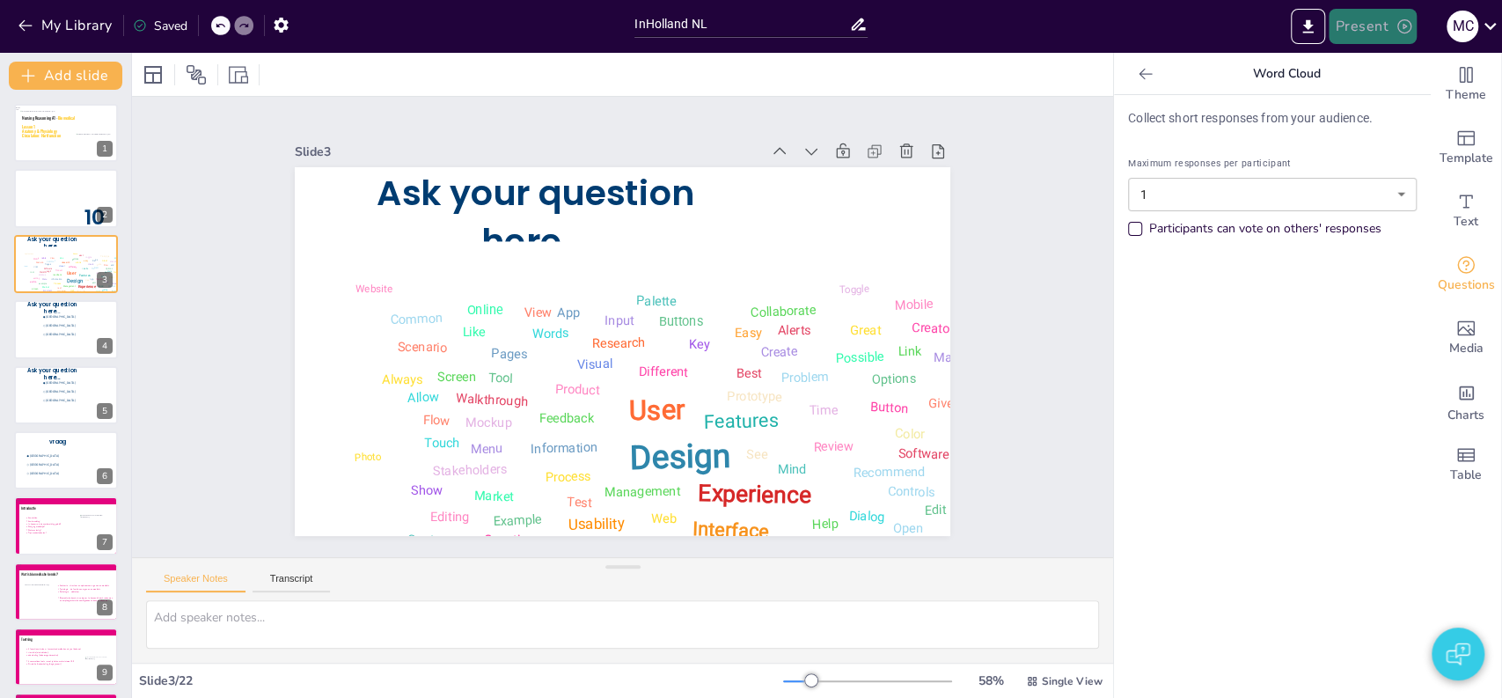
click at [1350, 27] on button "Present" at bounding box center [1372, 26] width 88 height 35
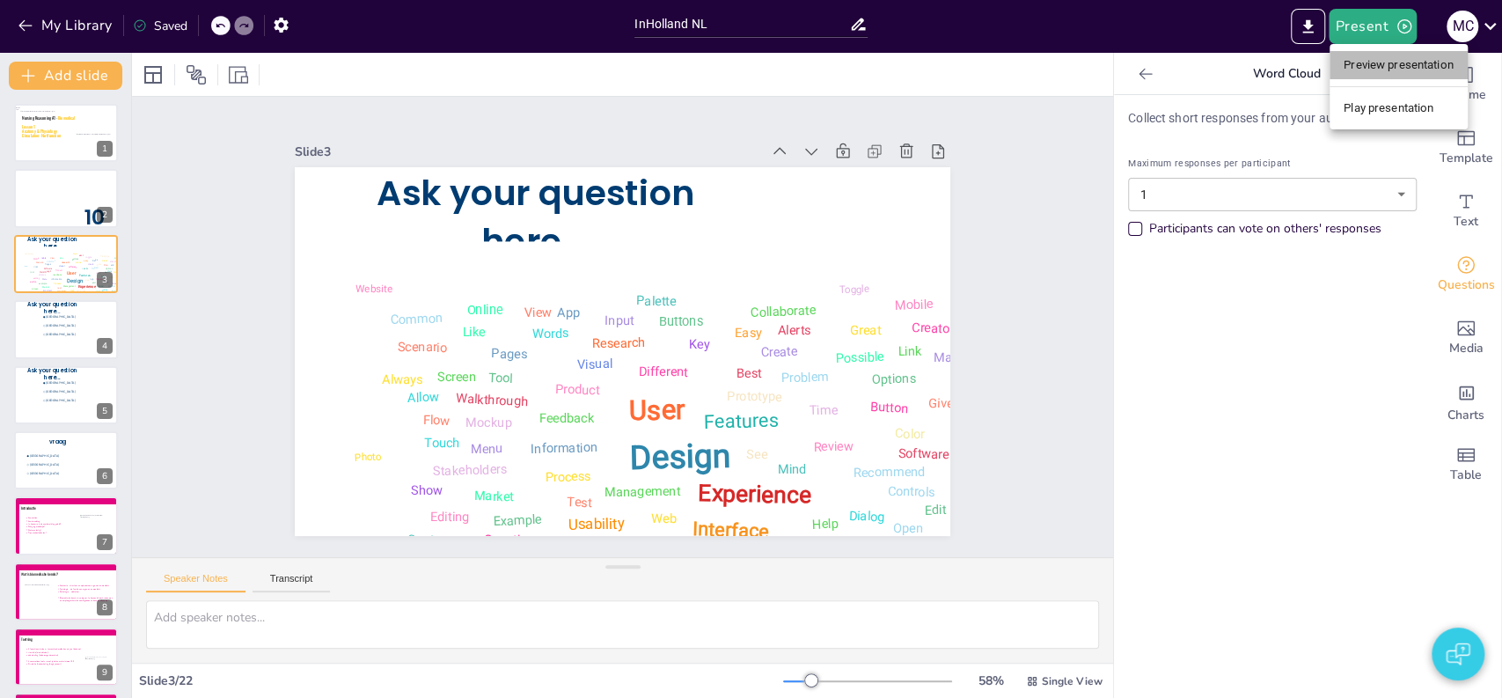
click at [1372, 62] on li "Preview presentation" at bounding box center [1398, 65] width 138 height 28
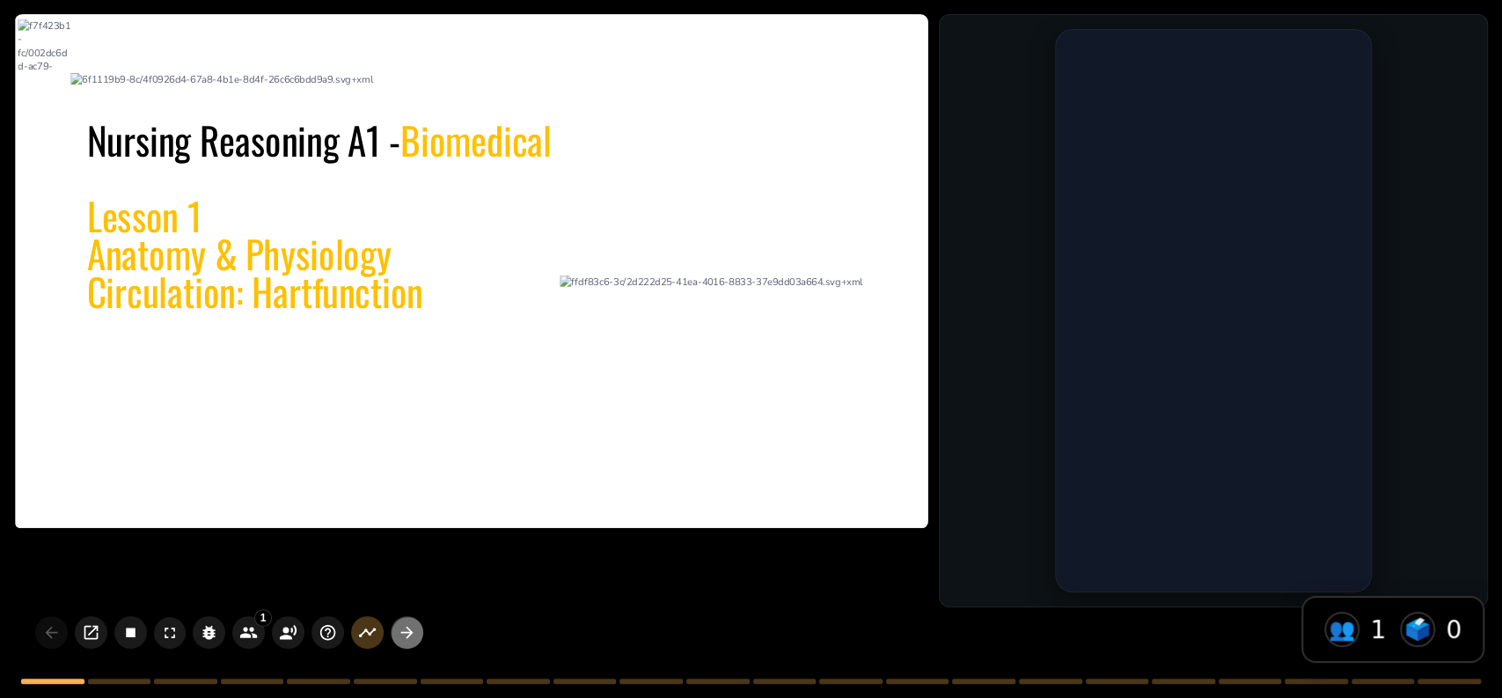
click at [412, 630] on icon "button" at bounding box center [407, 632] width 18 height 18
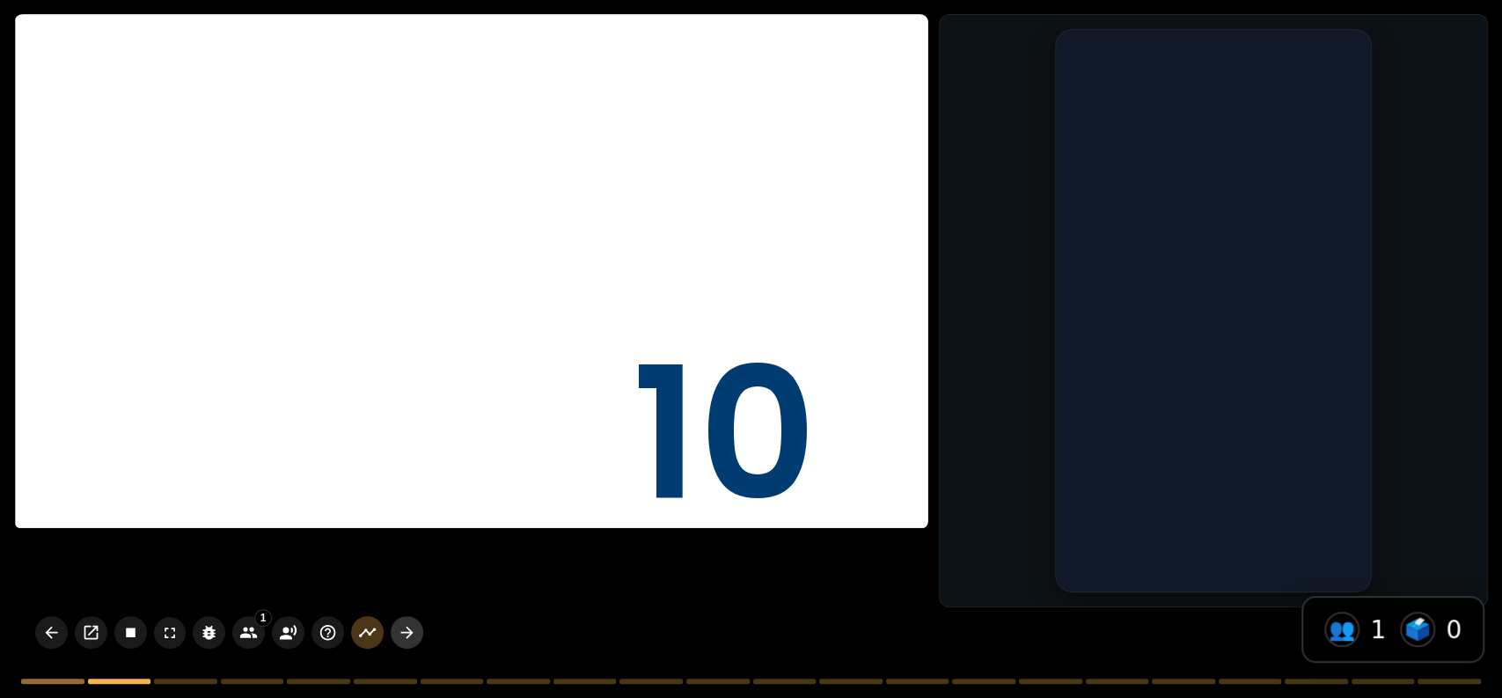
click at [401, 633] on icon "button" at bounding box center [407, 632] width 18 height 18
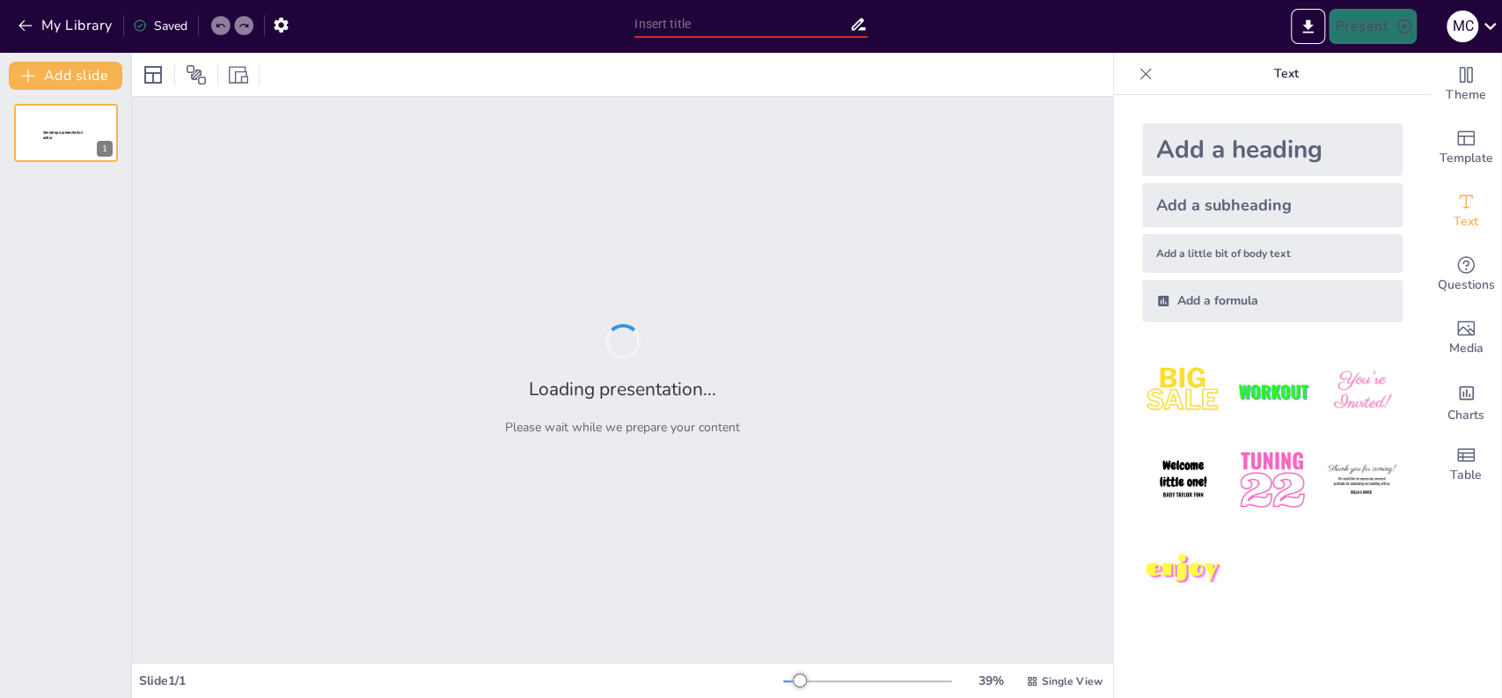
type input "test"
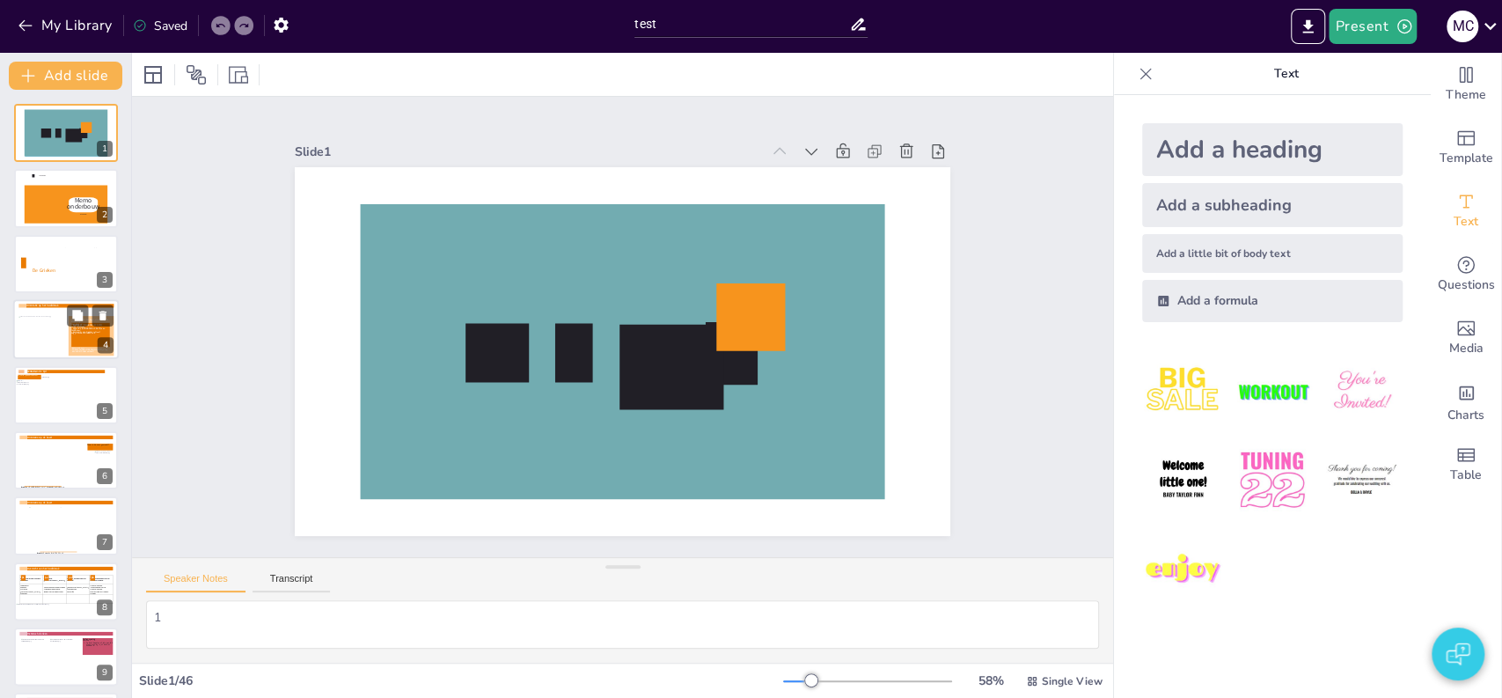
click at [51, 348] on icon at bounding box center [43, 351] width 46 height 6
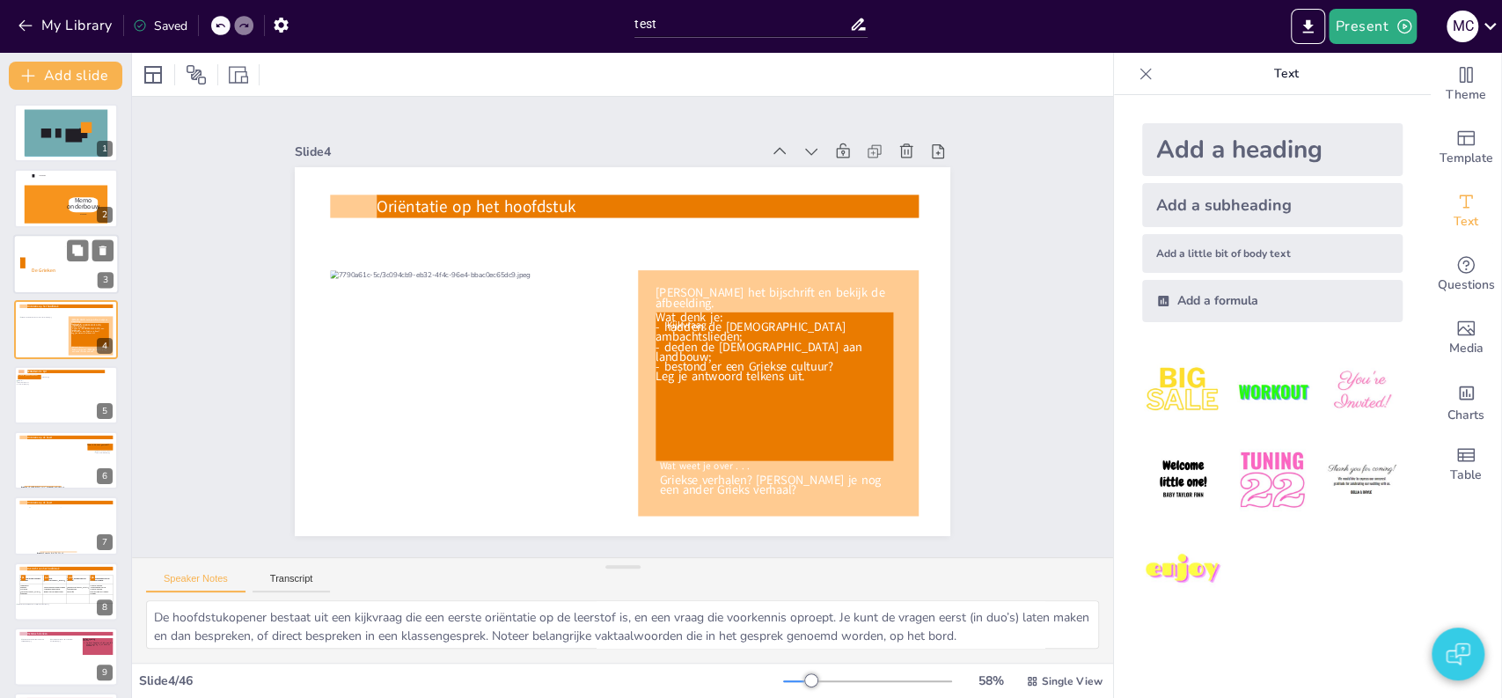
click at [51, 287] on div at bounding box center [66, 264] width 106 height 60
type textarea "Deze powerpointpresentatie is bedoeld als ondersteuning bij de leerstof in het …"
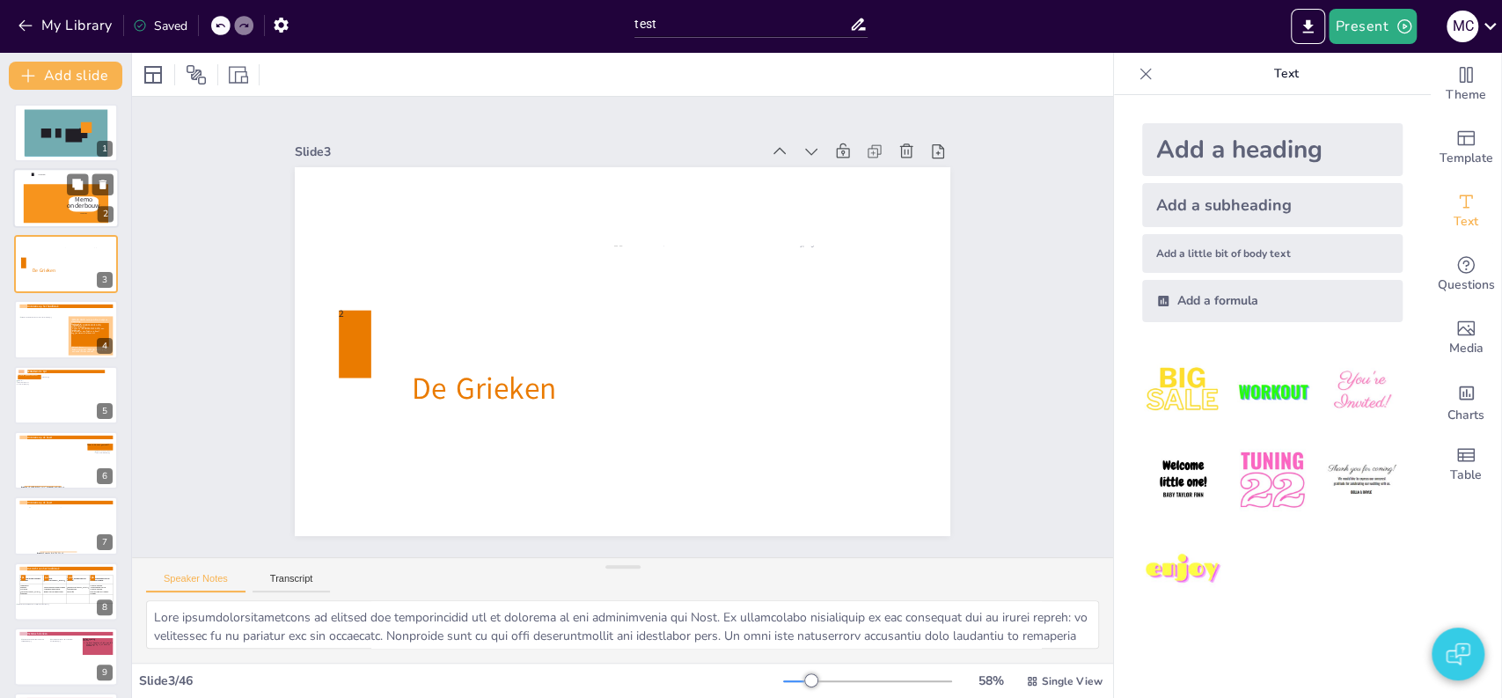
click at [70, 209] on icon at bounding box center [83, 202] width 43 height 15
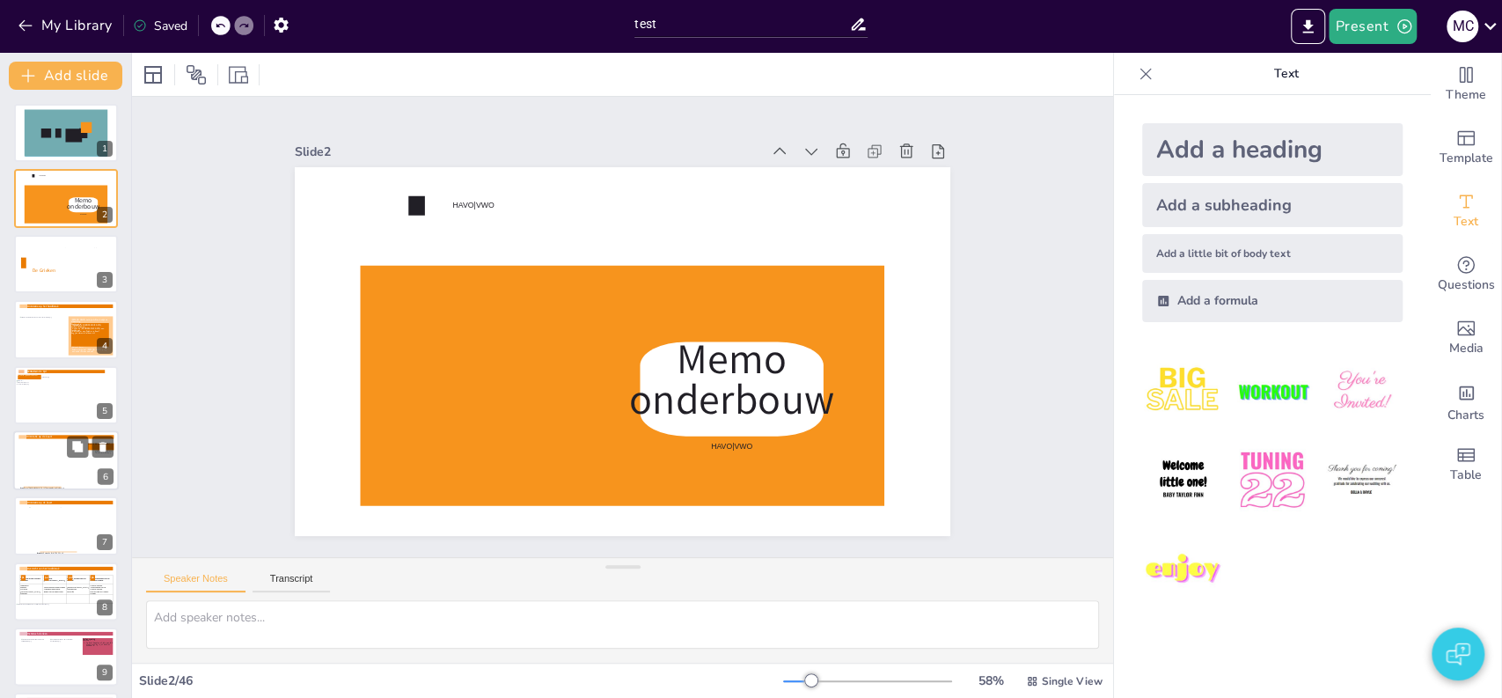
click at [37, 473] on div at bounding box center [50, 463] width 65 height 50
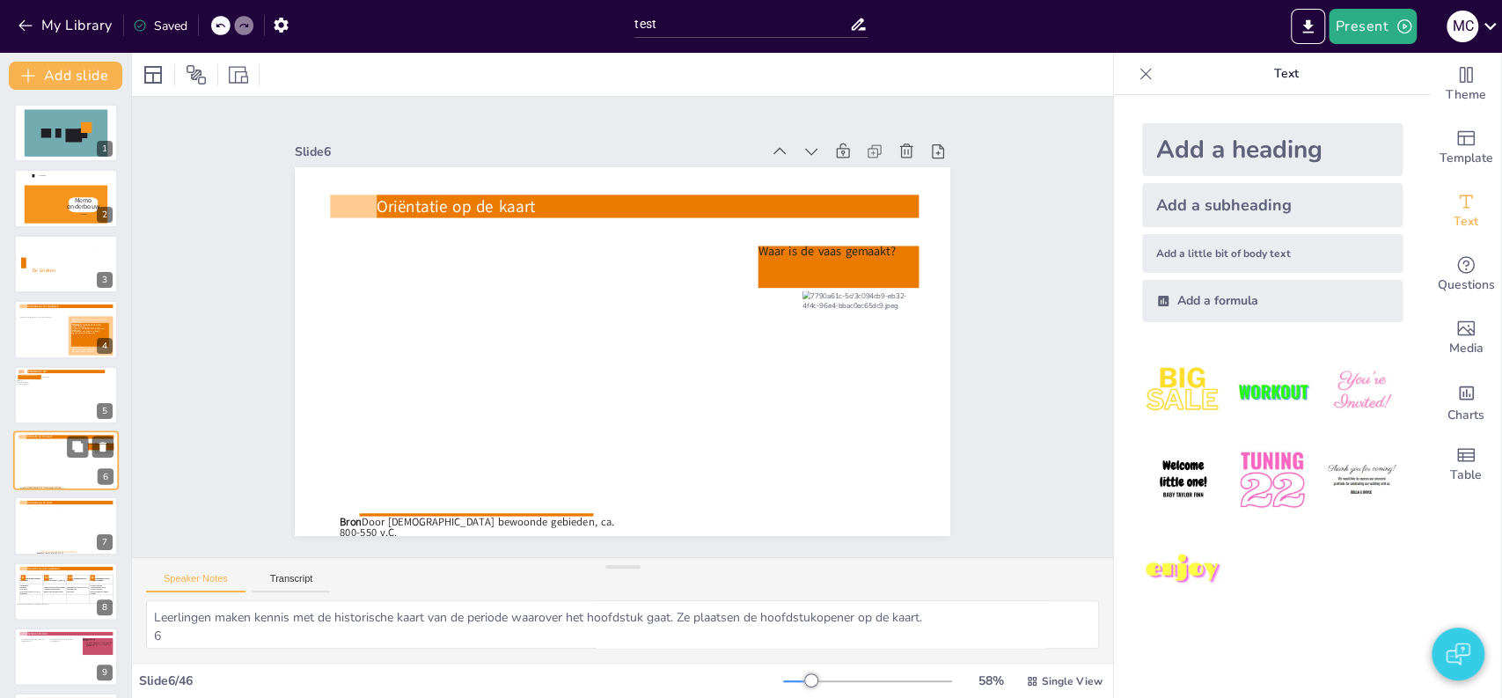
scroll to position [66, 0]
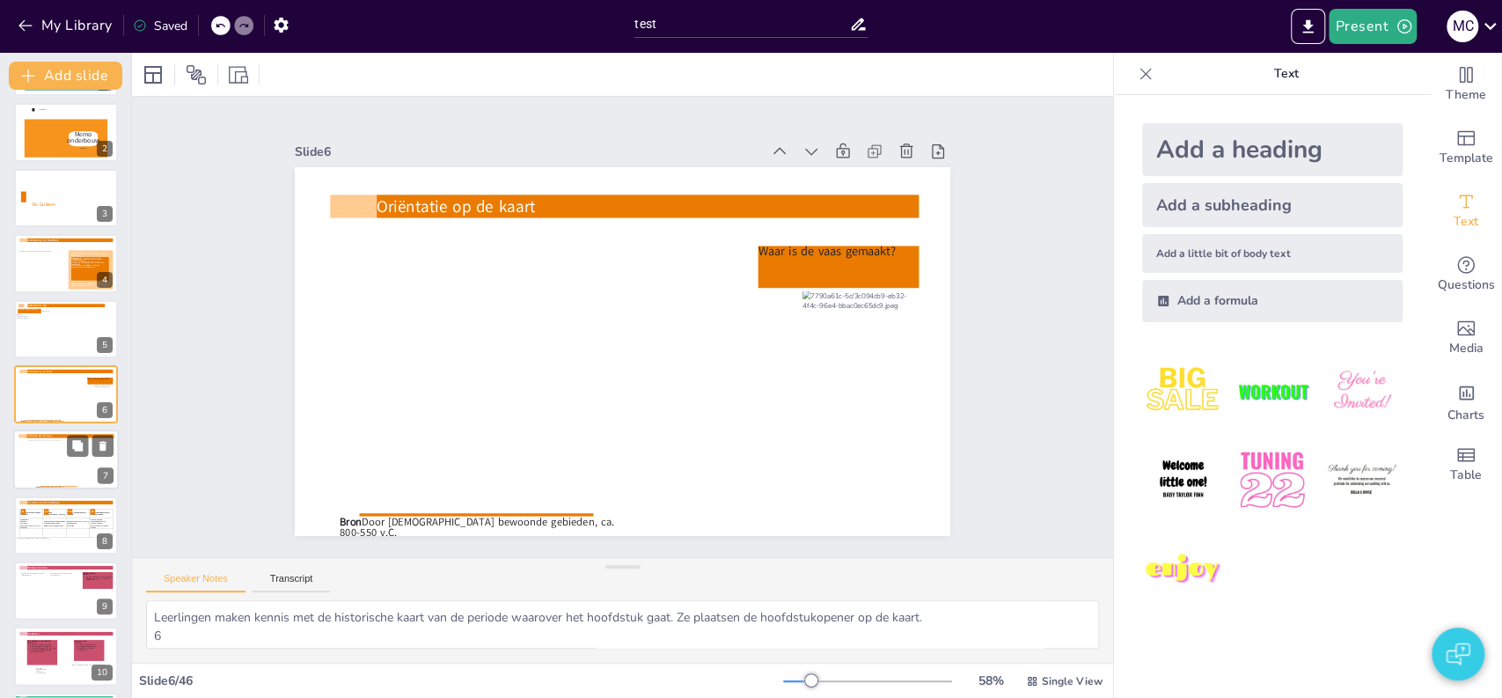
click at [73, 456] on div at bounding box center [63, 462] width 70 height 45
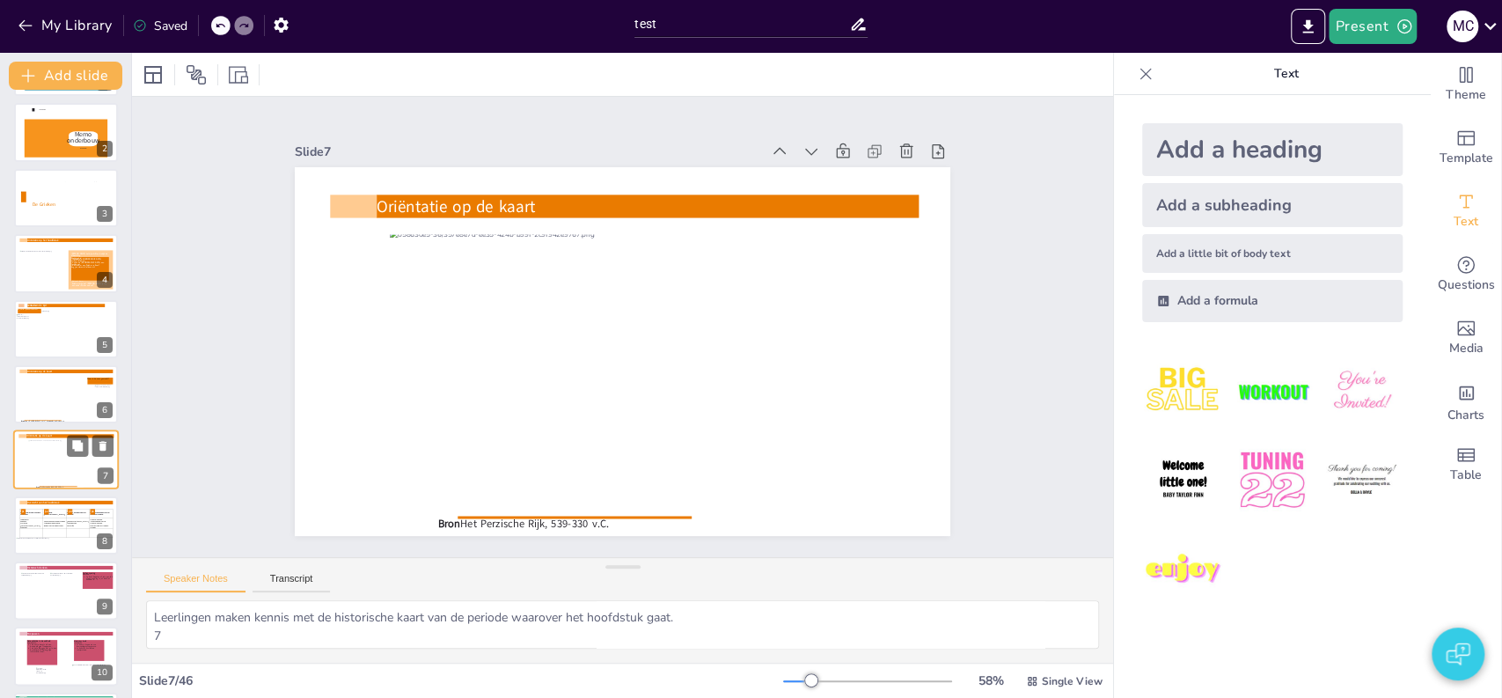
scroll to position [132, 0]
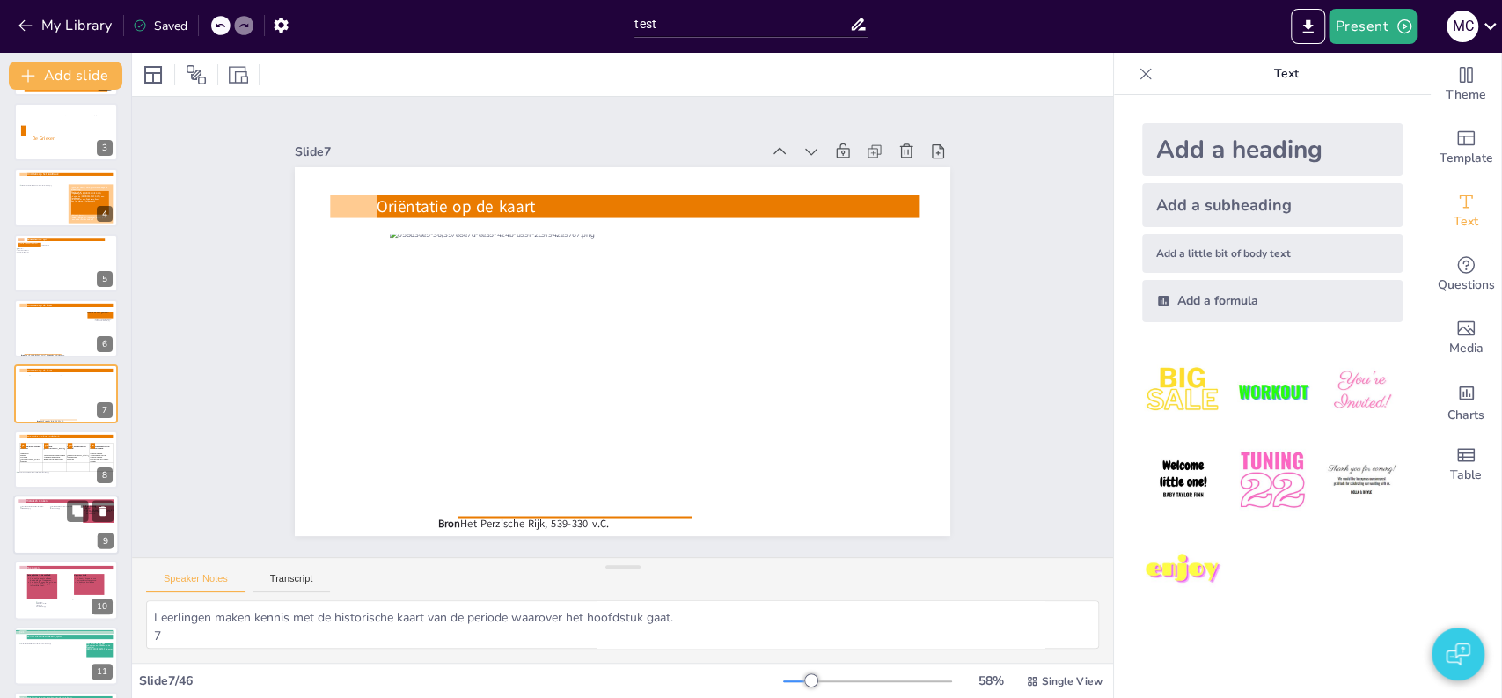
click at [62, 530] on div at bounding box center [63, 523] width 26 height 34
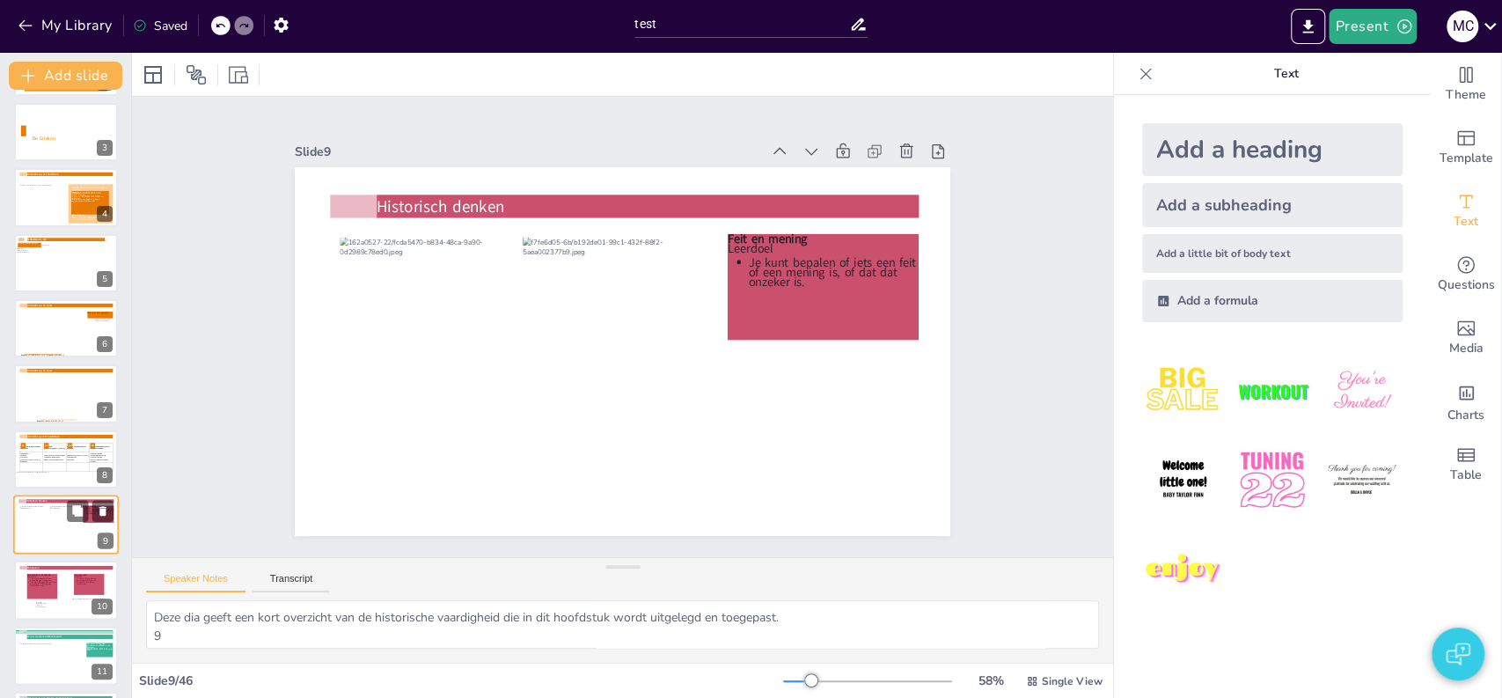
scroll to position [262, 0]
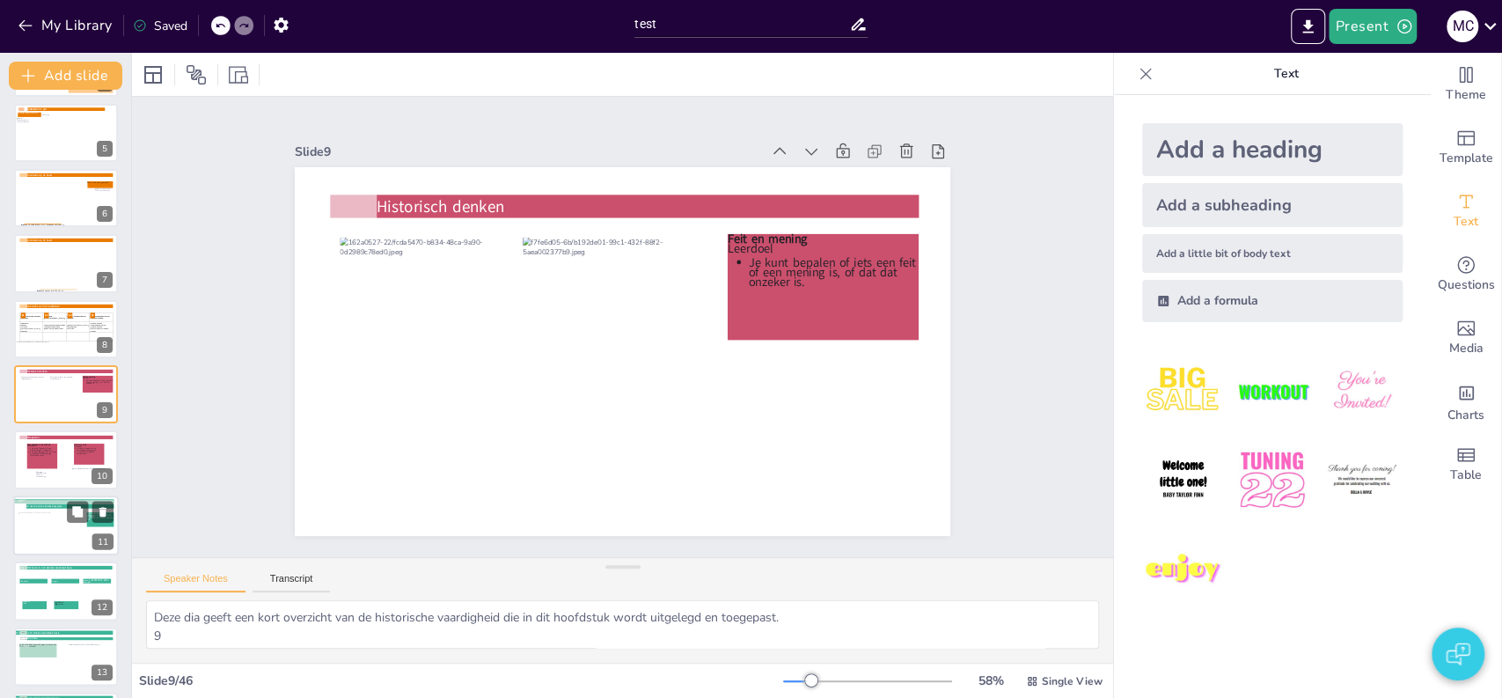
click at [62, 536] on div at bounding box center [51, 530] width 66 height 37
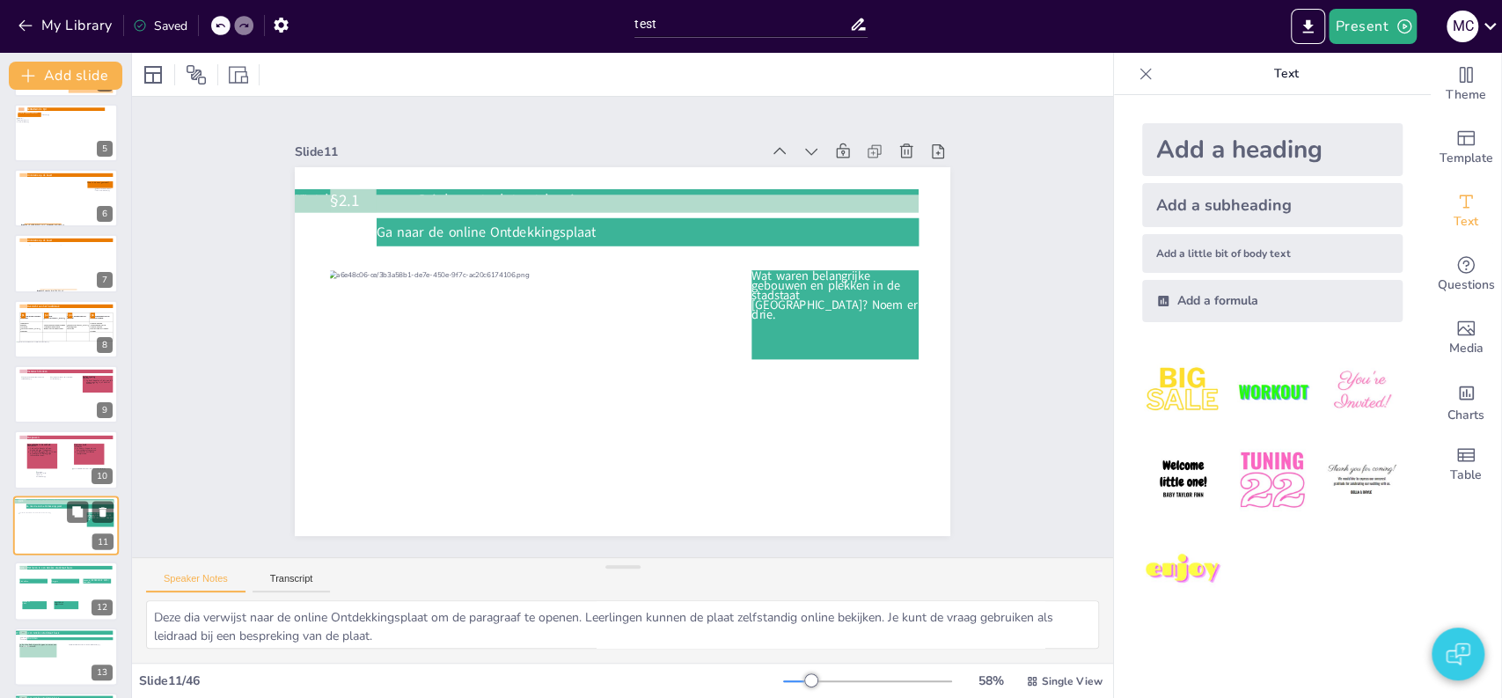
scroll to position [393, 0]
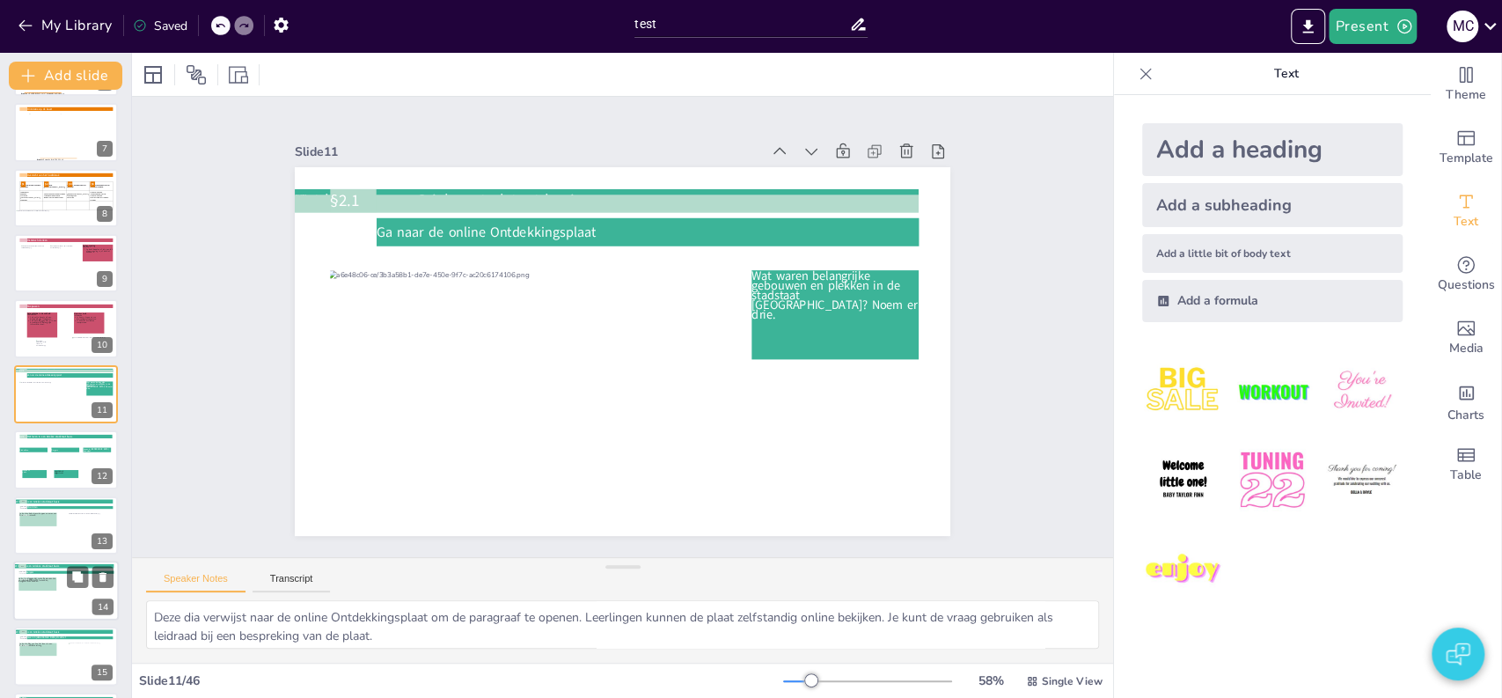
click at [46, 604] on icon at bounding box center [37, 604] width 38 height 12
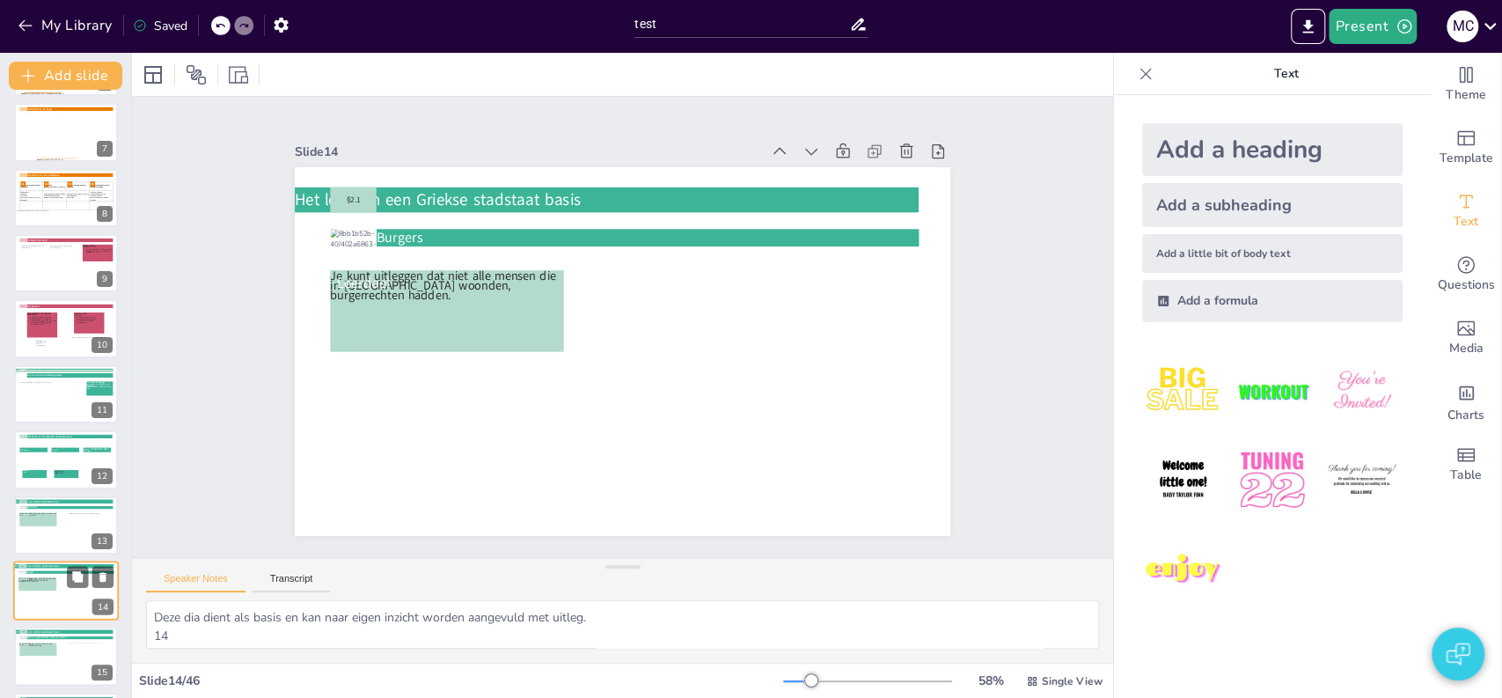
scroll to position [589, 0]
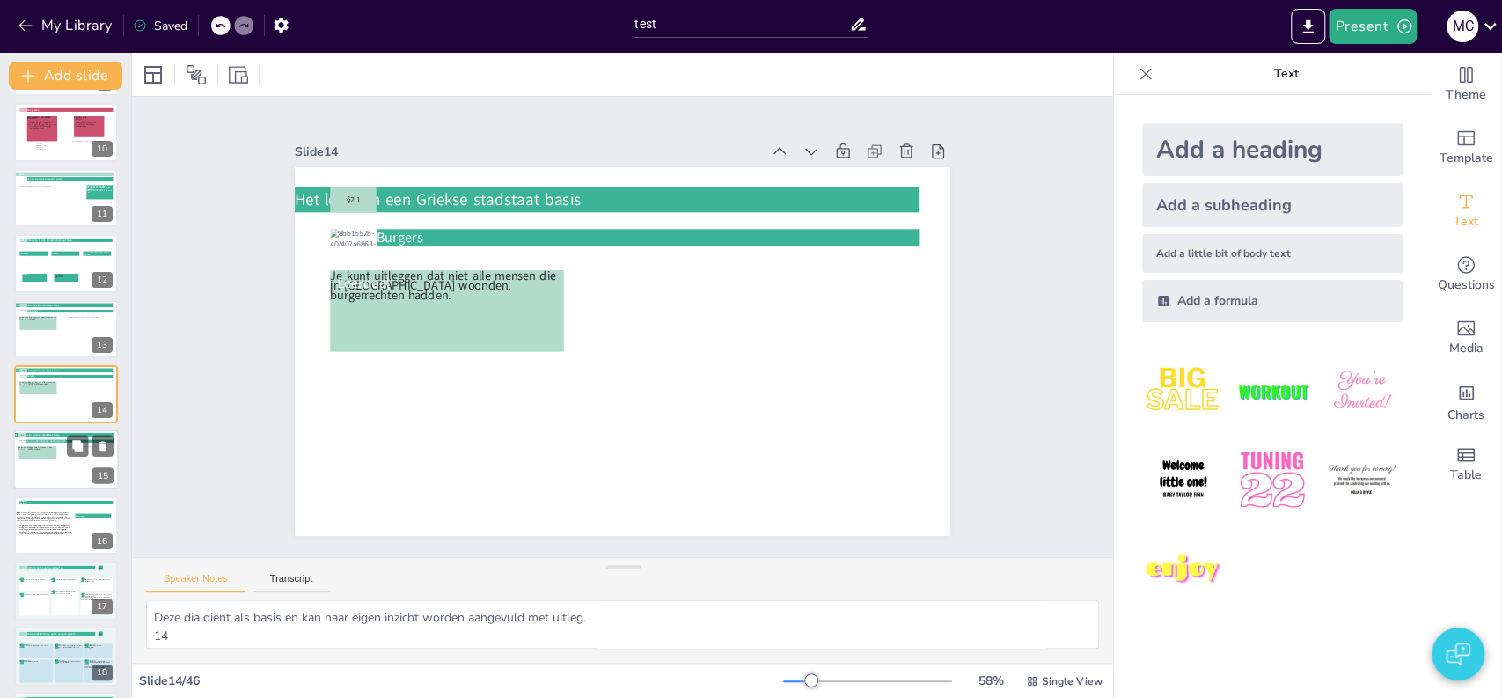
click at [59, 474] on div at bounding box center [66, 460] width 106 height 60
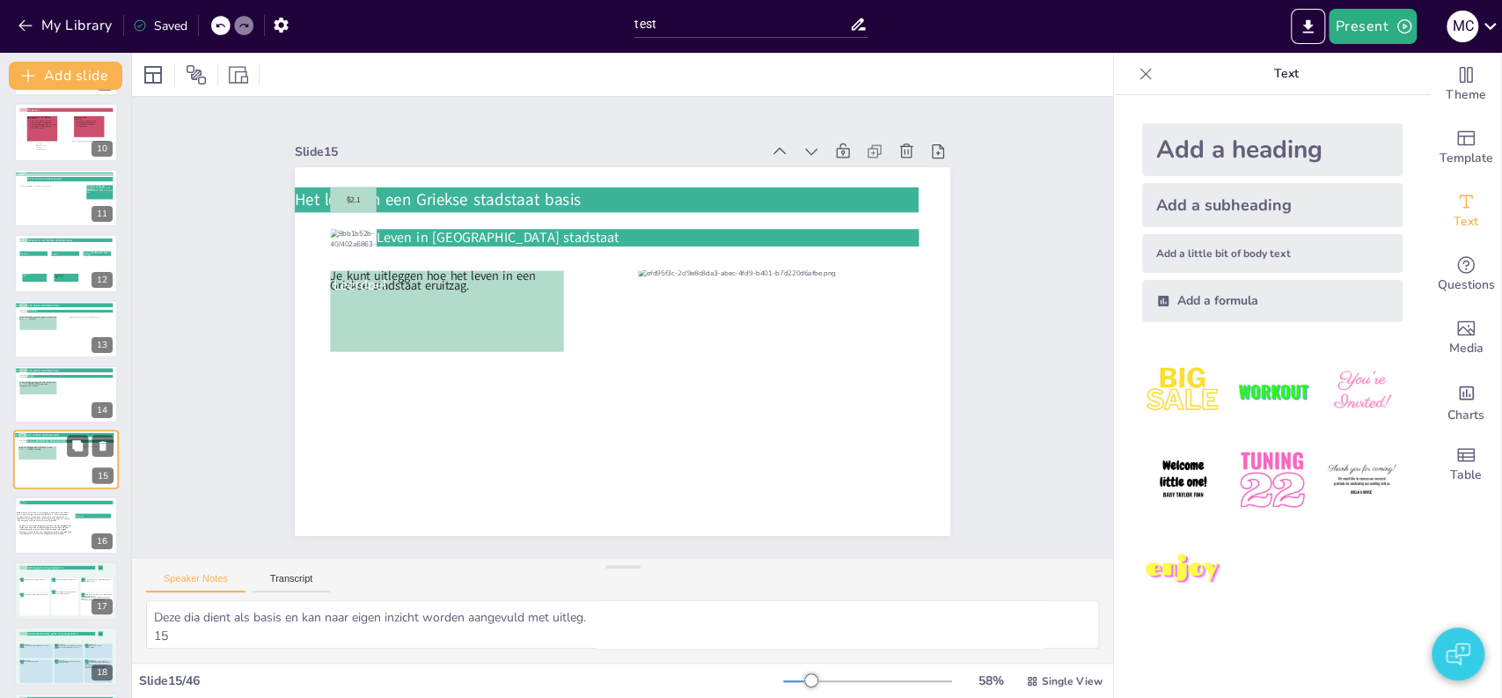
scroll to position [655, 0]
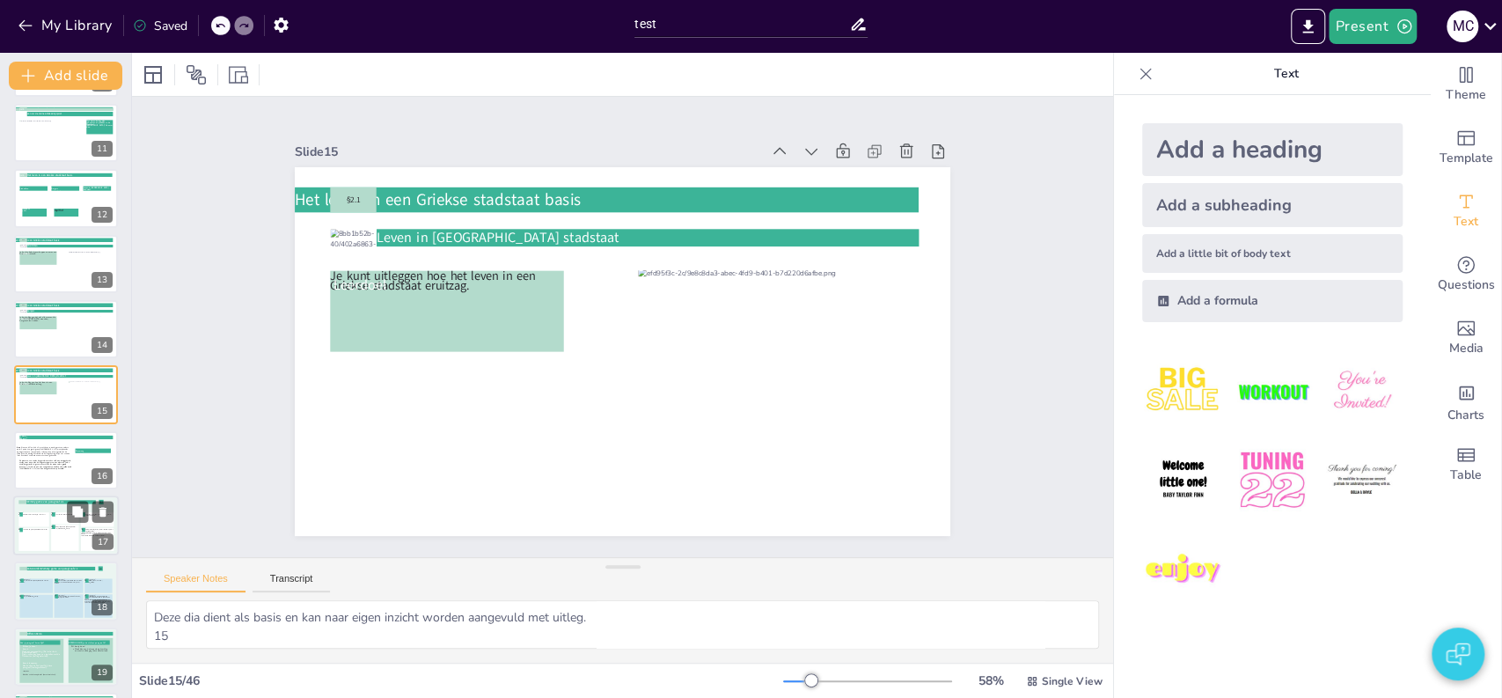
click at [40, 532] on icon at bounding box center [33, 539] width 30 height 23
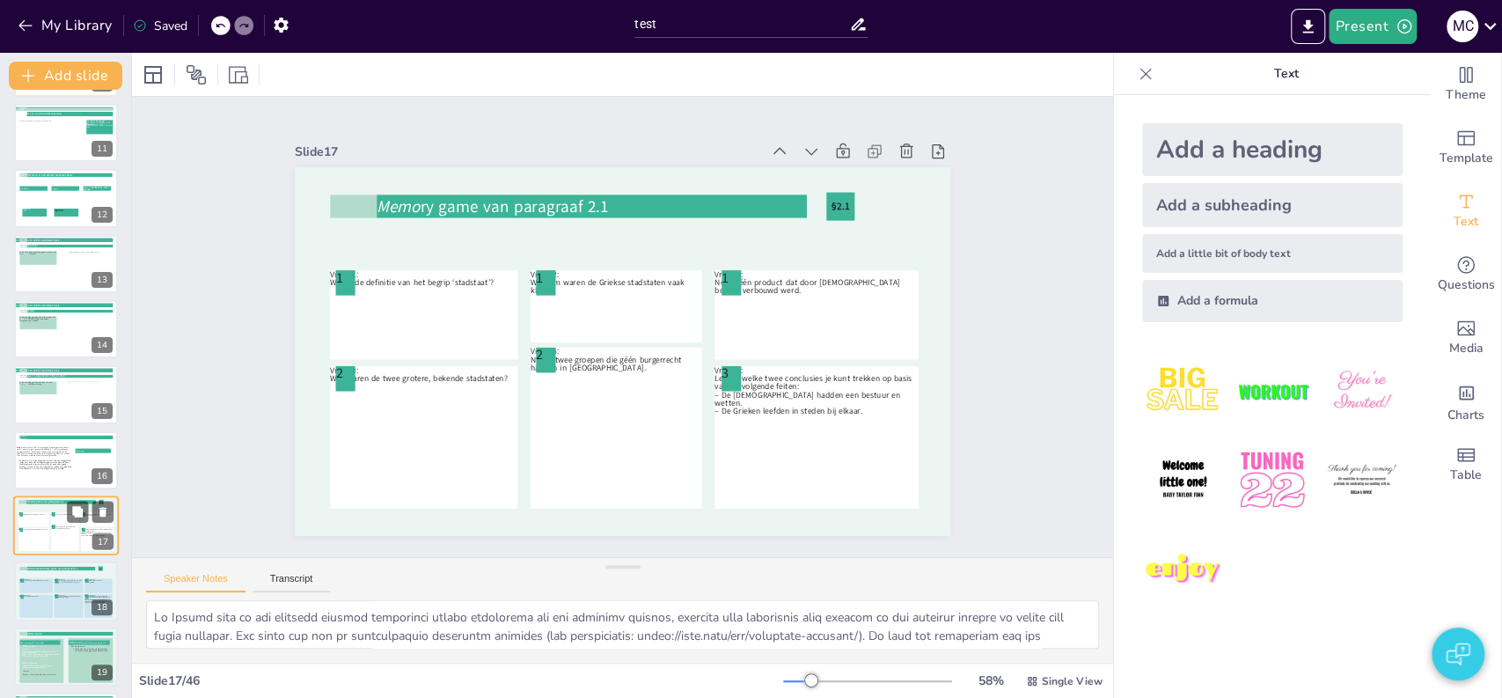
scroll to position [786, 0]
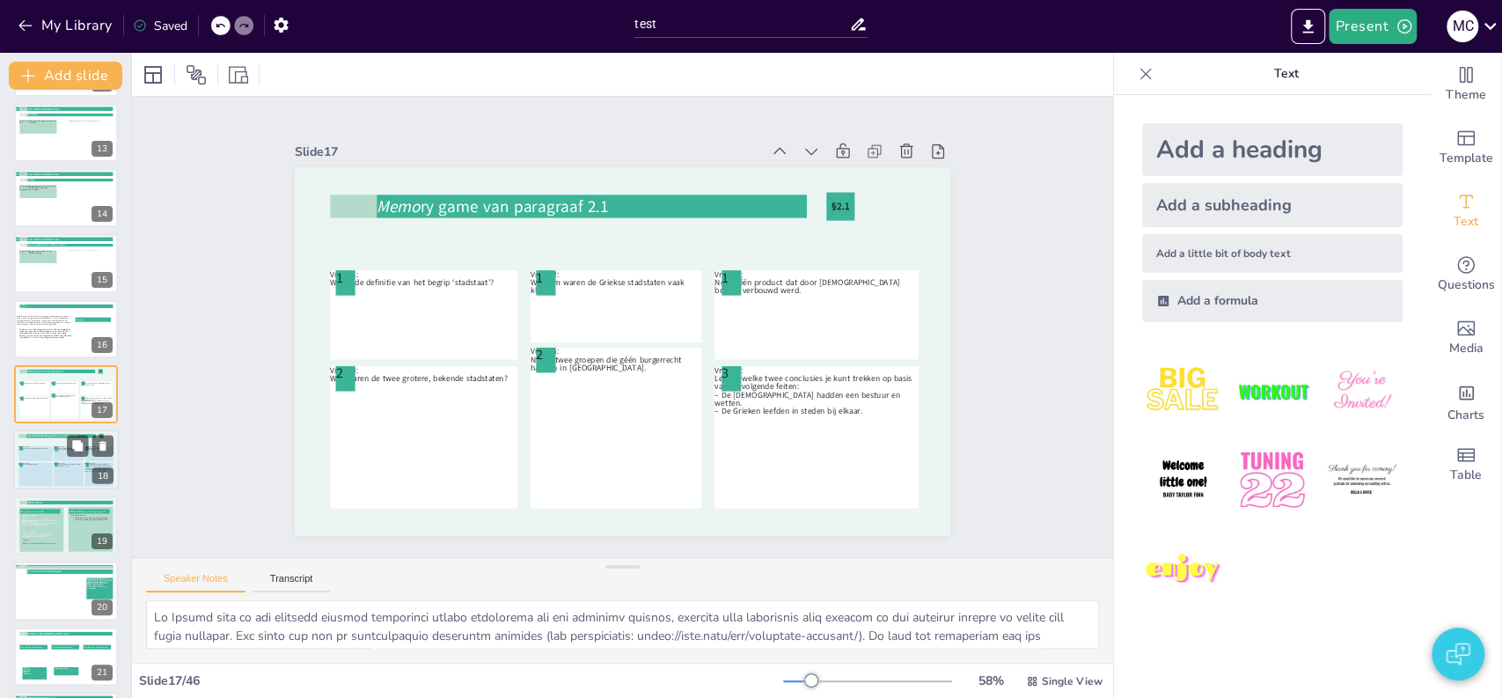
click at [46, 466] on icon at bounding box center [34, 475] width 33 height 24
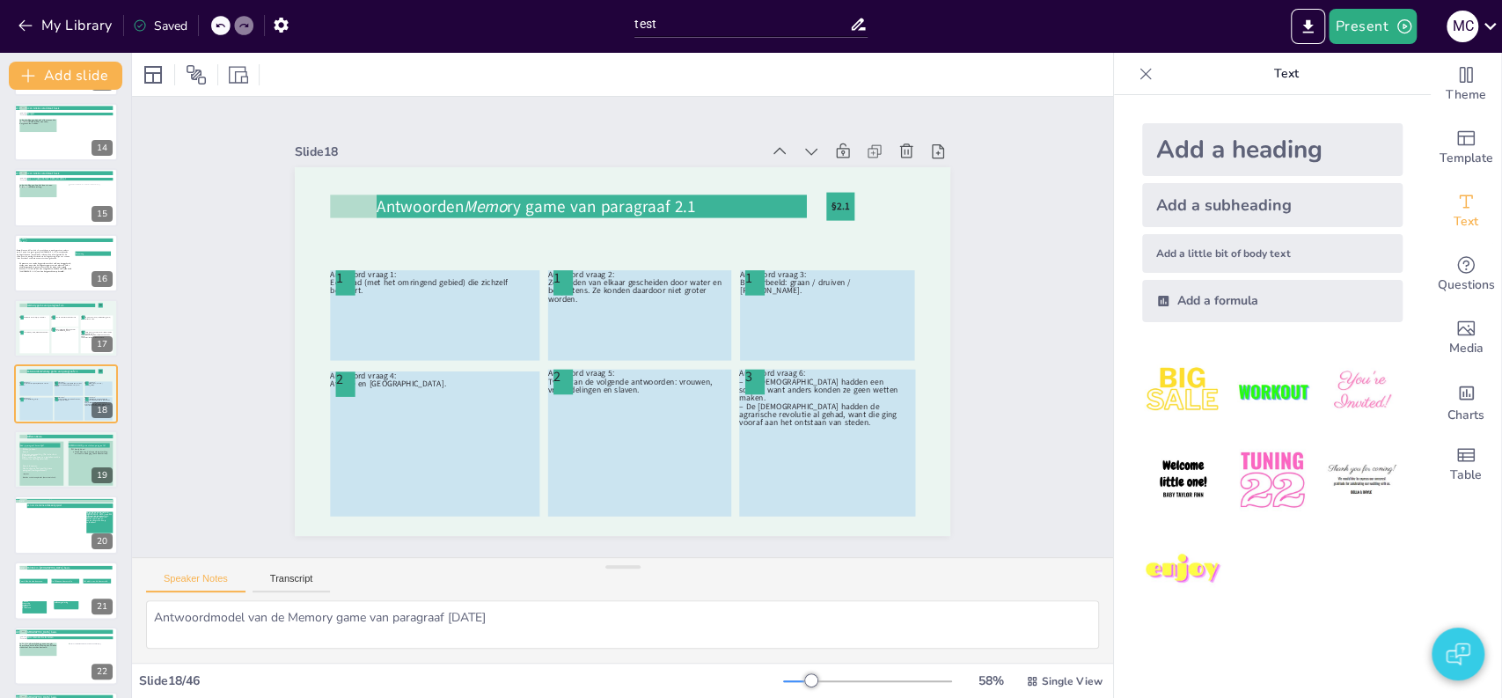
scroll to position [0, 0]
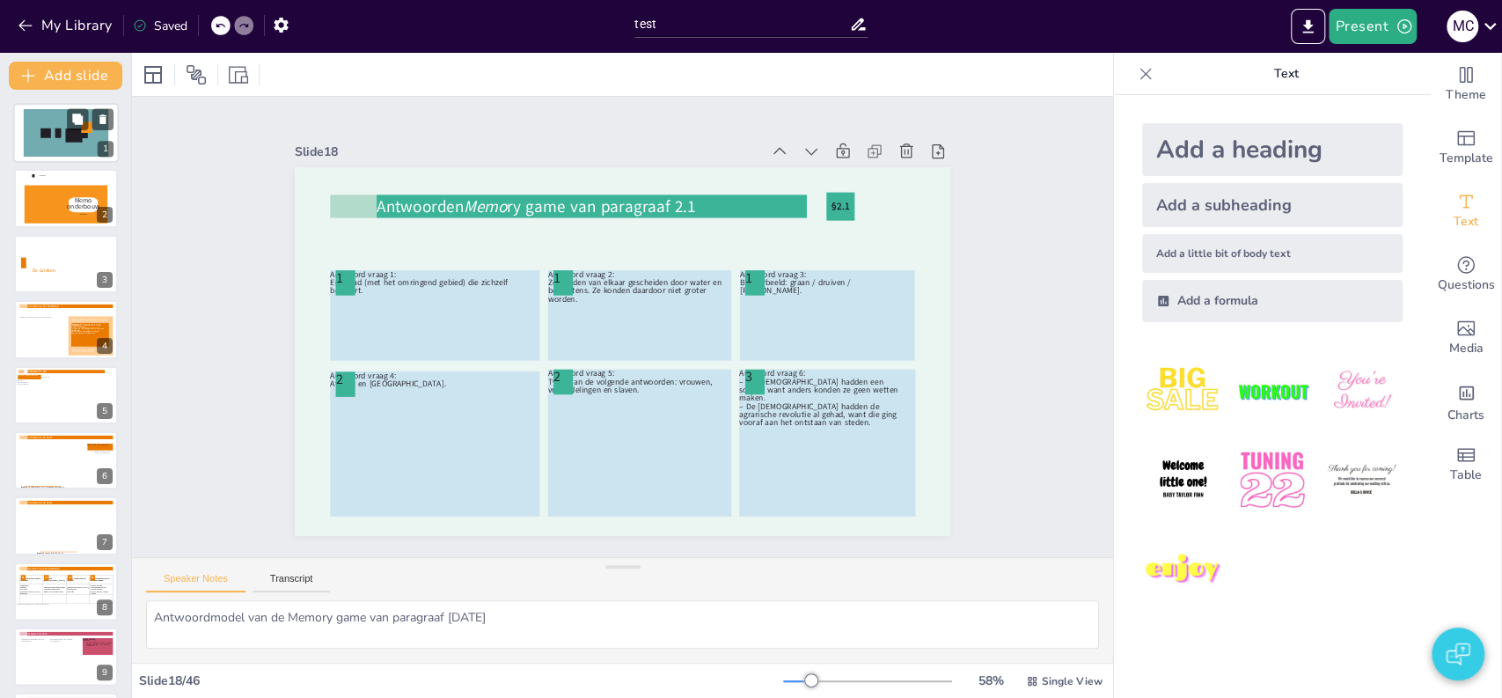
click at [48, 146] on icon at bounding box center [66, 133] width 84 height 48
type textarea "1"
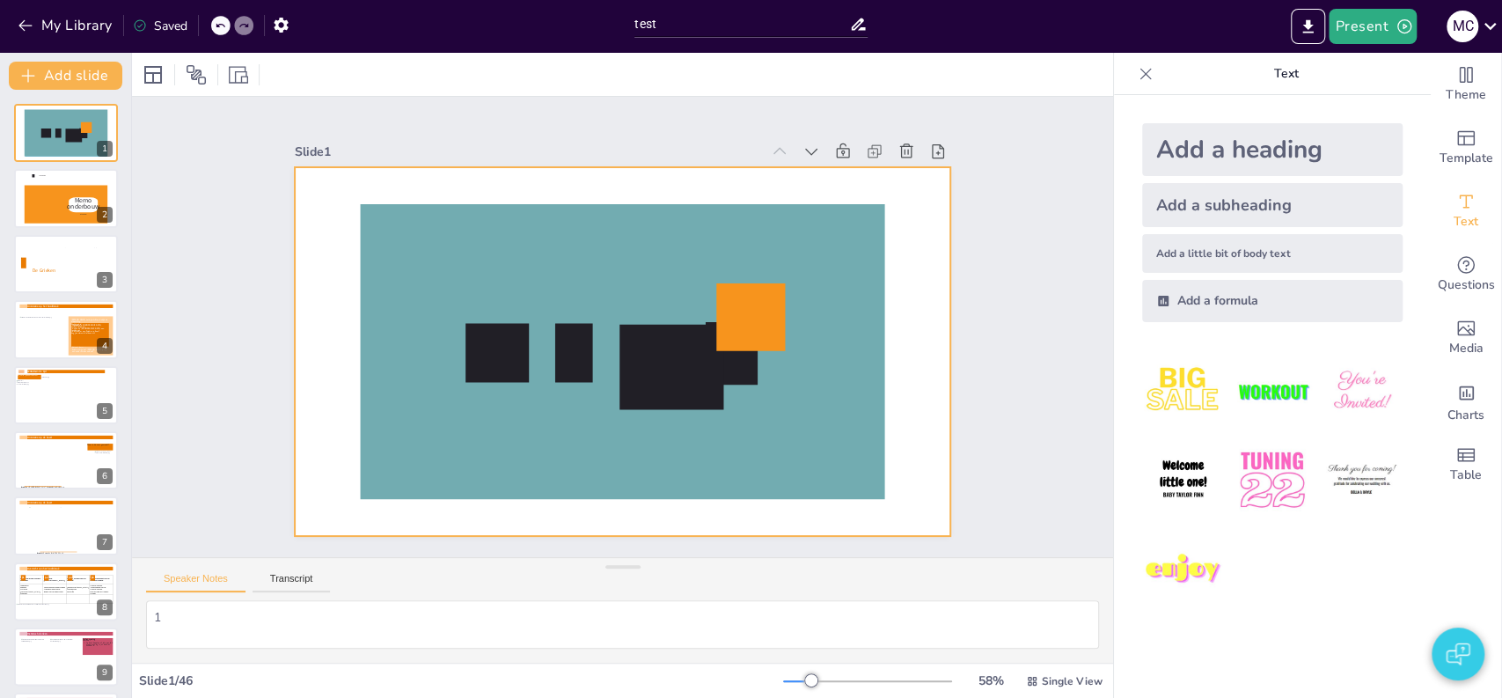
click at [477, 339] on icon at bounding box center [498, 300] width 82 height 80
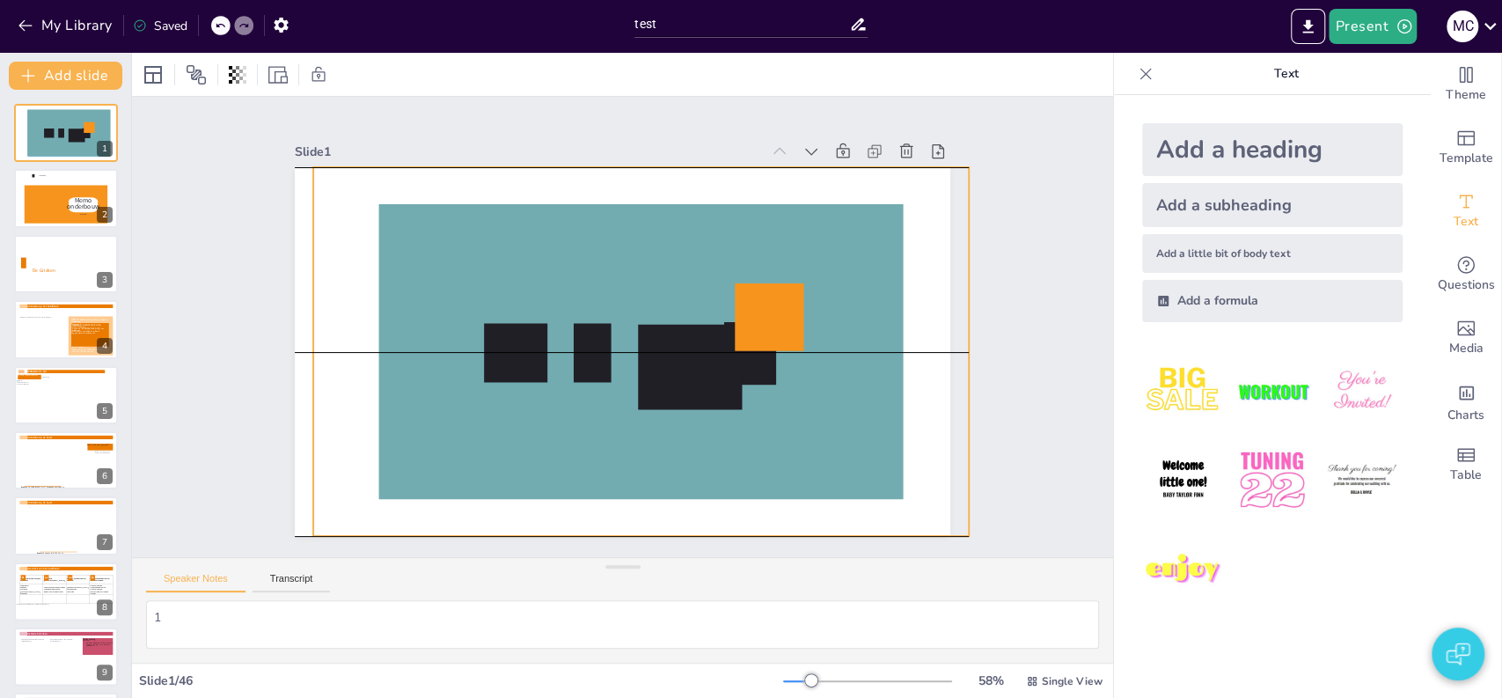
drag, startPoint x: 465, startPoint y: 301, endPoint x: 435, endPoint y: 278, distance: 37.7
click at [434, 273] on div at bounding box center [632, 355] width 737 height 553
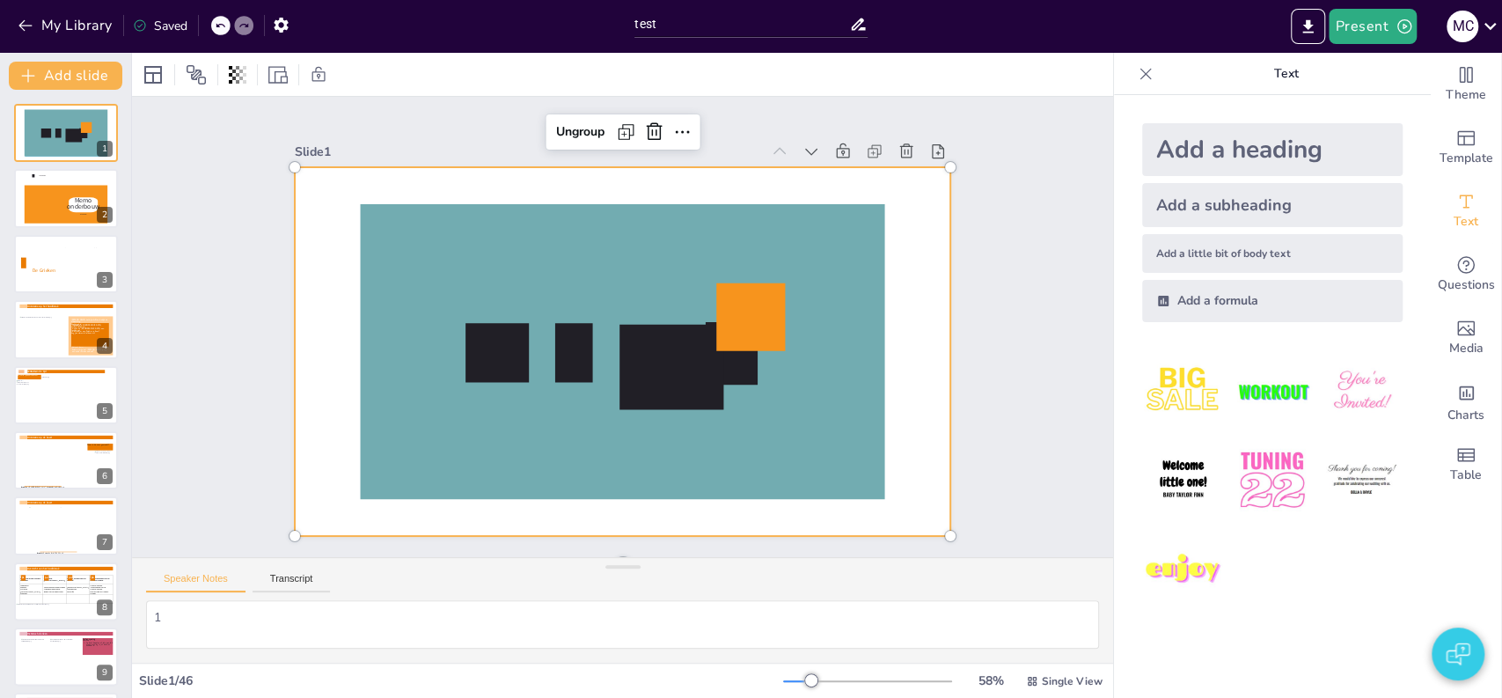
click at [256, 269] on div "Slide 1 Ungroup Slide 2 HAVO|VWO Memo onderbouw HAVO|VWO Slide 3 De Grieken 2 S…" at bounding box center [622, 327] width 824 height 566
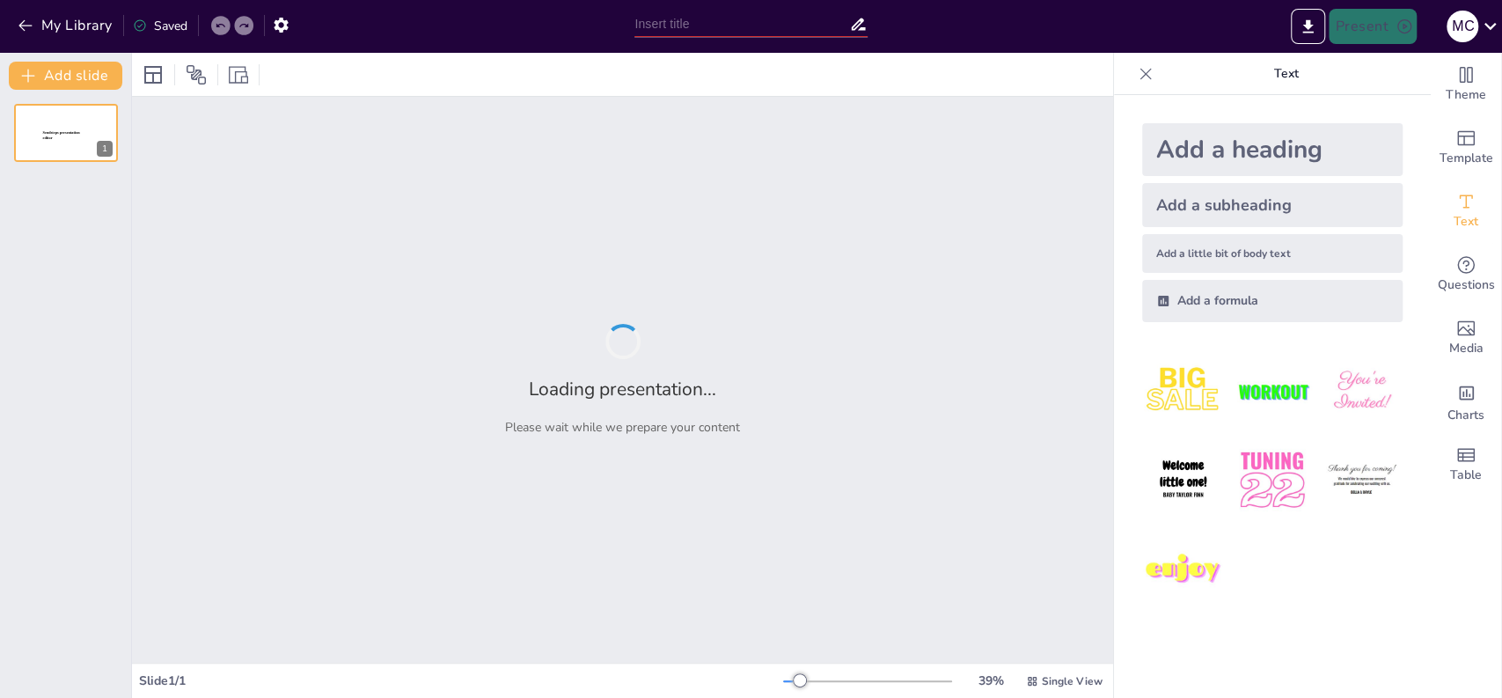
type input "InHolland NL"
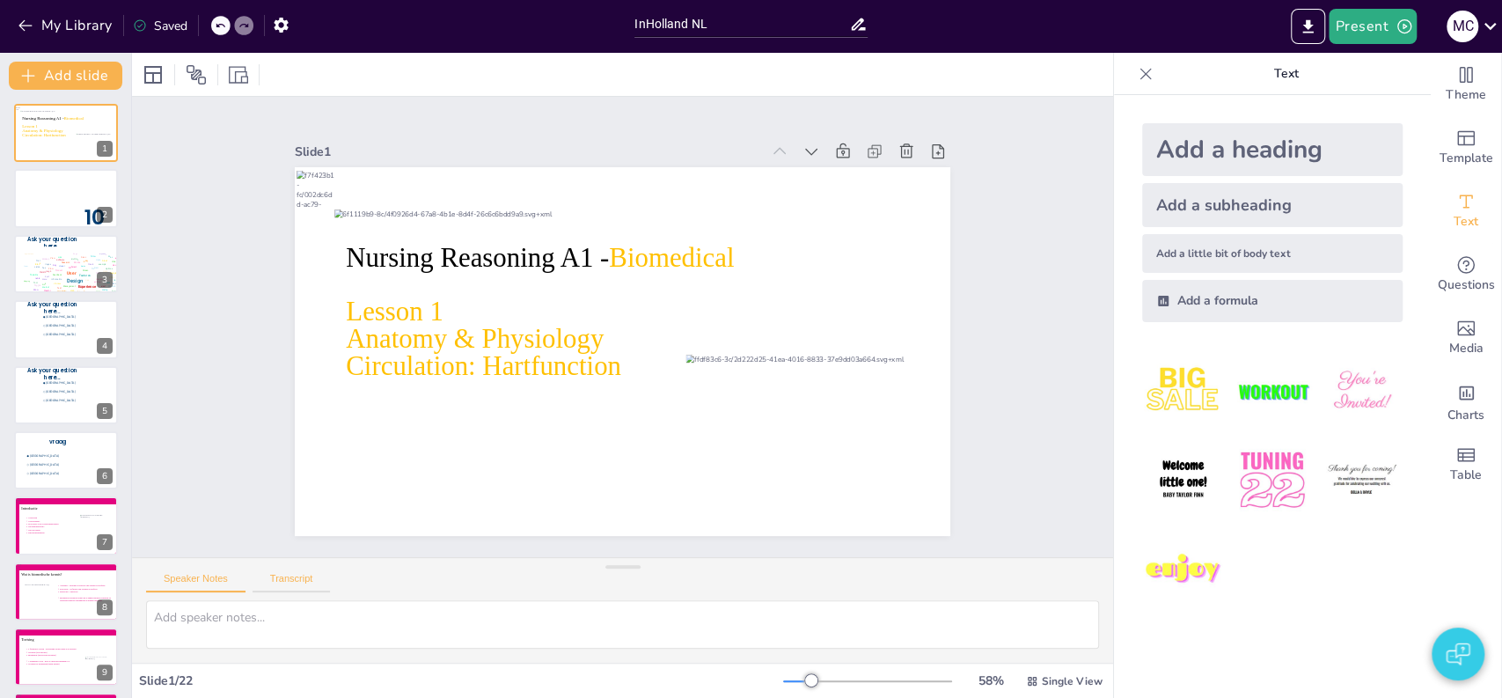
click at [304, 586] on button "Transcript" at bounding box center [291, 582] width 78 height 19
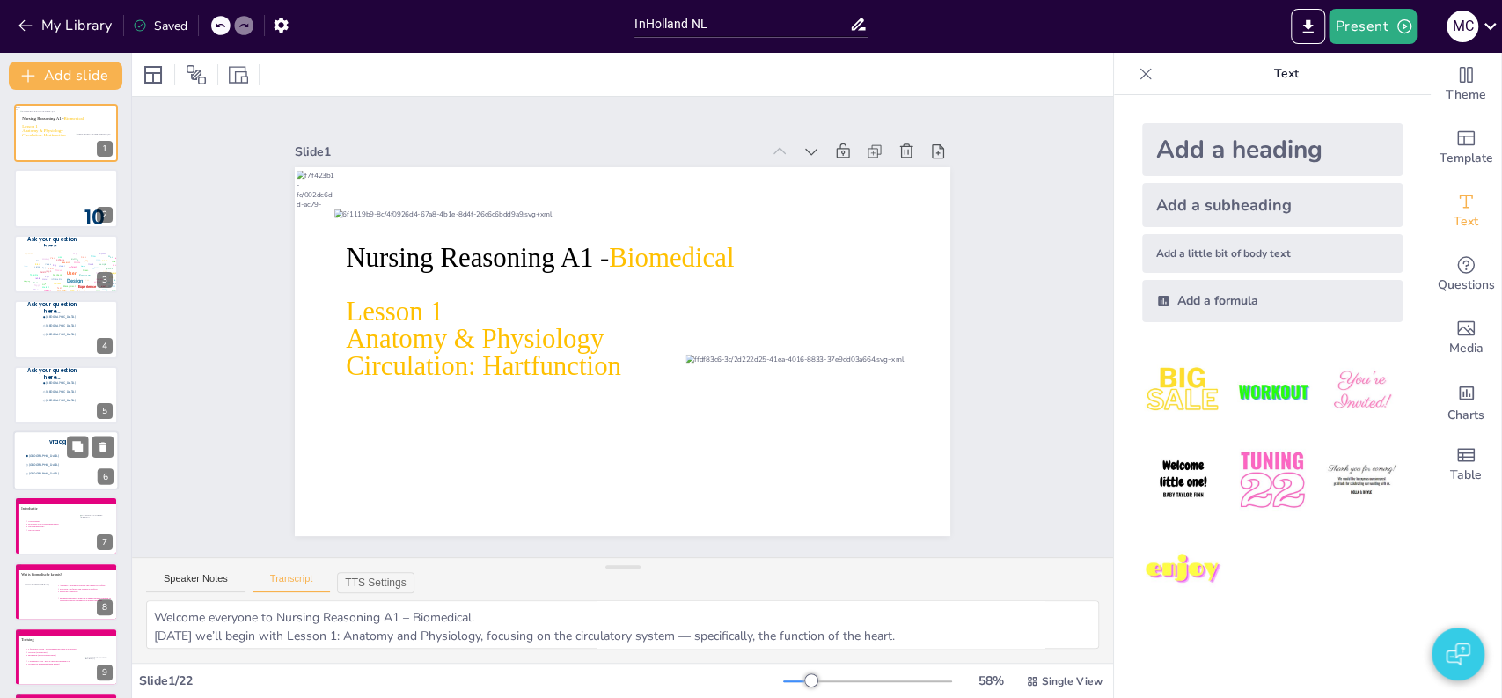
click at [49, 458] on li "[GEOGRAPHIC_DATA]" at bounding box center [64, 455] width 79 height 8
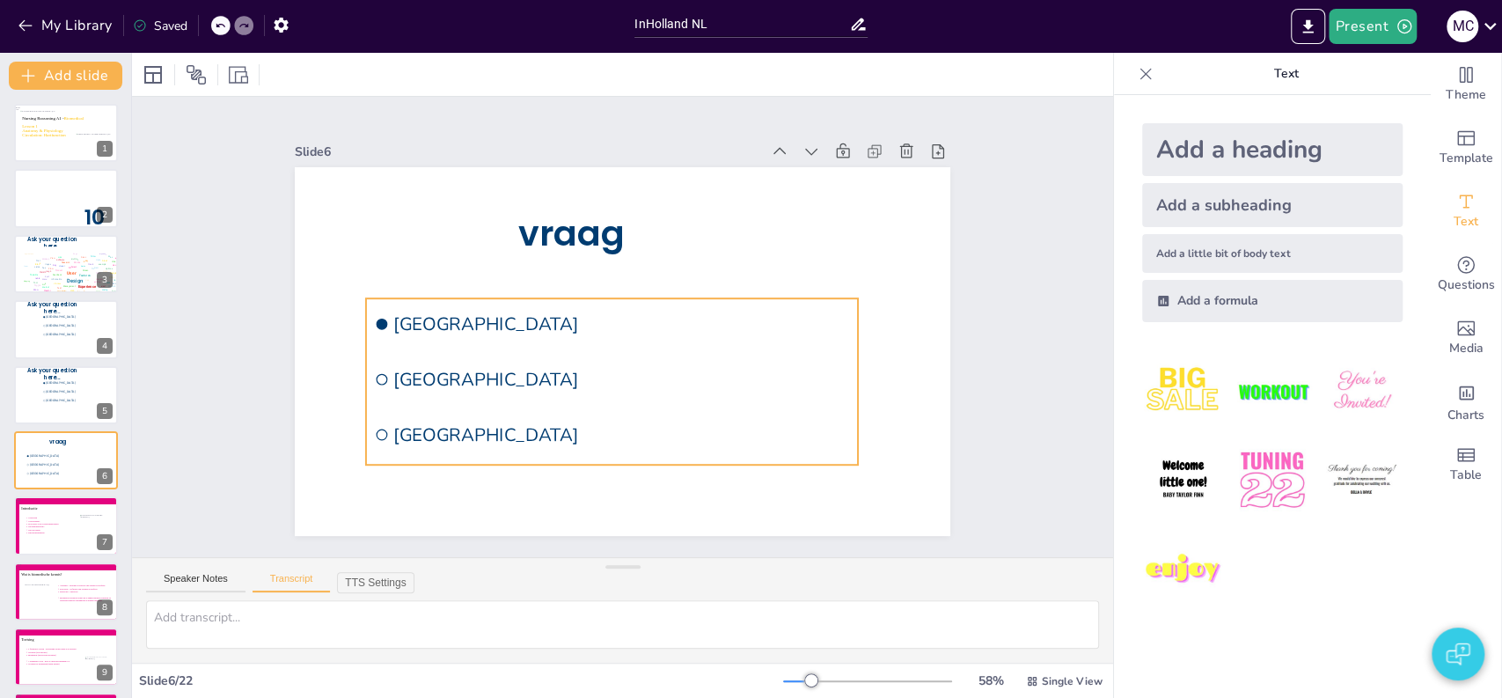
scroll to position [66, 0]
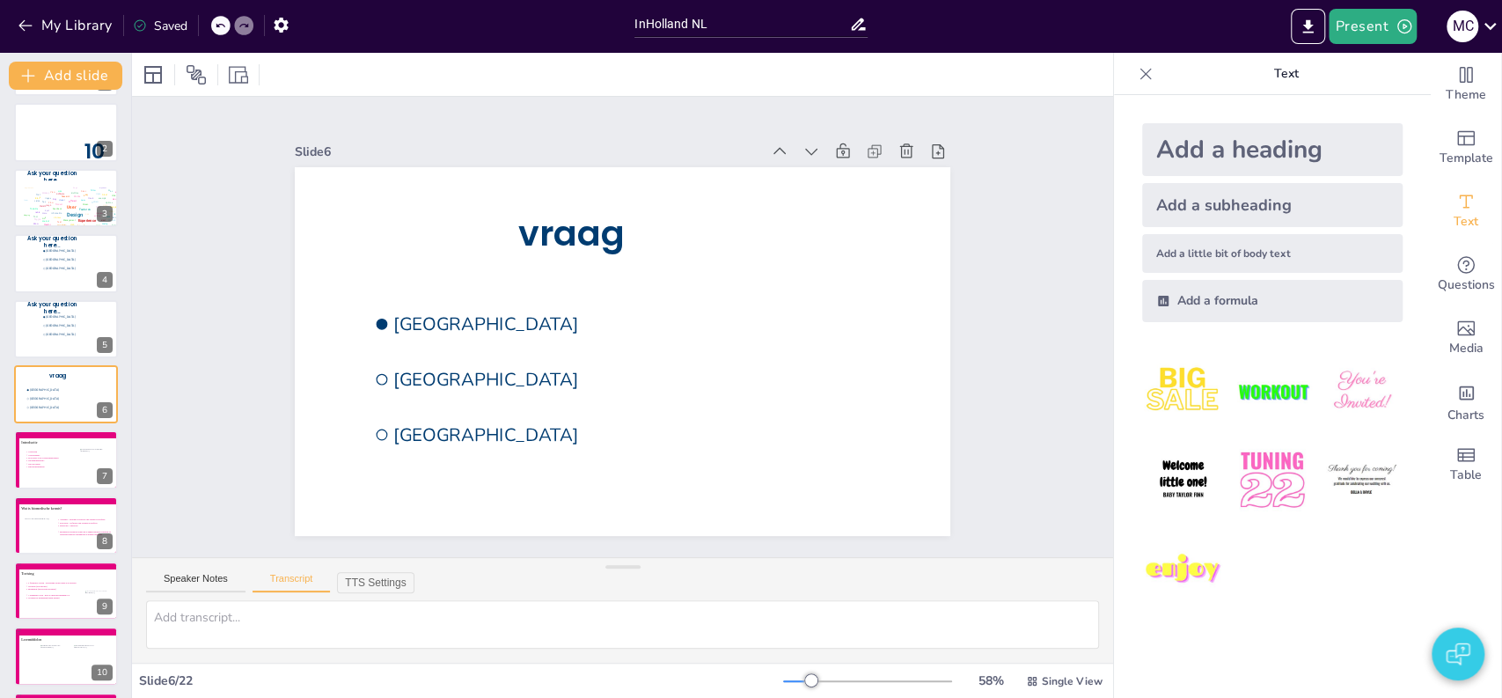
click at [1131, 83] on div at bounding box center [1145, 74] width 28 height 28
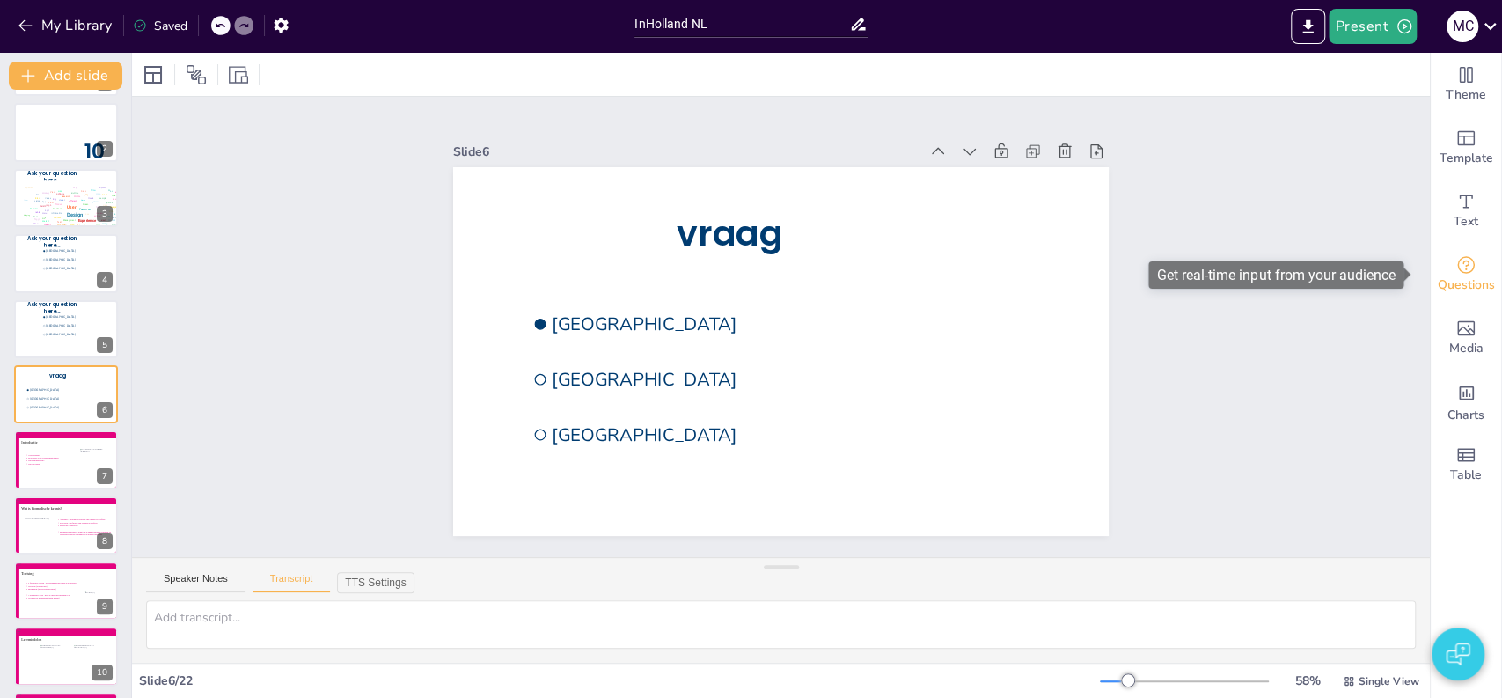
click at [1457, 267] on icon "Get real-time input from your audience" at bounding box center [1466, 265] width 18 height 18
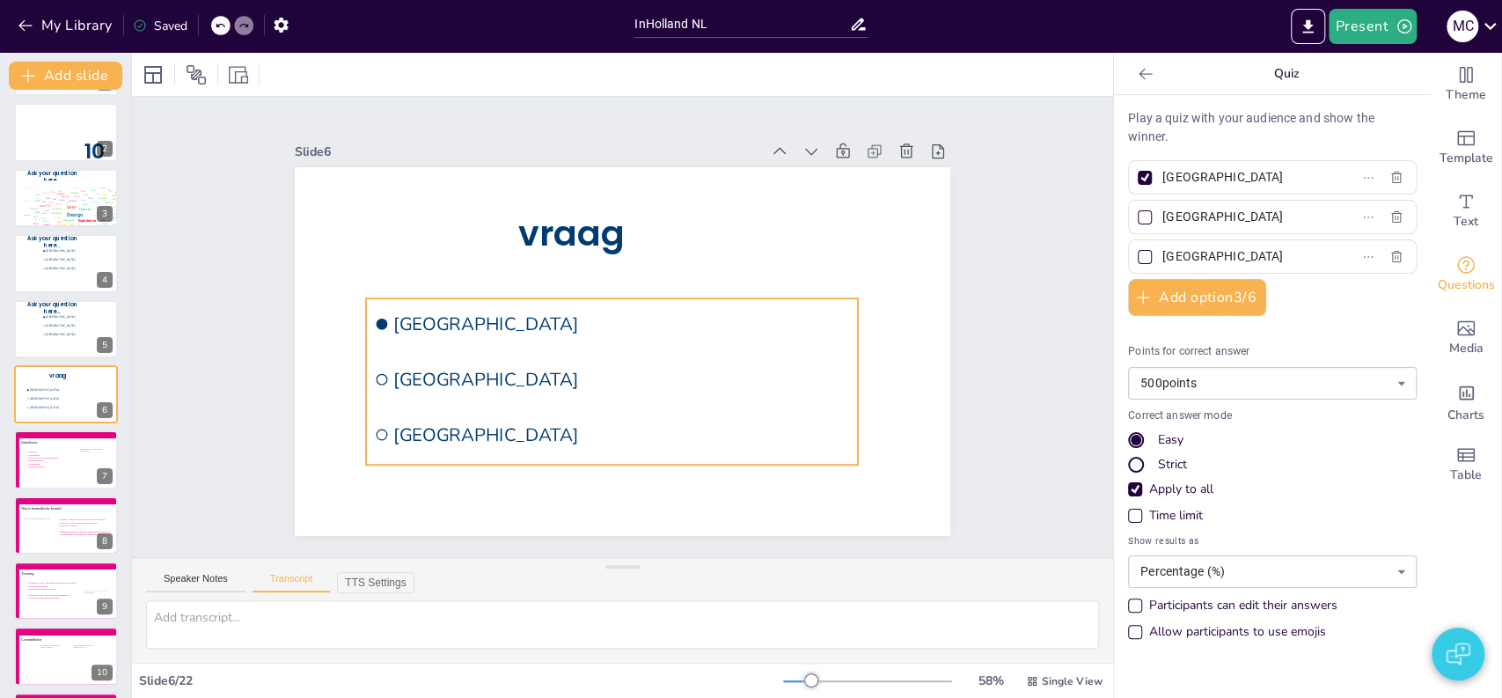
click at [452, 384] on span "[GEOGRAPHIC_DATA]" at bounding box center [576, 352] width 249 height 406
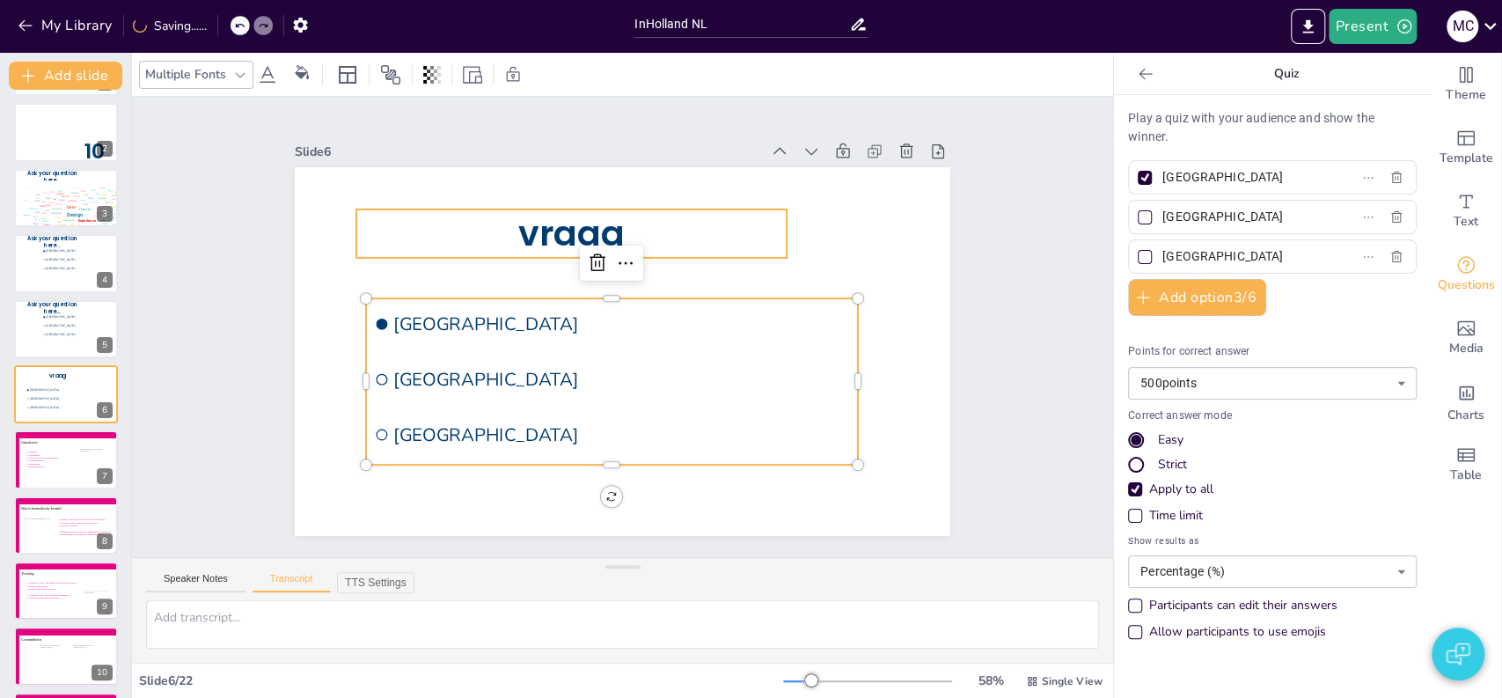
click at [573, 217] on span "vraag" at bounding box center [603, 222] width 116 height 79
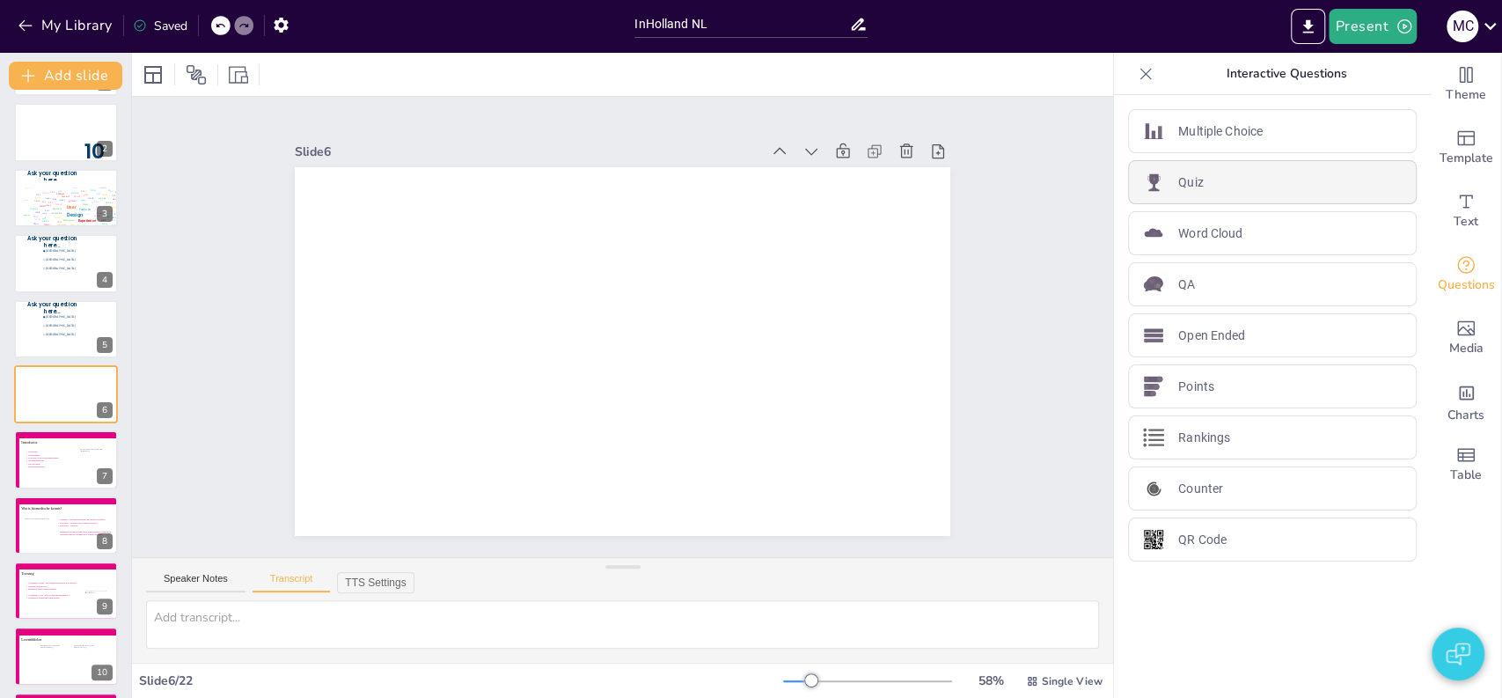
click at [1182, 180] on p "Quiz" at bounding box center [1191, 182] width 26 height 18
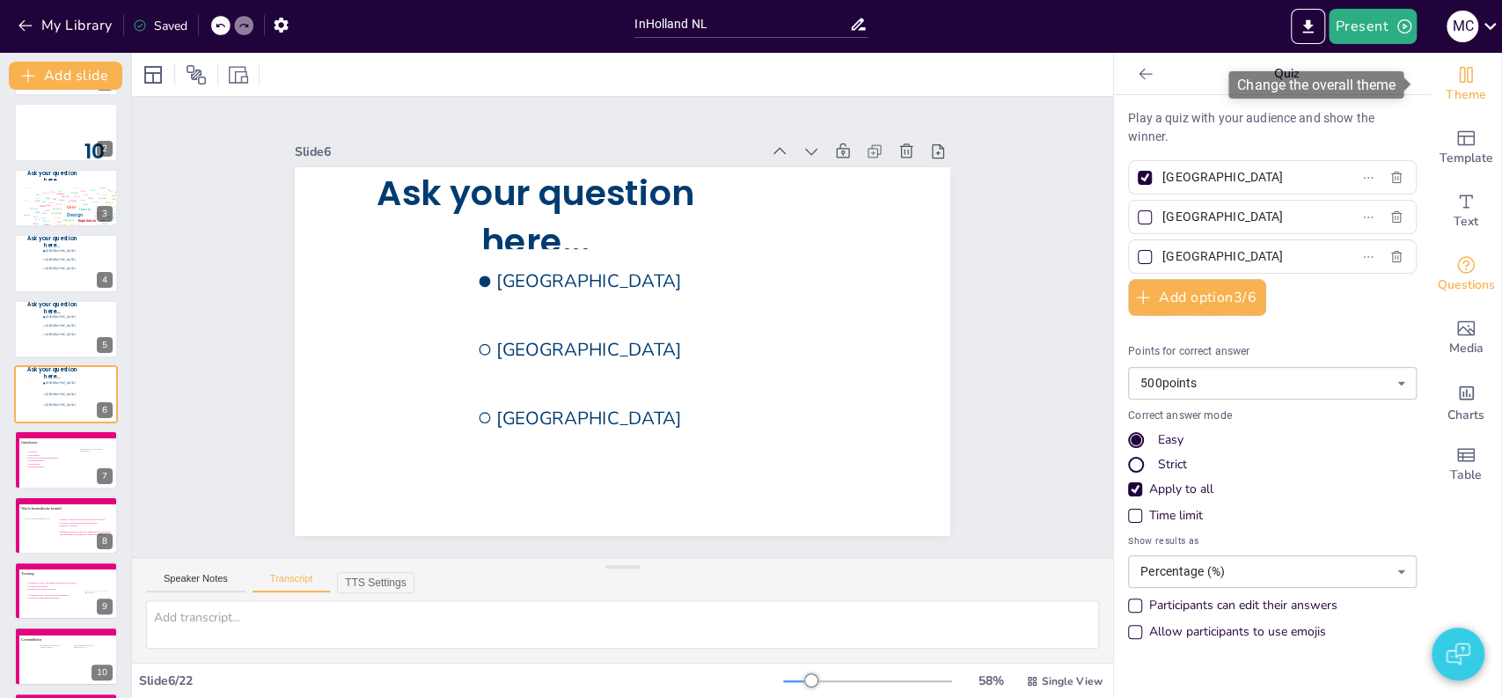
click at [1457, 95] on span "Theme" at bounding box center [1465, 94] width 40 height 19
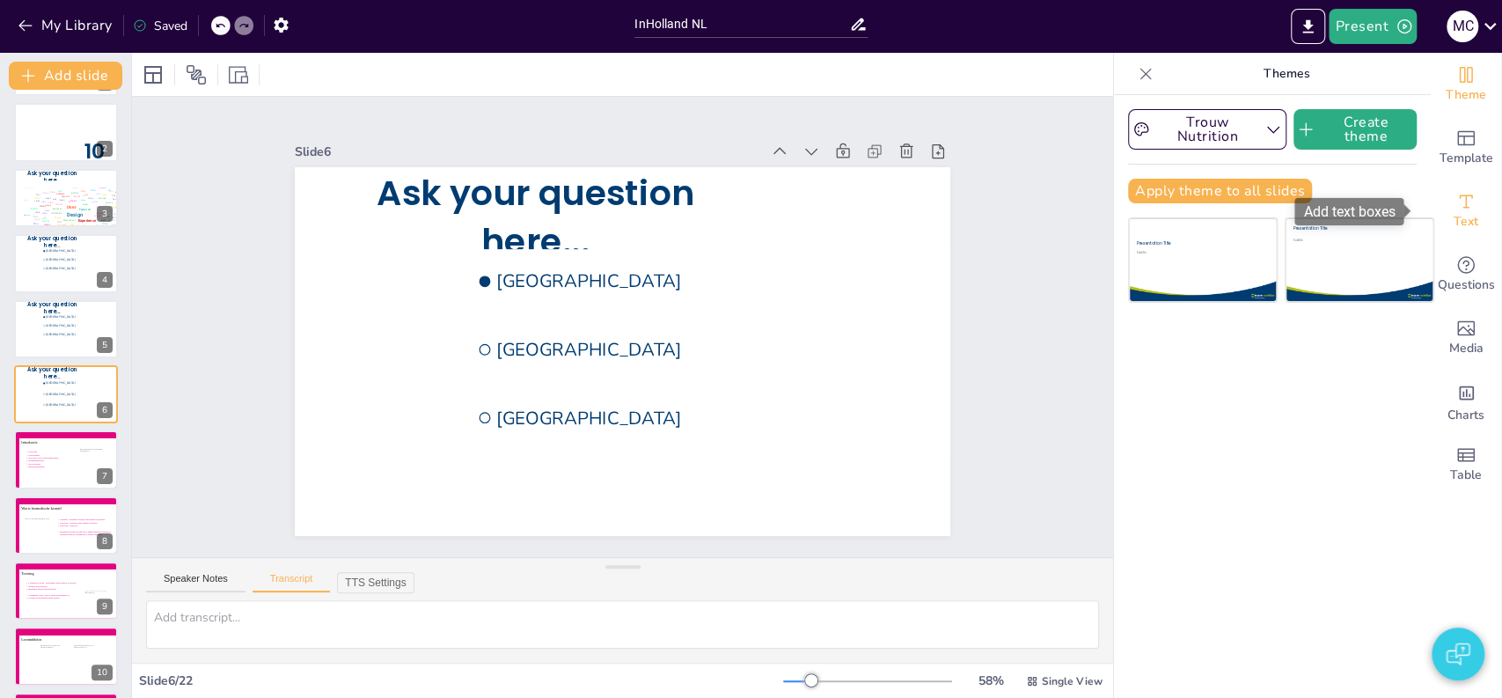
click at [1455, 212] on span "Text" at bounding box center [1465, 221] width 25 height 19
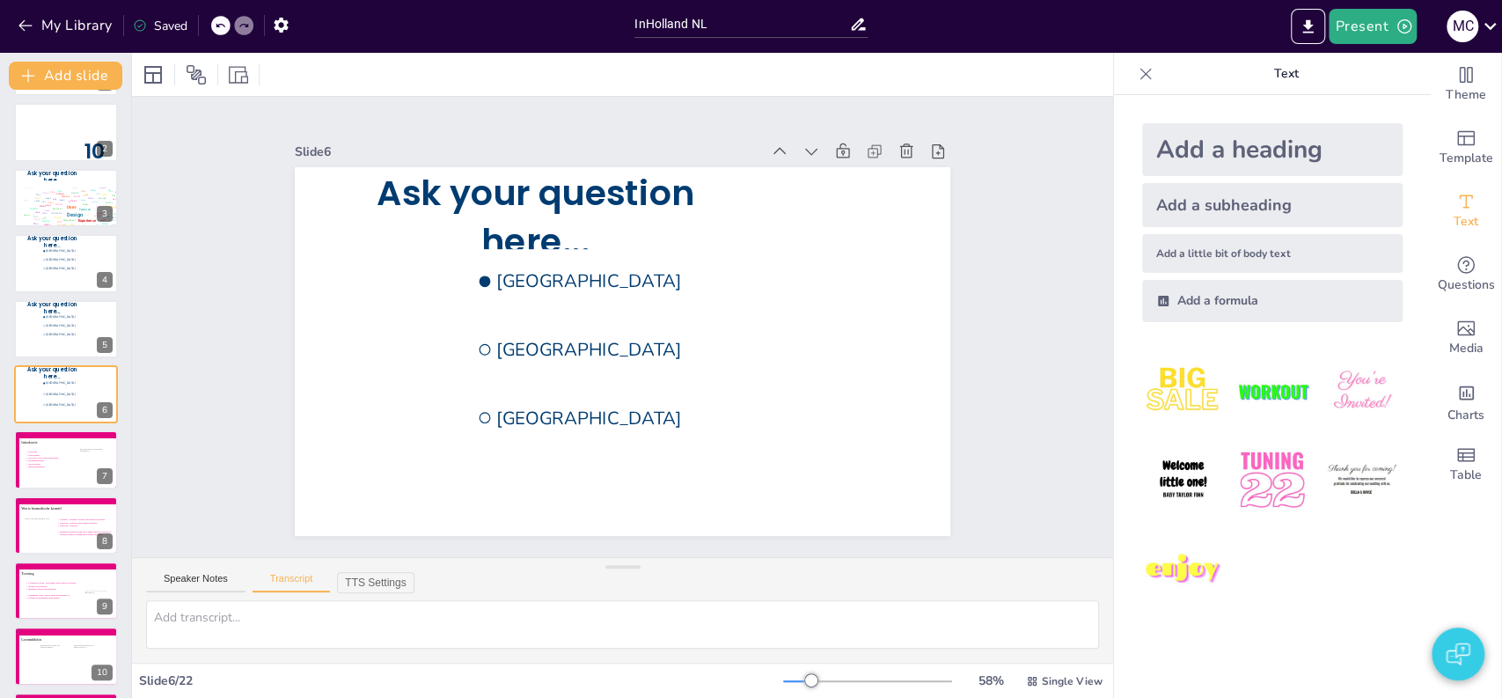
click at [1248, 157] on div "Add a heading" at bounding box center [1272, 149] width 260 height 53
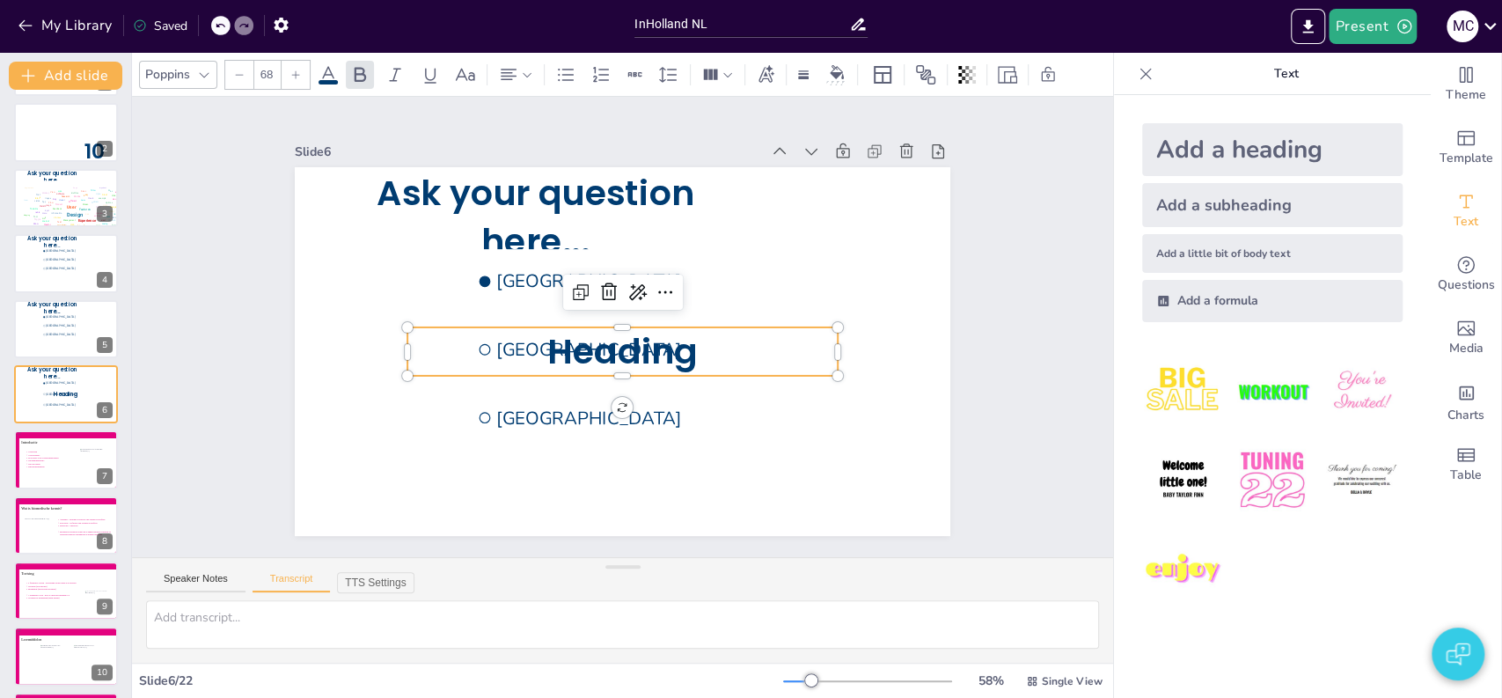
click at [782, 335] on p "Heading" at bounding box center [606, 345] width 352 height 324
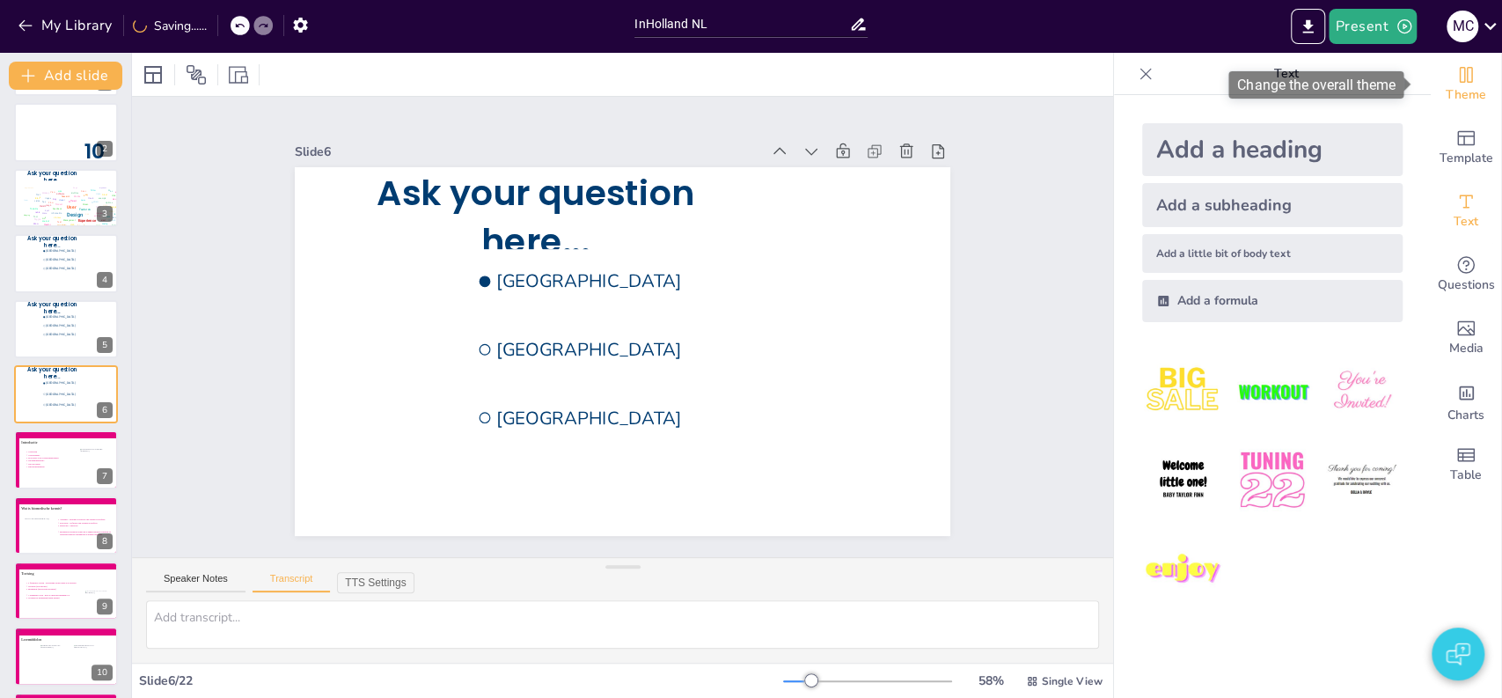
click at [1455, 84] on icon "Change the overall theme" at bounding box center [1465, 74] width 21 height 21
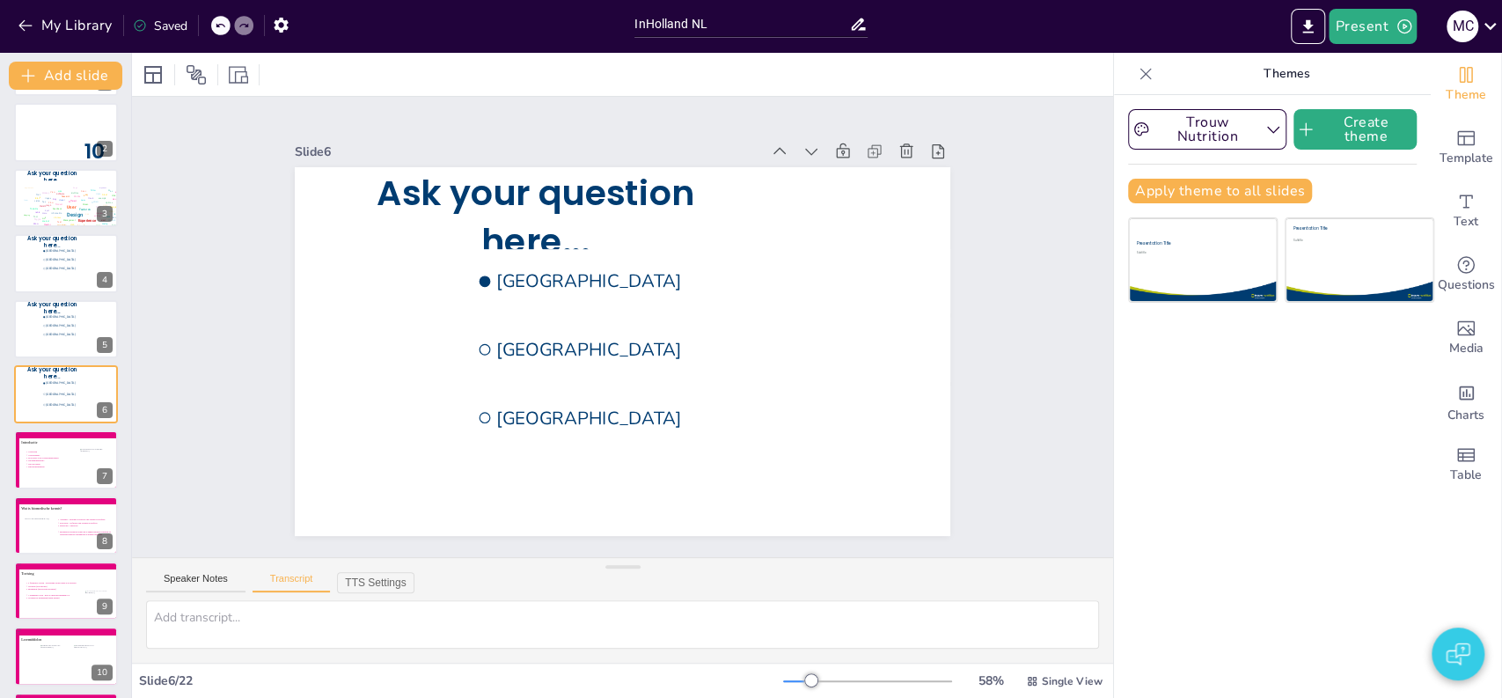
click at [1304, 384] on div "Trouw Nutrition Create theme Apply theme to all slides Presentation Title Subti…" at bounding box center [1272, 396] width 317 height 603
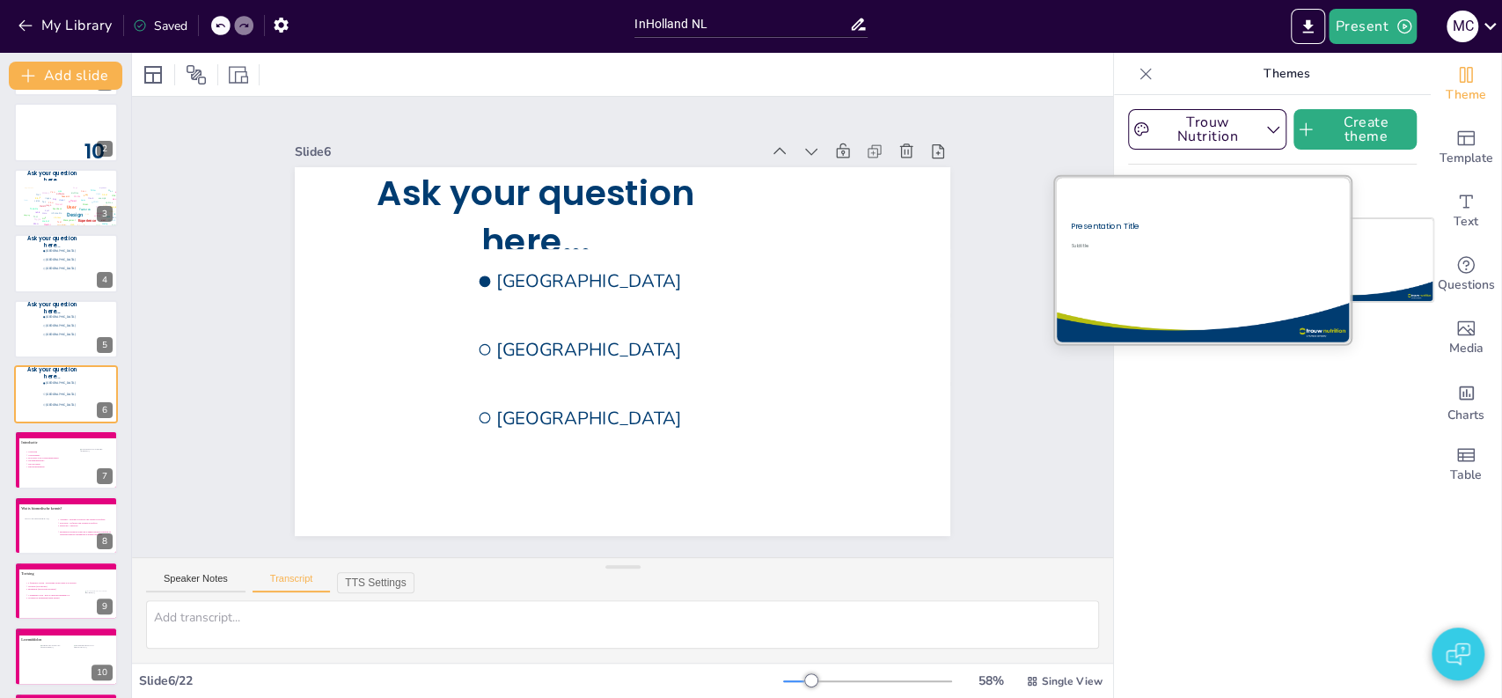
click at [1230, 286] on div at bounding box center [1202, 260] width 296 height 166
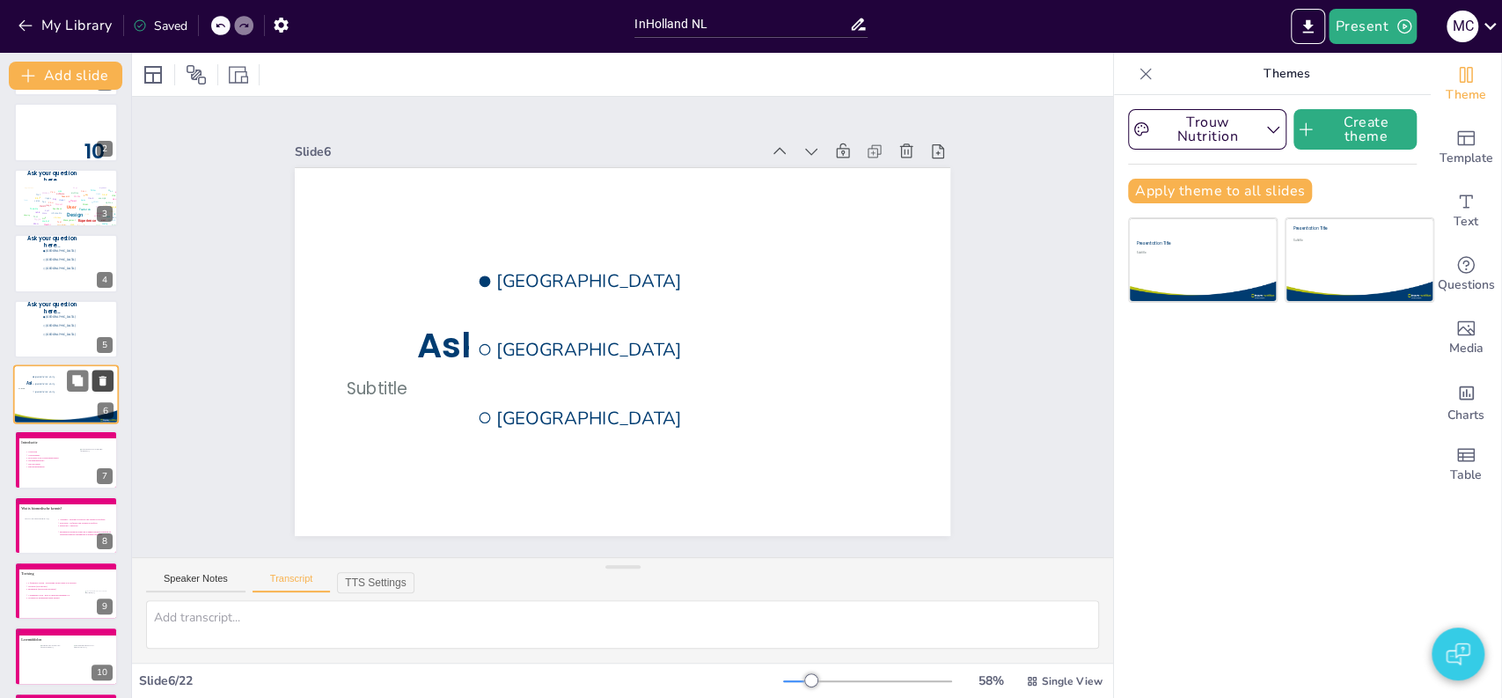
click at [98, 382] on icon at bounding box center [103, 380] width 12 height 12
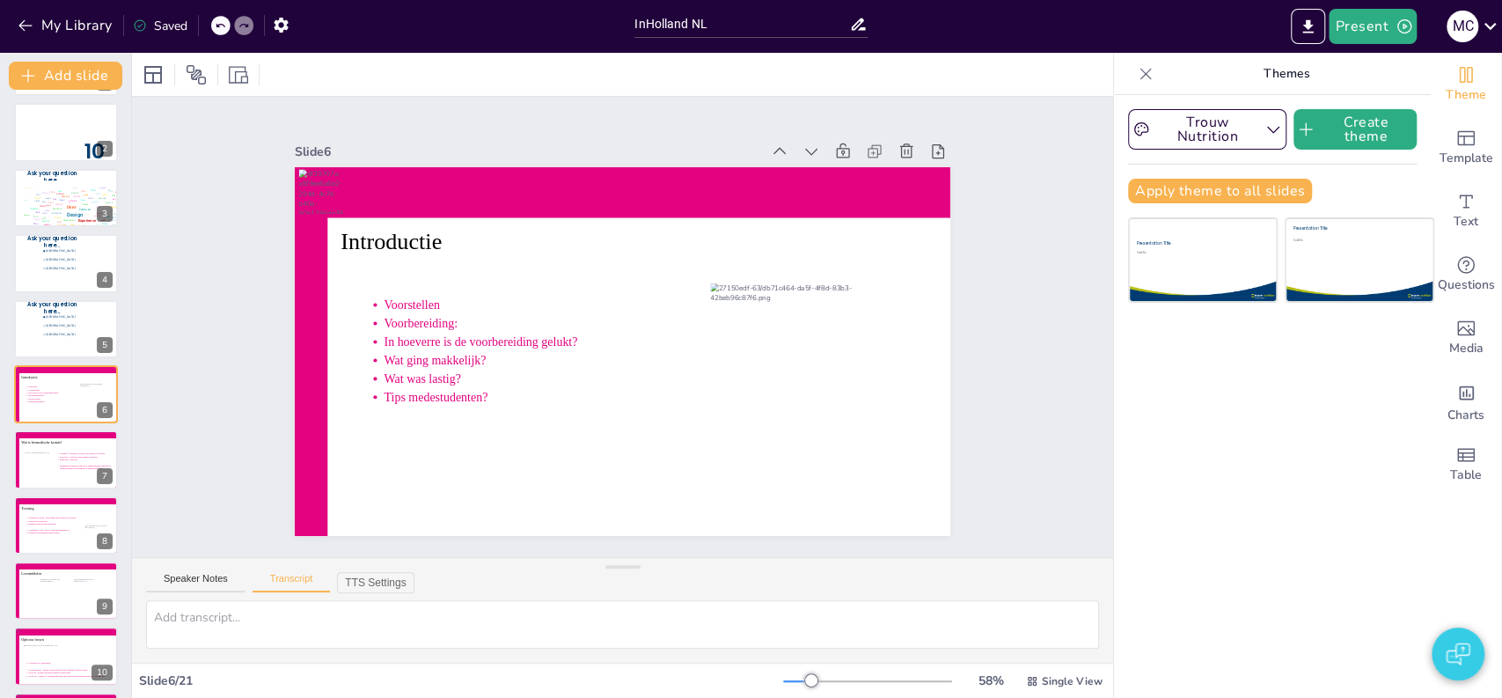
scroll to position [0, 0]
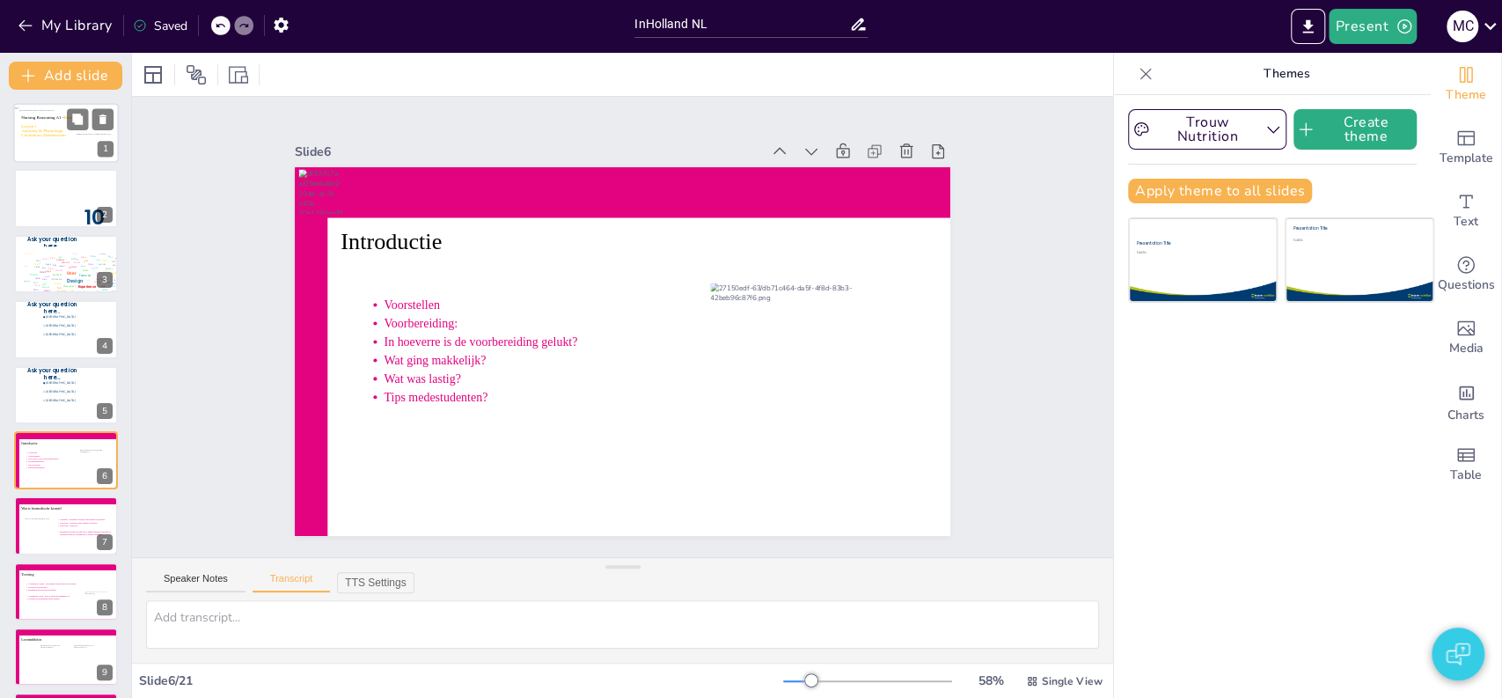
click at [56, 123] on icon at bounding box center [66, 126] width 90 height 31
type textarea "Welcome everyone to Nursing Reasoning A1 – Biomedical. [DATE] we’ll begin with …"
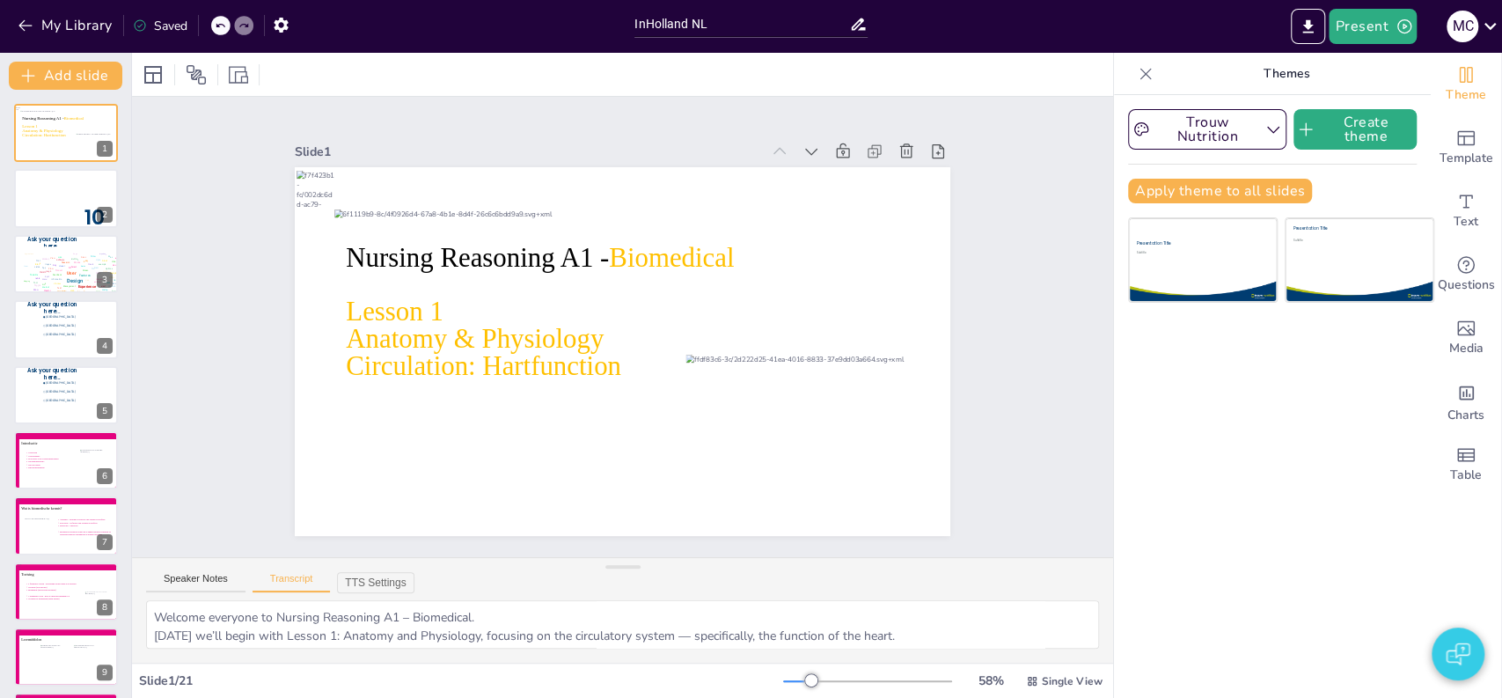
click at [1281, 387] on div "Trouw Nutrition Create theme Apply theme to all slides Presentation Title Subti…" at bounding box center [1272, 396] width 317 height 603
click at [1247, 132] on button "Trouw Nutrition" at bounding box center [1207, 129] width 158 height 40
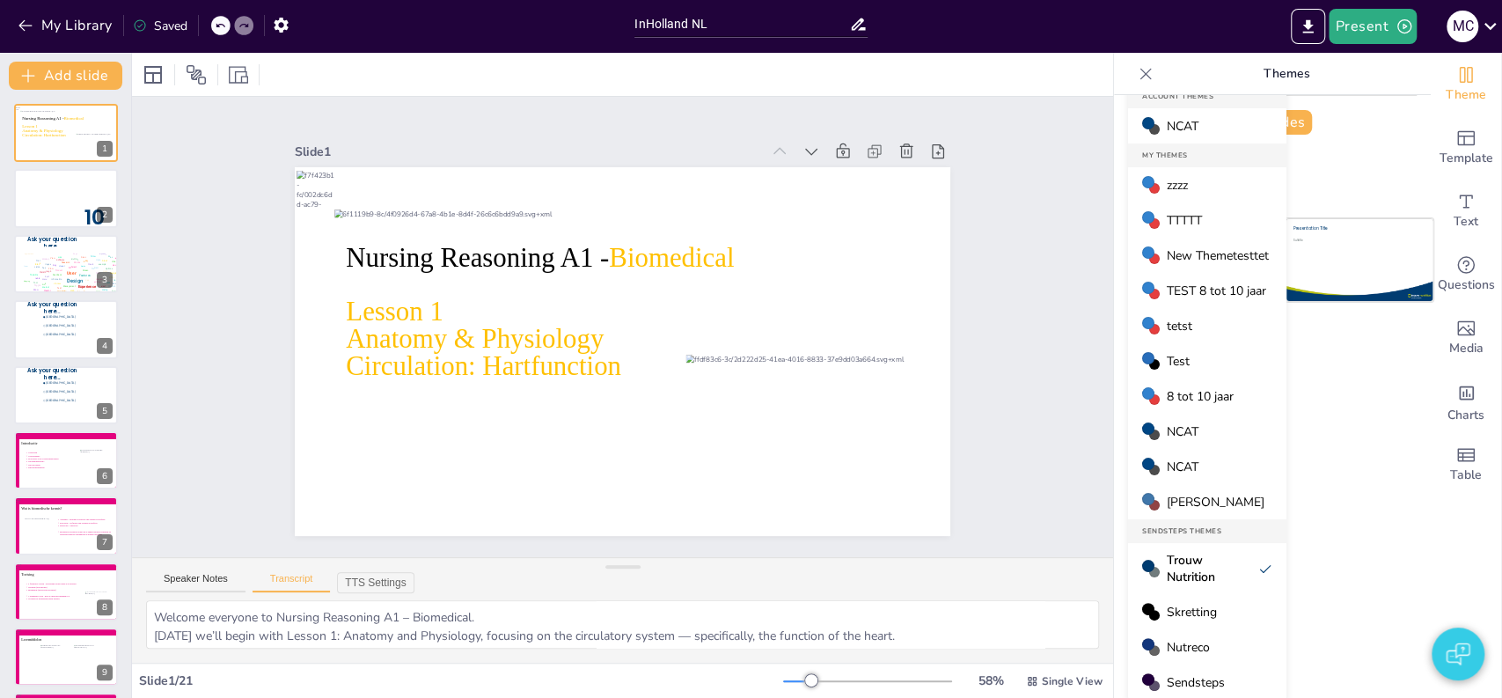
scroll to position [70, 0]
click at [1192, 672] on span "Sendsteps" at bounding box center [1196, 680] width 58 height 17
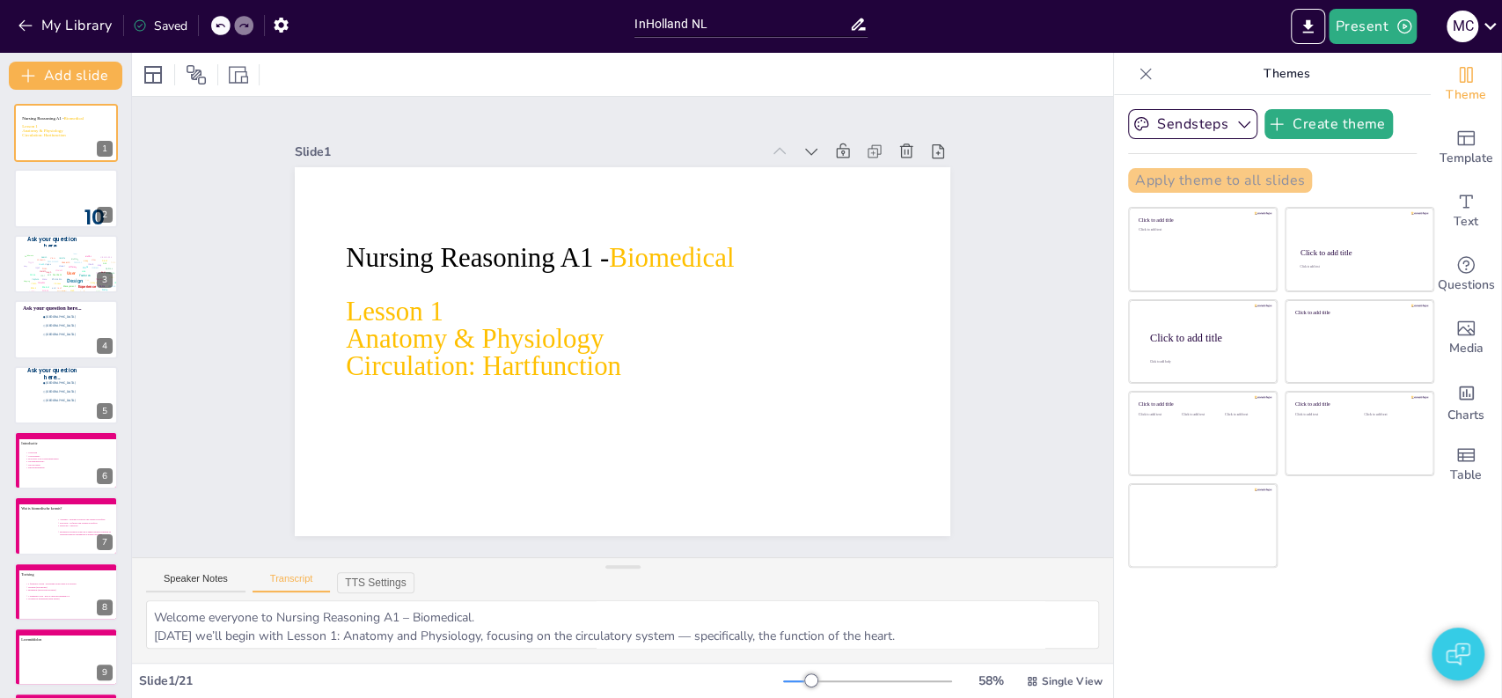
scroll to position [0, 0]
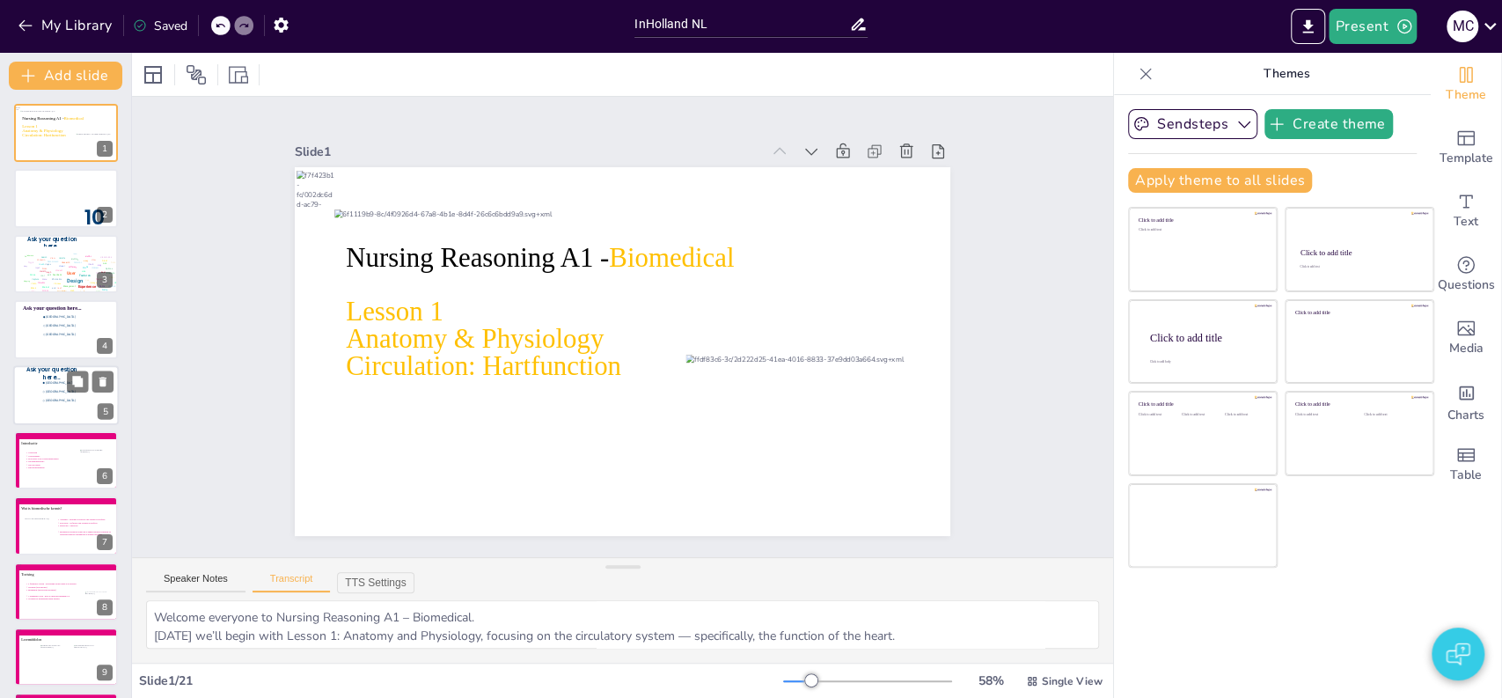
click at [22, 402] on div at bounding box center [66, 395] width 106 height 60
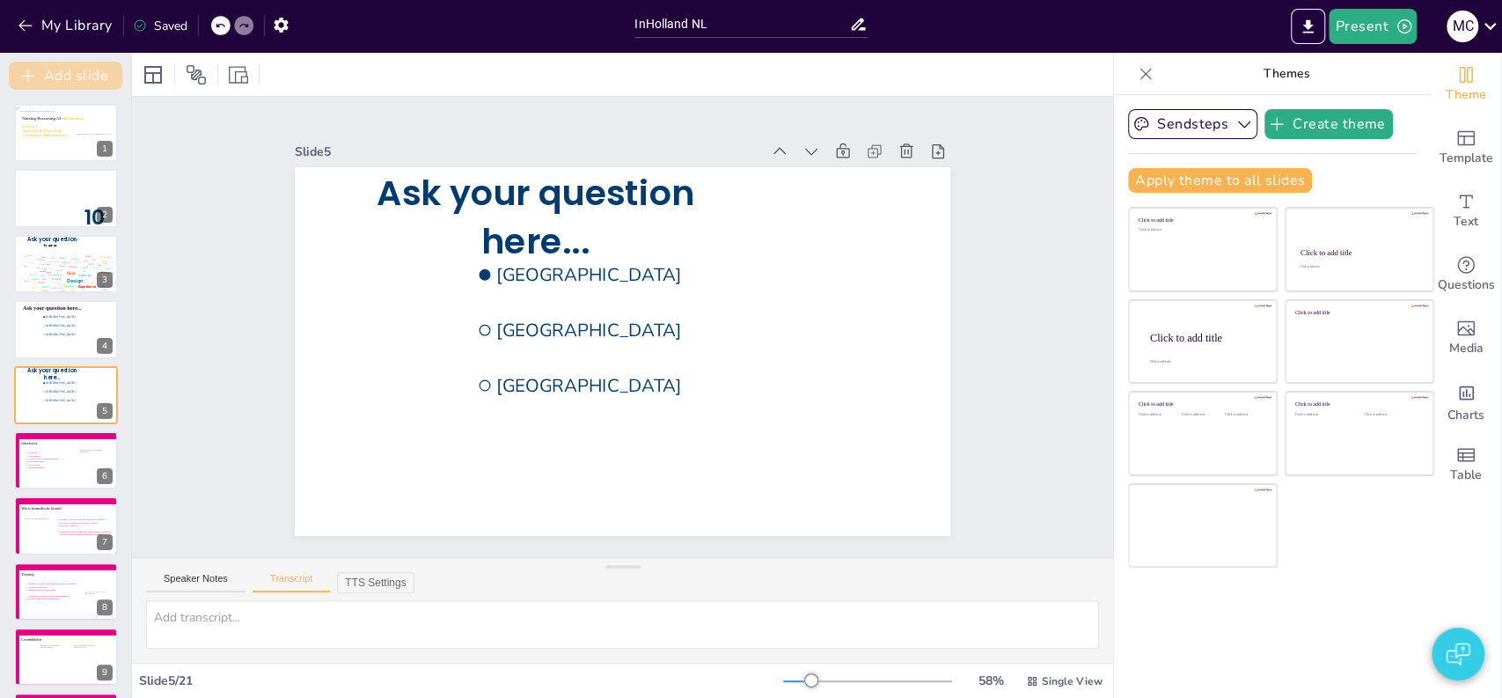
click at [48, 70] on button "Add slide" at bounding box center [65, 76] width 113 height 28
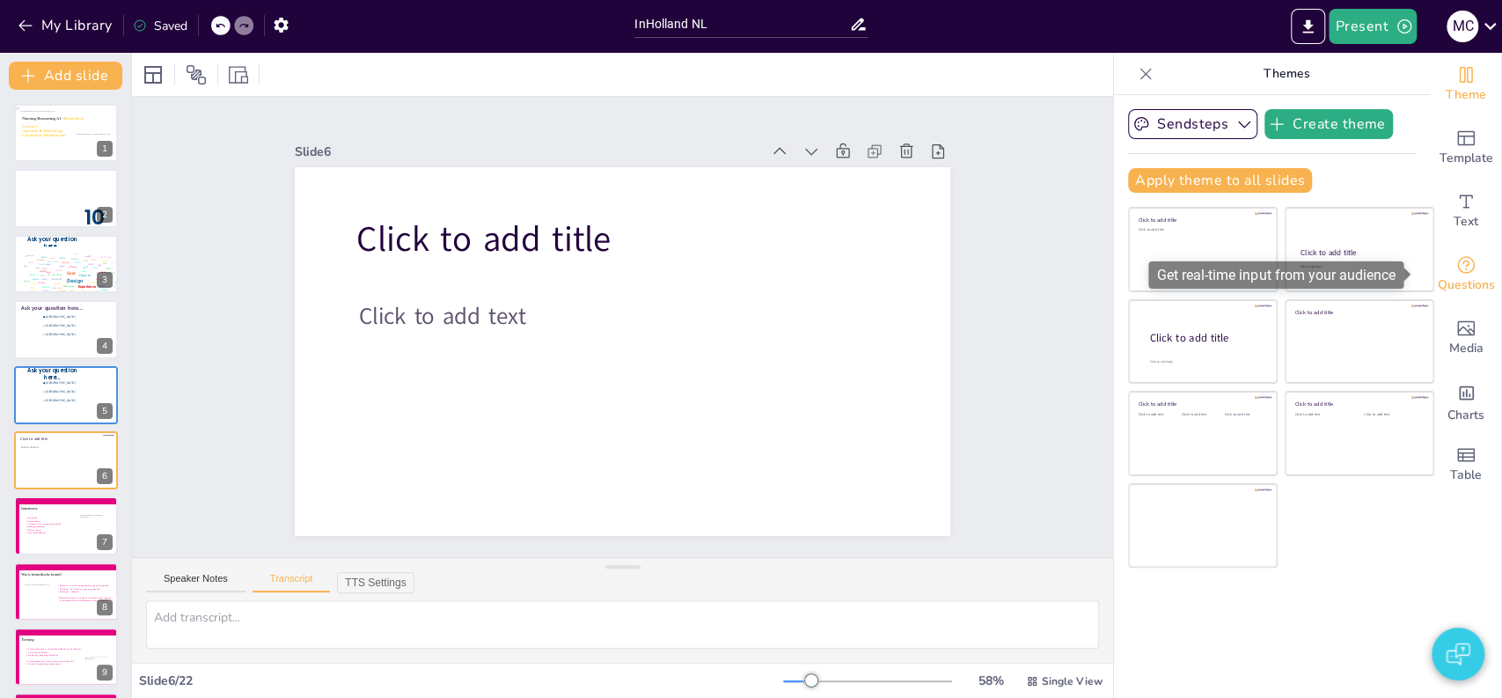
click at [1444, 283] on span "Questions" at bounding box center [1466, 284] width 57 height 19
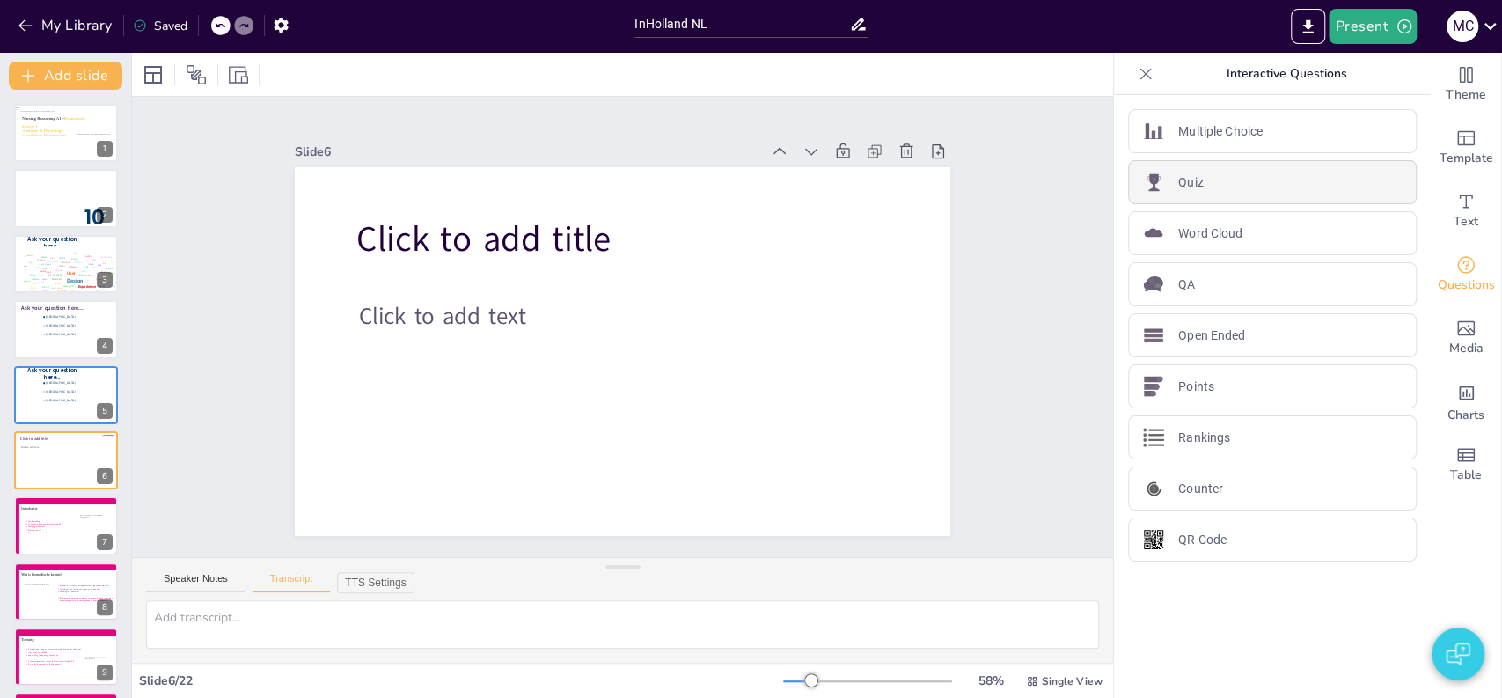
click at [1236, 185] on div "Quiz" at bounding box center [1272, 182] width 289 height 44
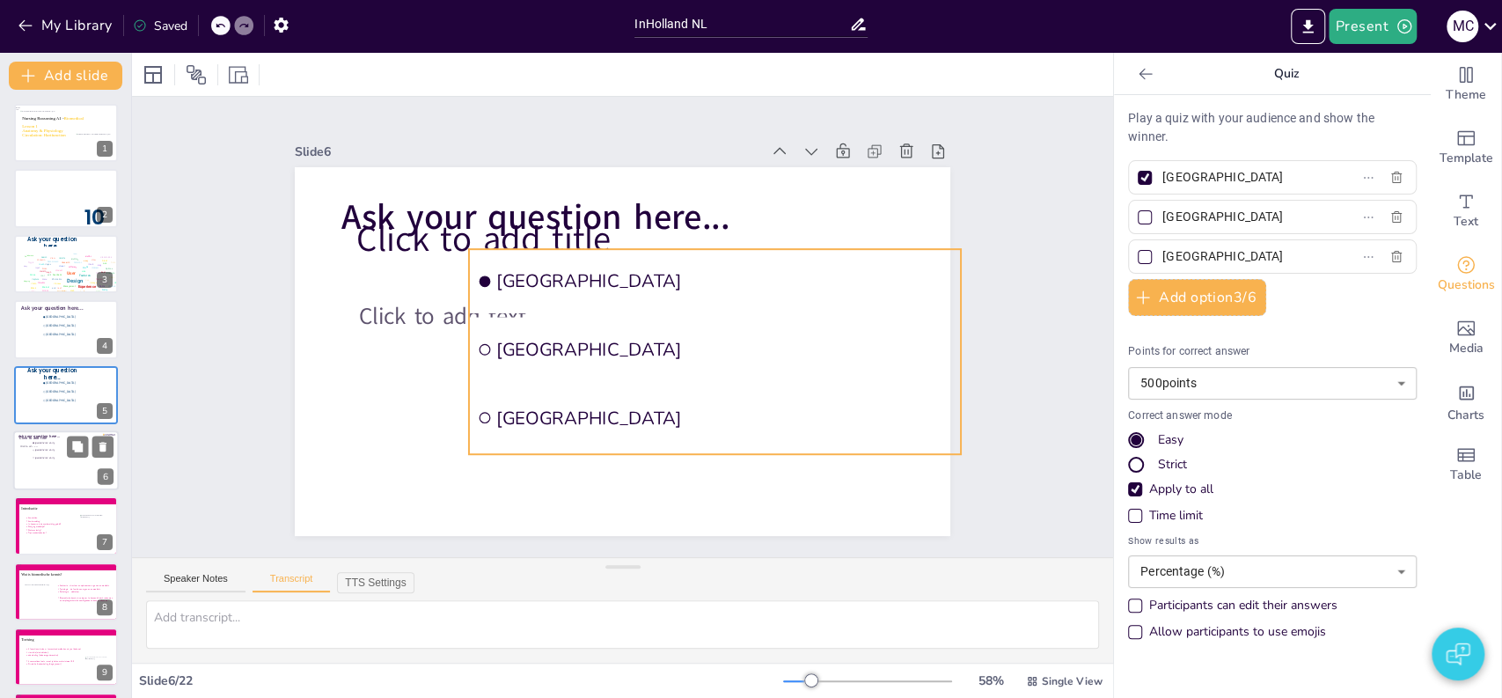
click at [45, 454] on li "[GEOGRAPHIC_DATA]" at bounding box center [58, 457] width 53 height 7
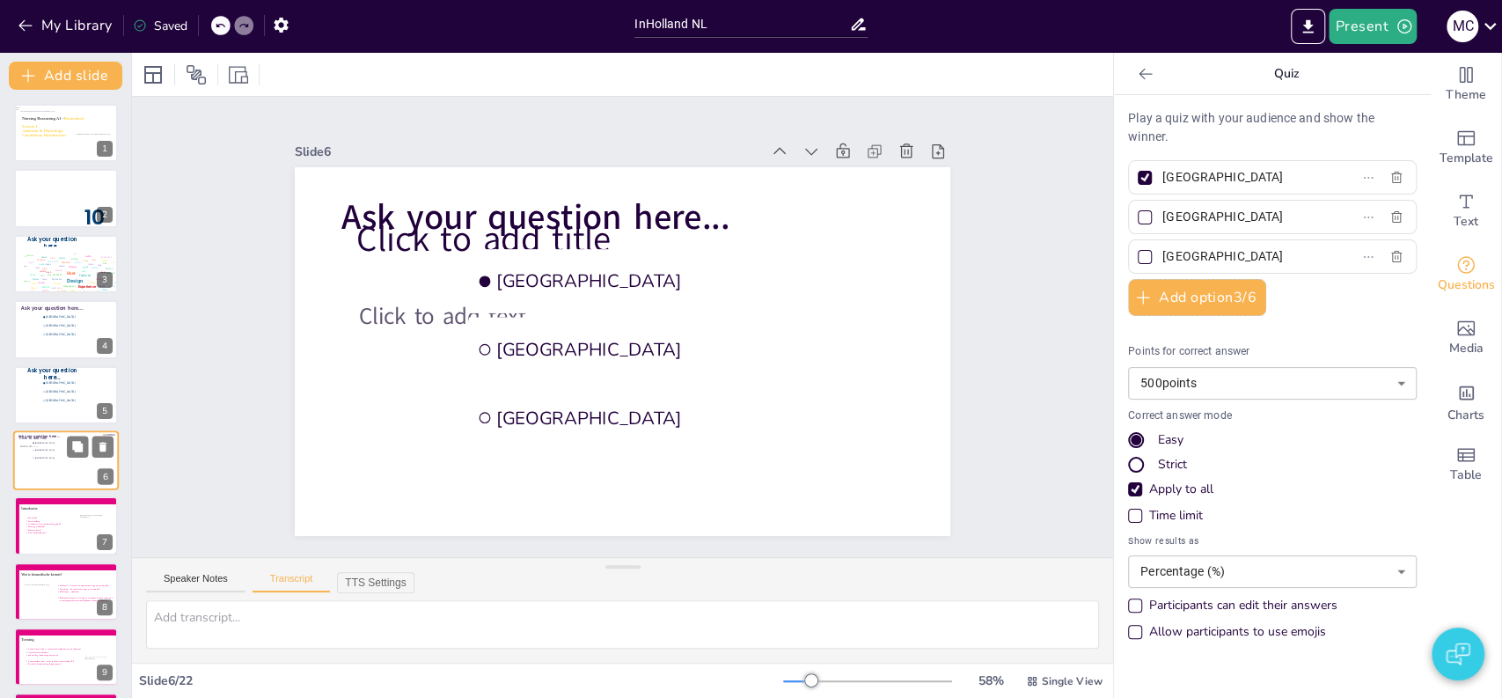
scroll to position [66, 0]
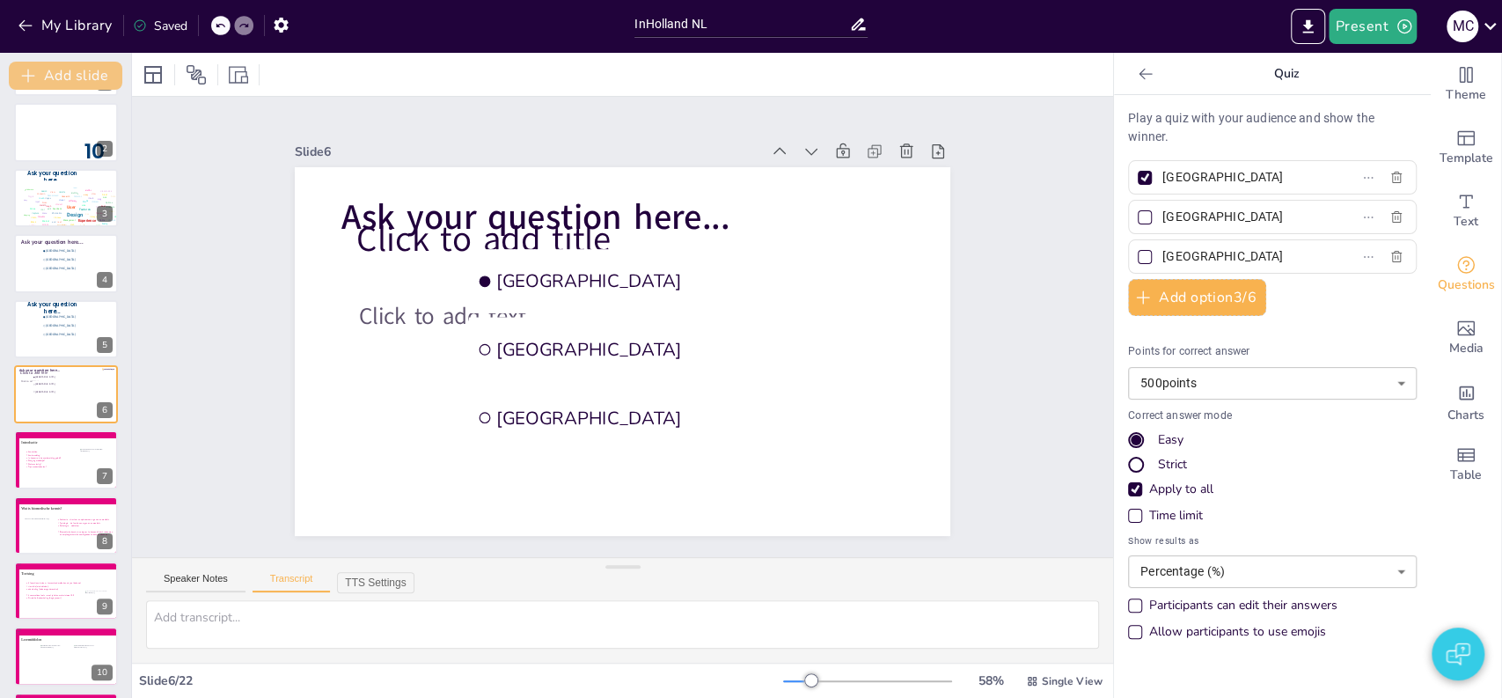
click at [62, 74] on button "Add slide" at bounding box center [65, 76] width 113 height 28
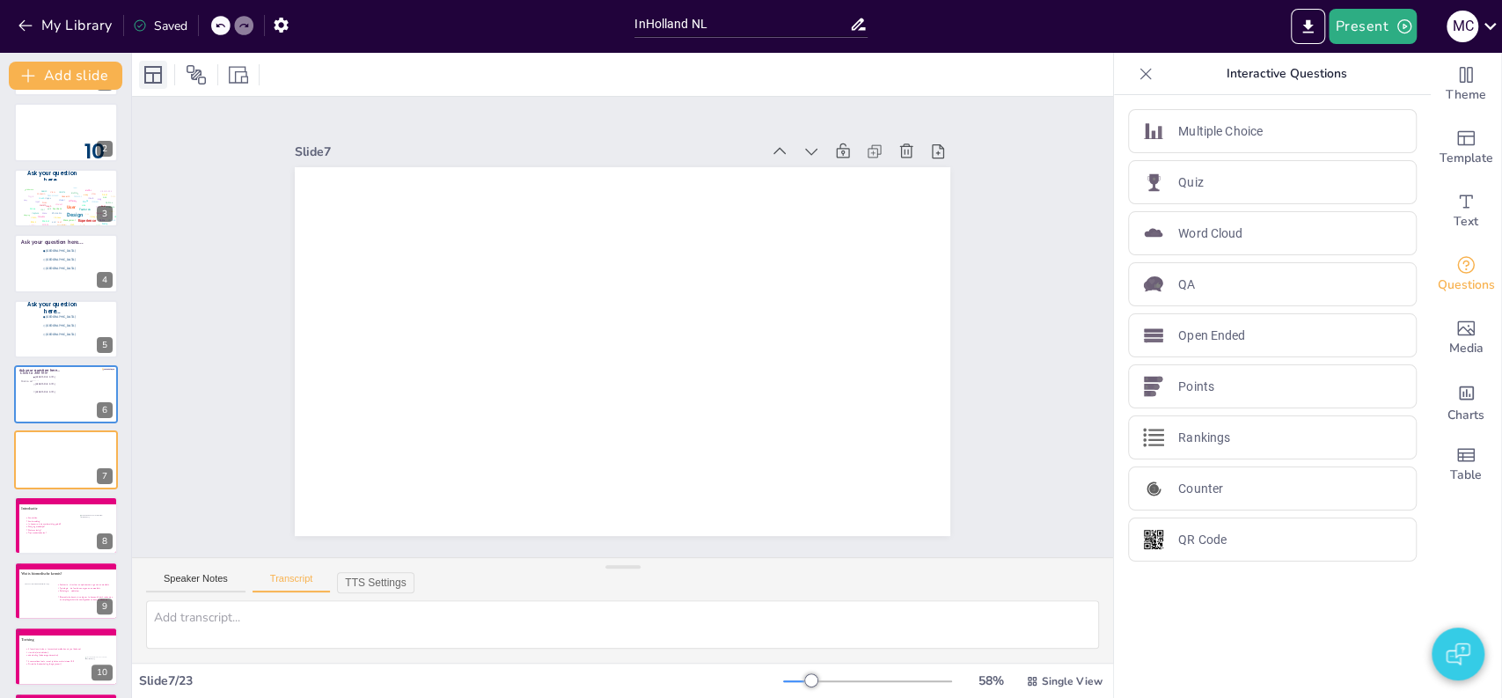
click at [155, 71] on icon at bounding box center [153, 75] width 18 height 18
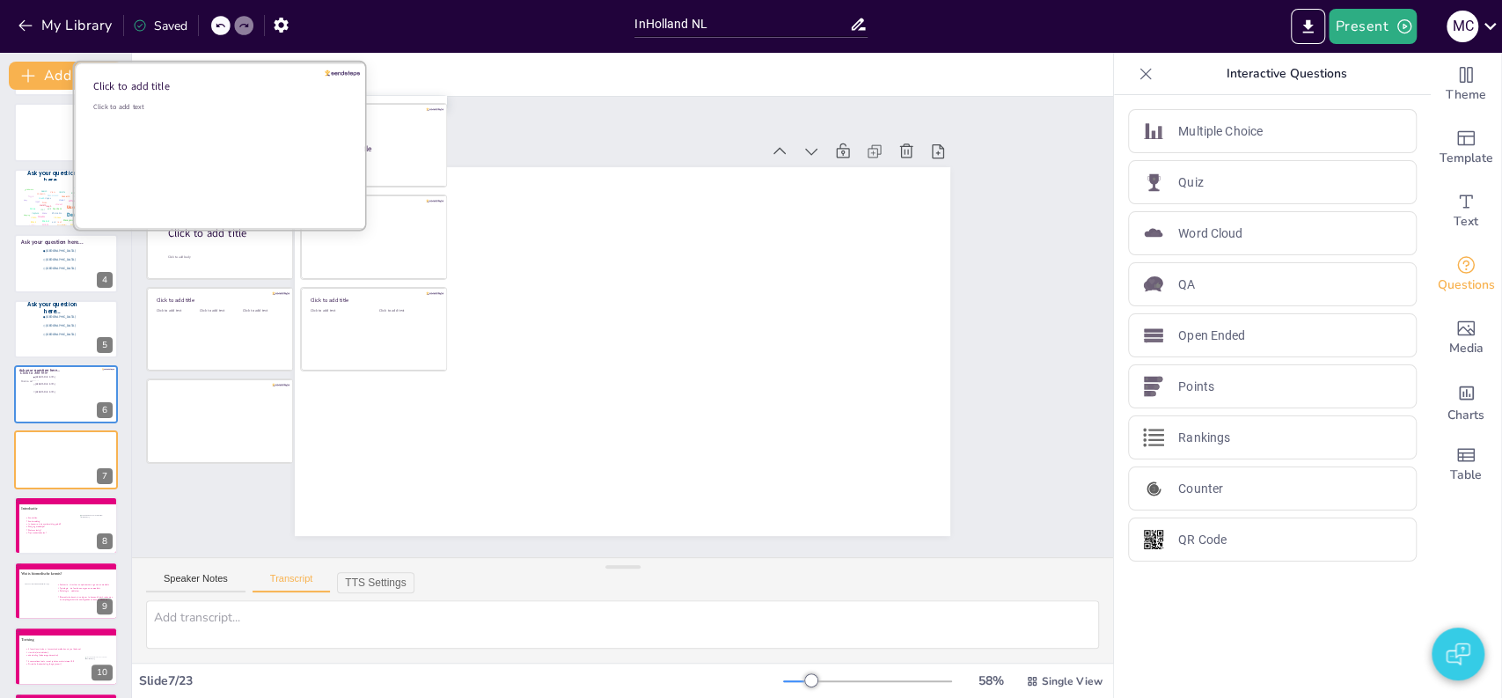
click at [187, 129] on div "Click to add text" at bounding box center [219, 156] width 252 height 109
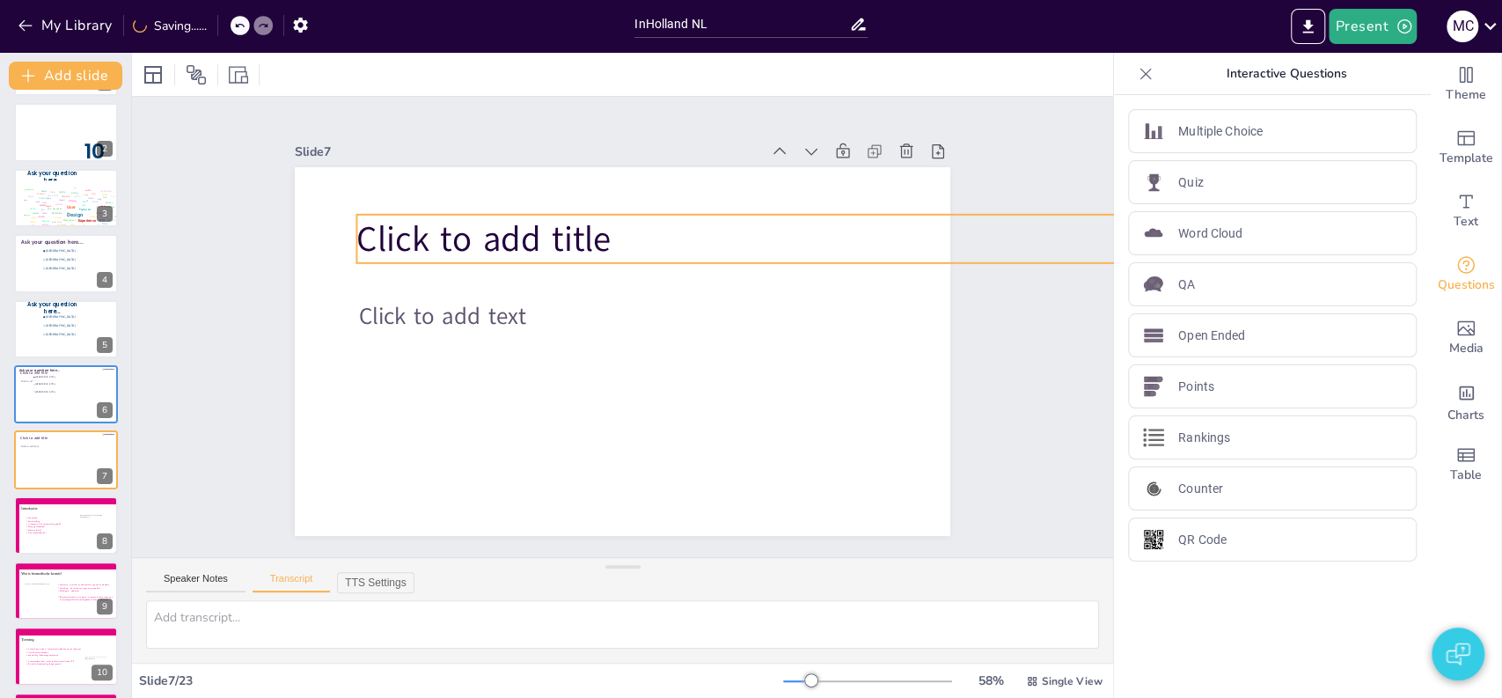
click at [384, 227] on span "Click to add title" at bounding box center [483, 239] width 254 height 48
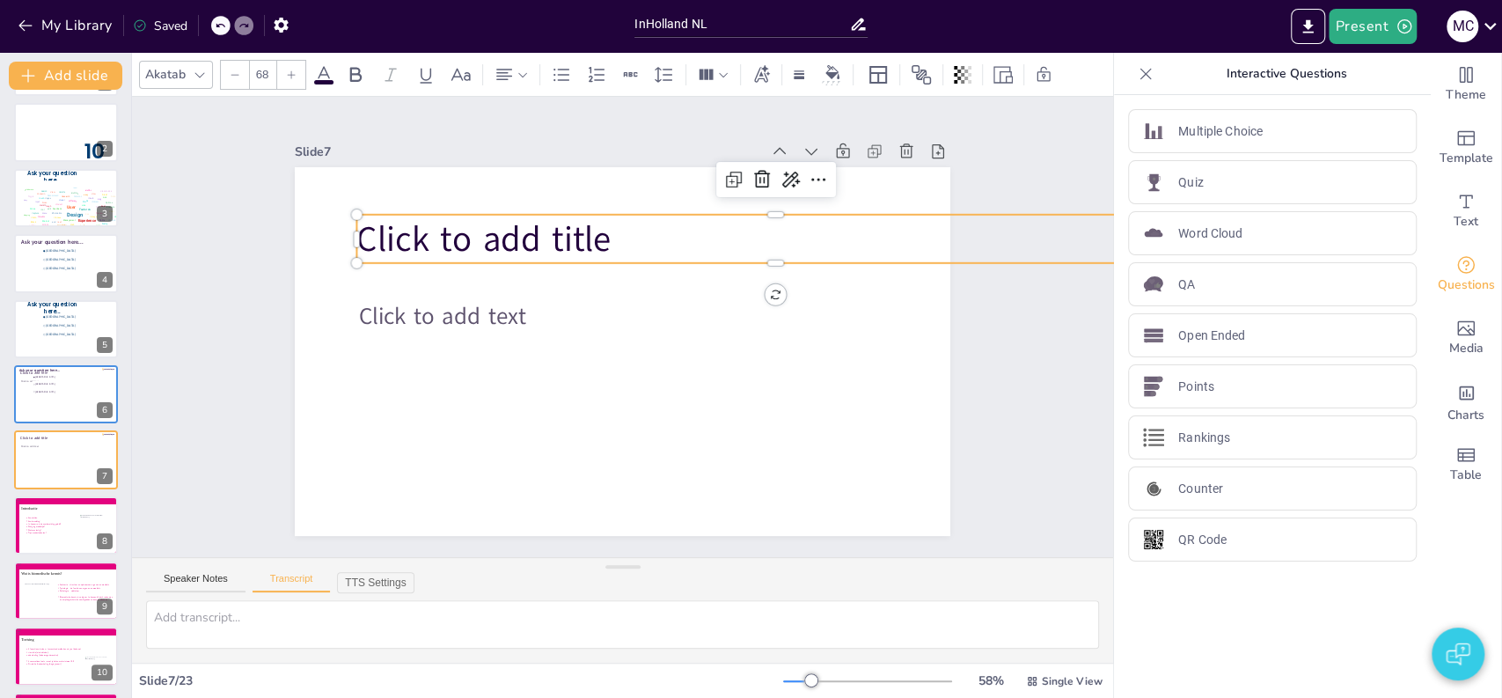
click at [402, 302] on span "Click to add text" at bounding box center [454, 261] width 169 height 82
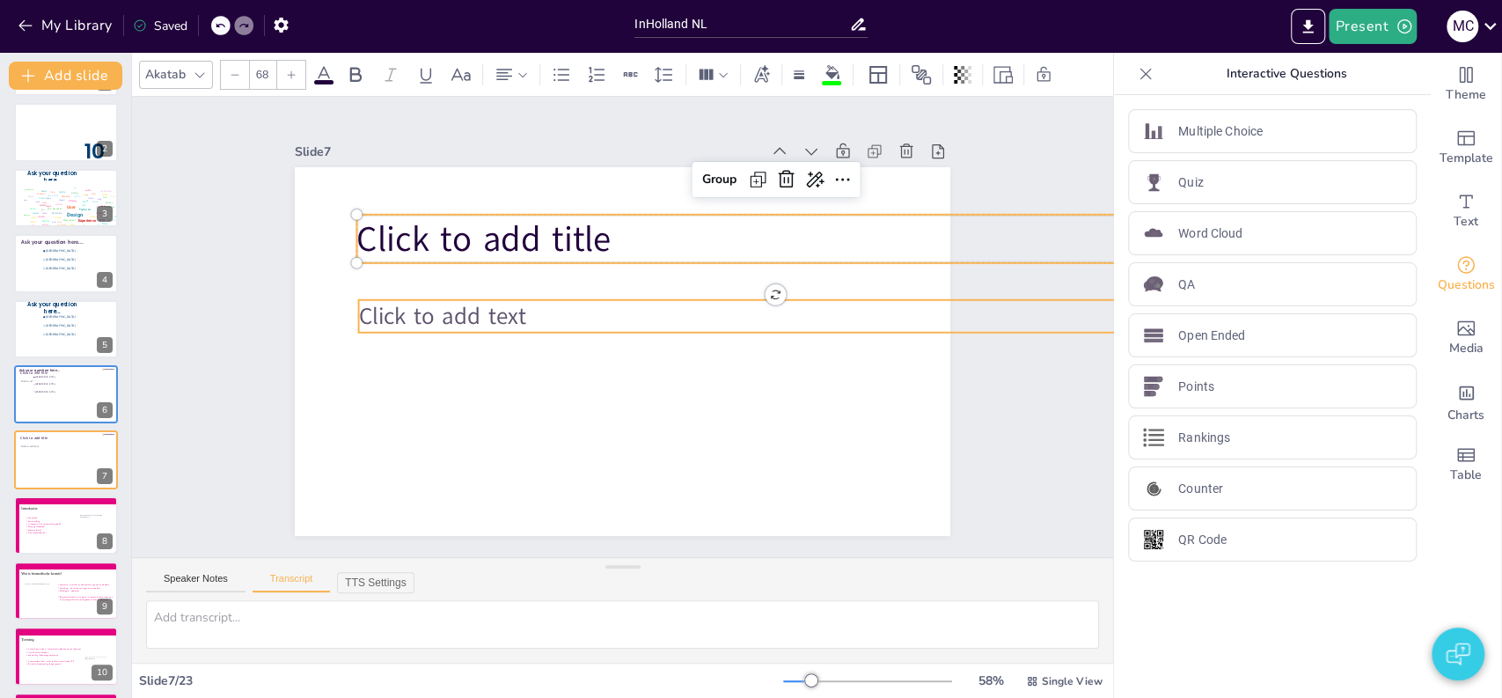
type input "--"
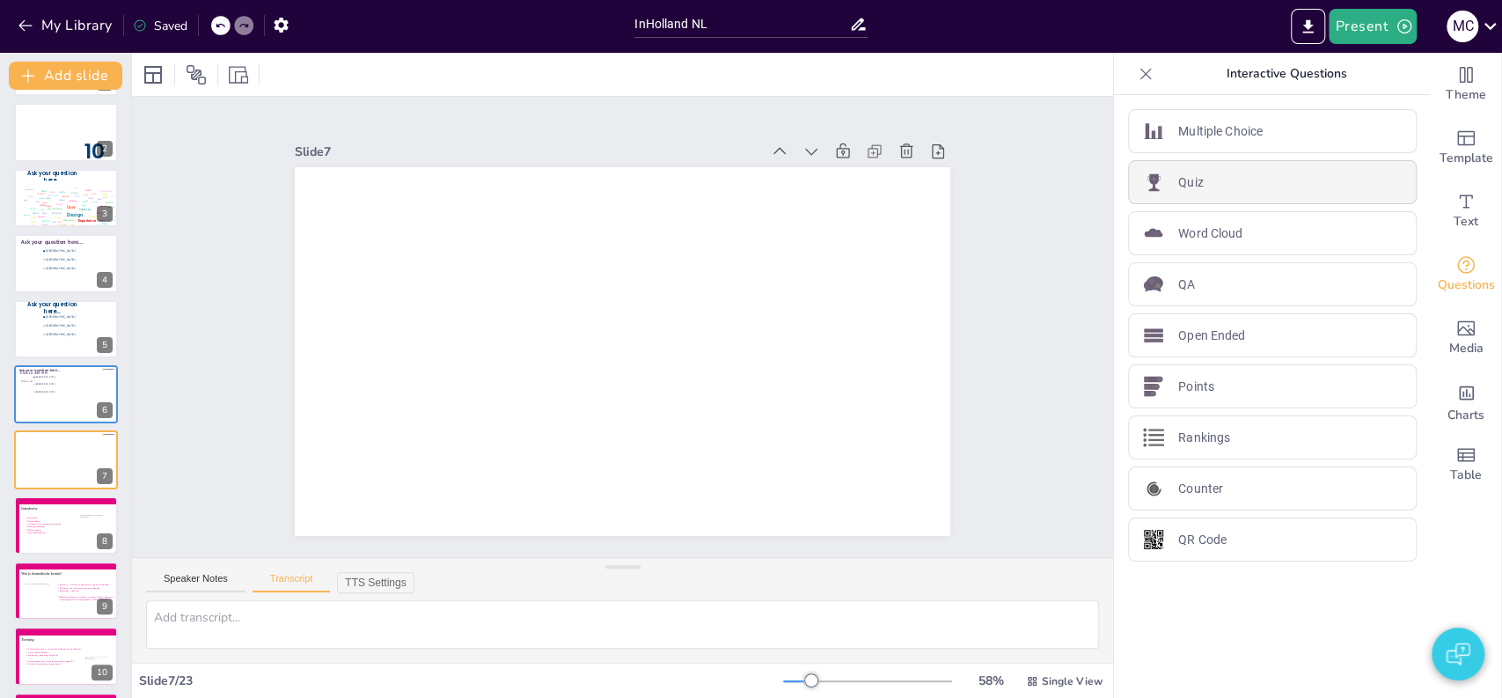
click at [1225, 177] on div "Quiz" at bounding box center [1272, 182] width 289 height 44
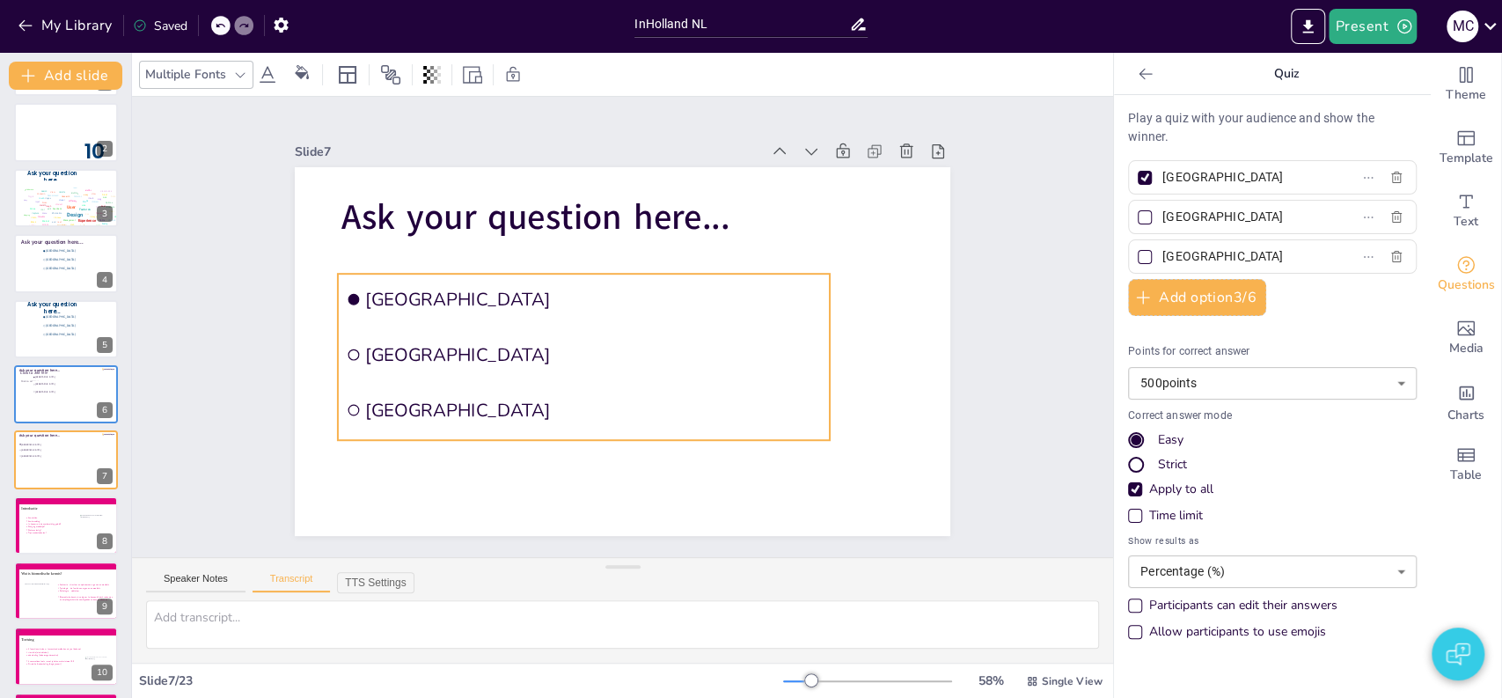
drag, startPoint x: 671, startPoint y: 339, endPoint x: 702, endPoint y: 340, distance: 30.8
click at [702, 340] on li "[GEOGRAPHIC_DATA]" at bounding box center [579, 346] width 492 height 152
click at [968, 345] on div "Slide 1 Nursing Reasoning A1 - Biomedical Lesson 1 Anatomy & Physiology Circula…" at bounding box center [623, 327] width 862 height 739
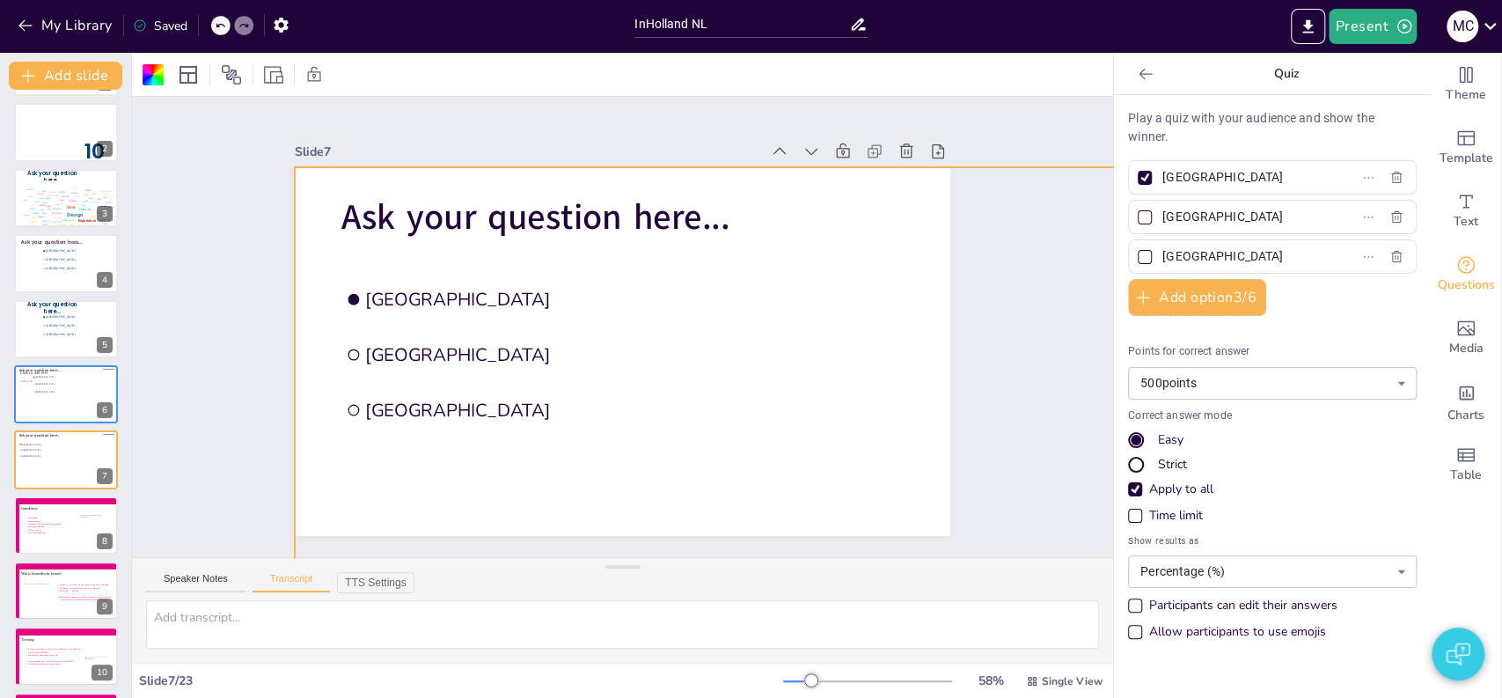
click at [1137, 74] on icon at bounding box center [1146, 74] width 18 height 18
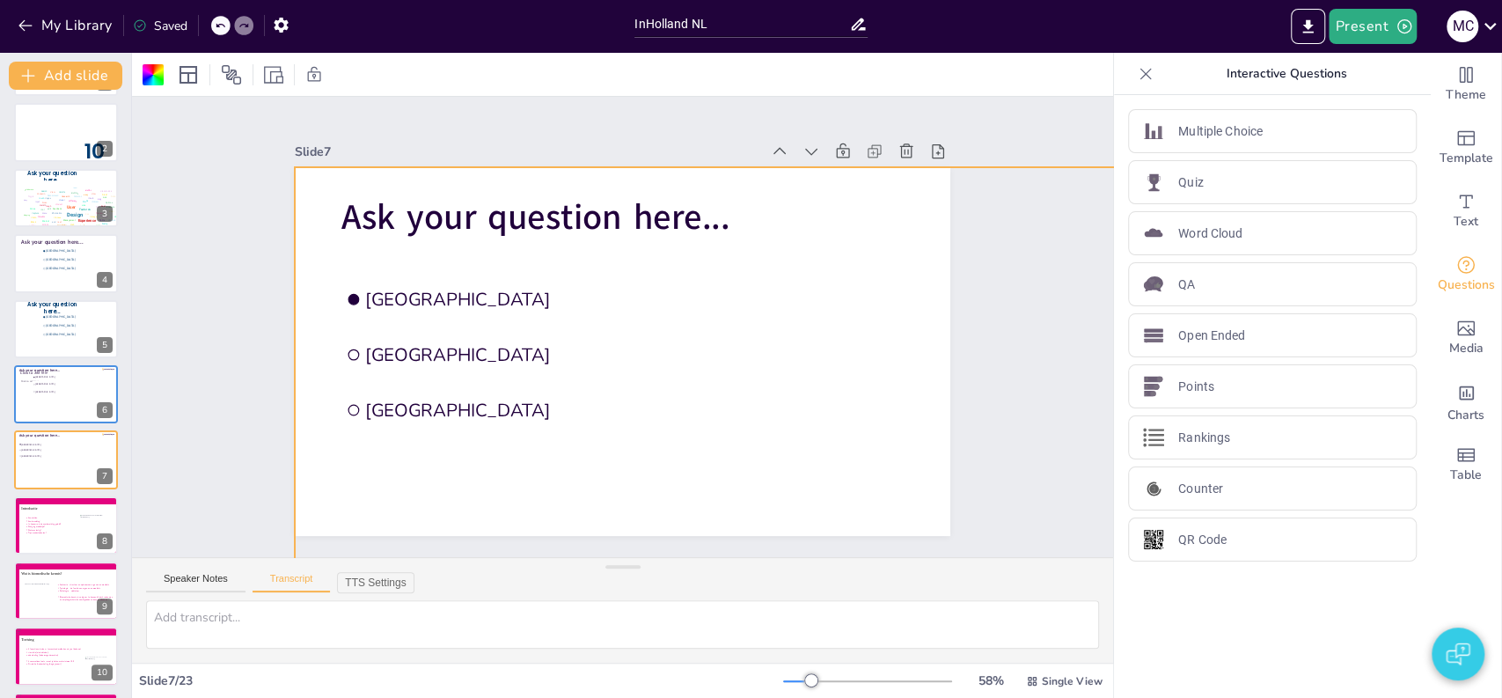
click at [1140, 74] on icon at bounding box center [1145, 73] width 11 height 11
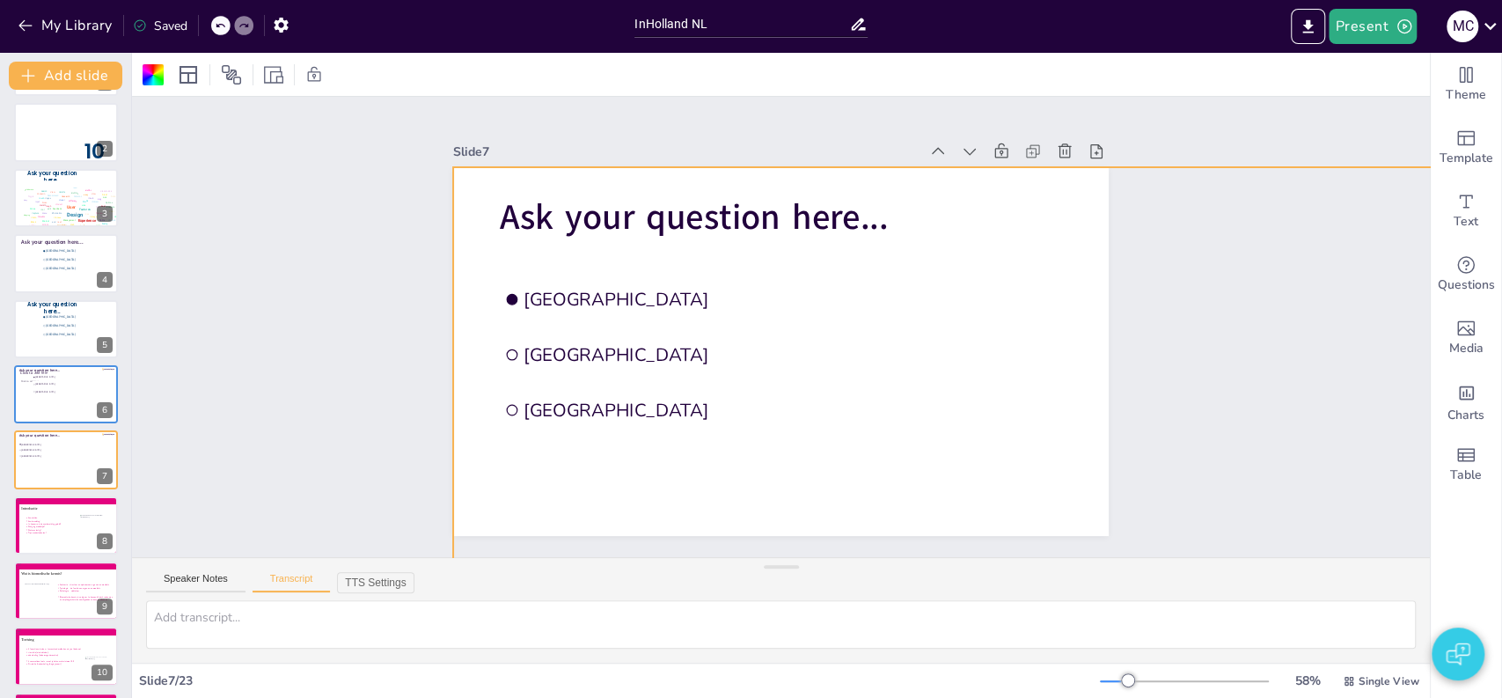
click at [290, 253] on div "Slide 1 Nursing Reasoning A1 - Biomedical Lesson 1 Anatomy & Physiology Circula…" at bounding box center [780, 326] width 1372 height 948
